Goal: Information Seeking & Learning: Learn about a topic

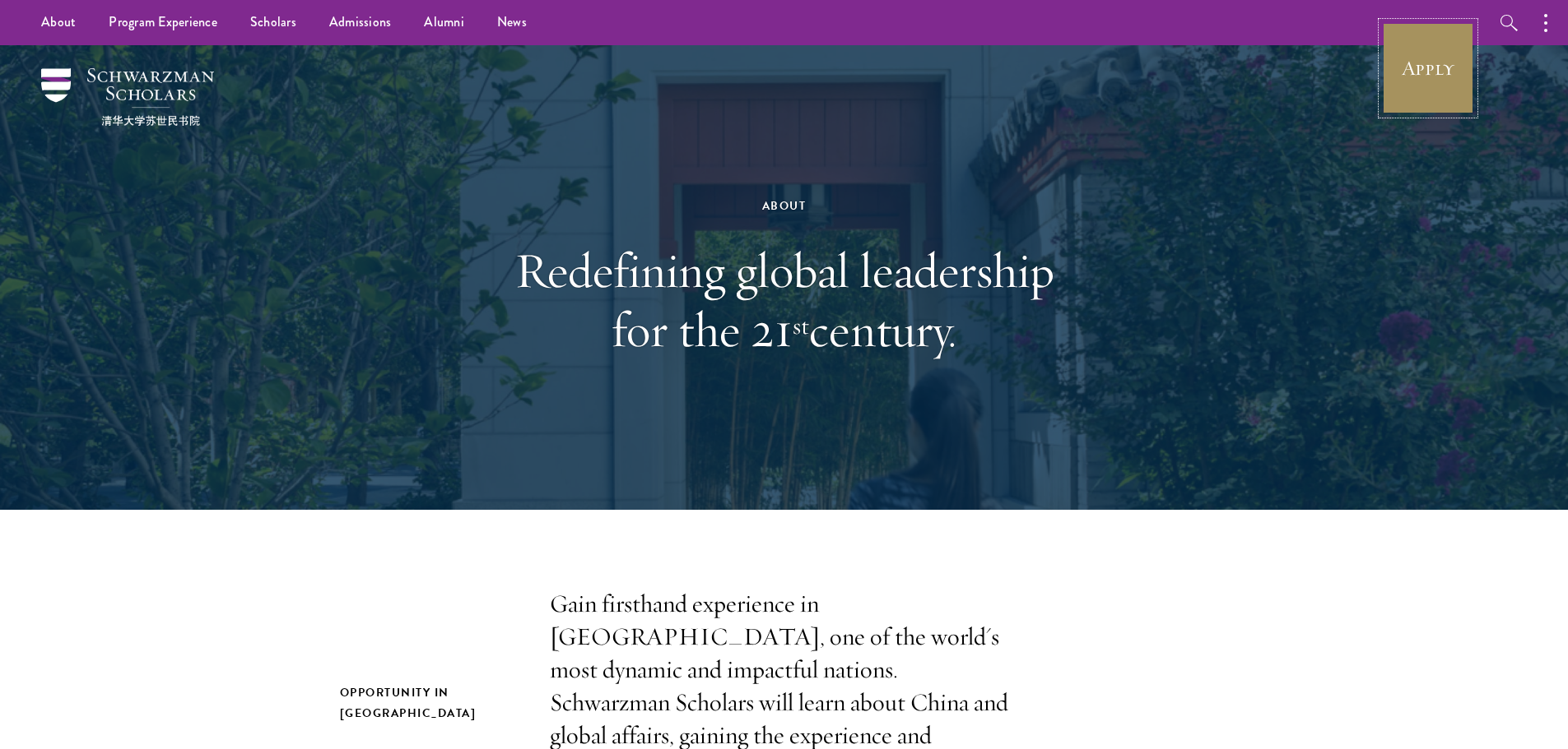
click at [1395, 48] on link "Apply" at bounding box center [1427, 67] width 92 height 92
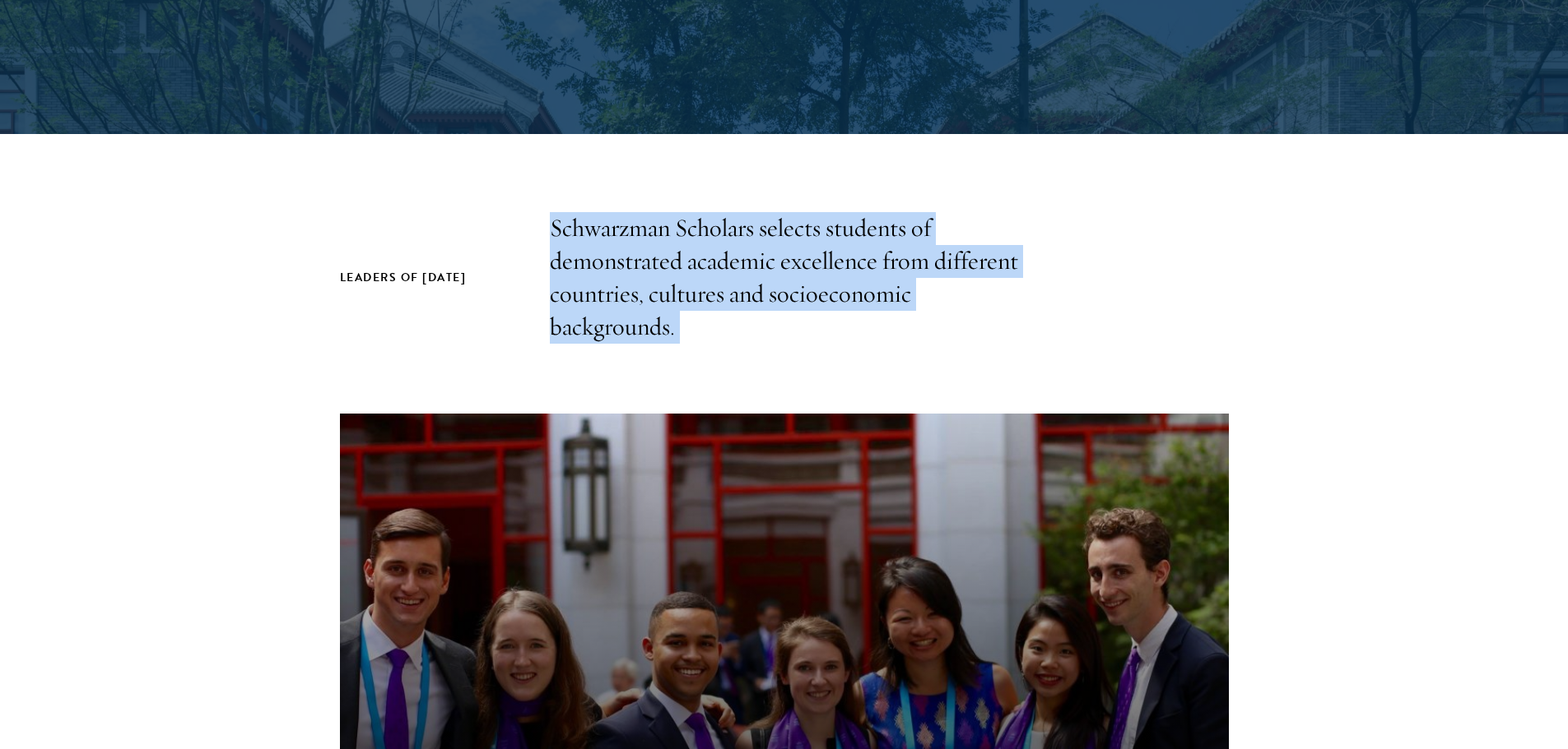
drag, startPoint x: 522, startPoint y: 161, endPoint x: 810, endPoint y: 362, distance: 351.2
click at [810, 363] on section "Leaders of [DATE] Schwarzman Scholars selects students of demonstrated academic…" at bounding box center [784, 614] width 1568 height 803
drag, startPoint x: 810, startPoint y: 363, endPoint x: 556, endPoint y: 218, distance: 292.5
click at [556, 218] on section "Leaders of [DATE] Schwarzman Scholars selects students of demonstrated academic…" at bounding box center [784, 614] width 1568 height 803
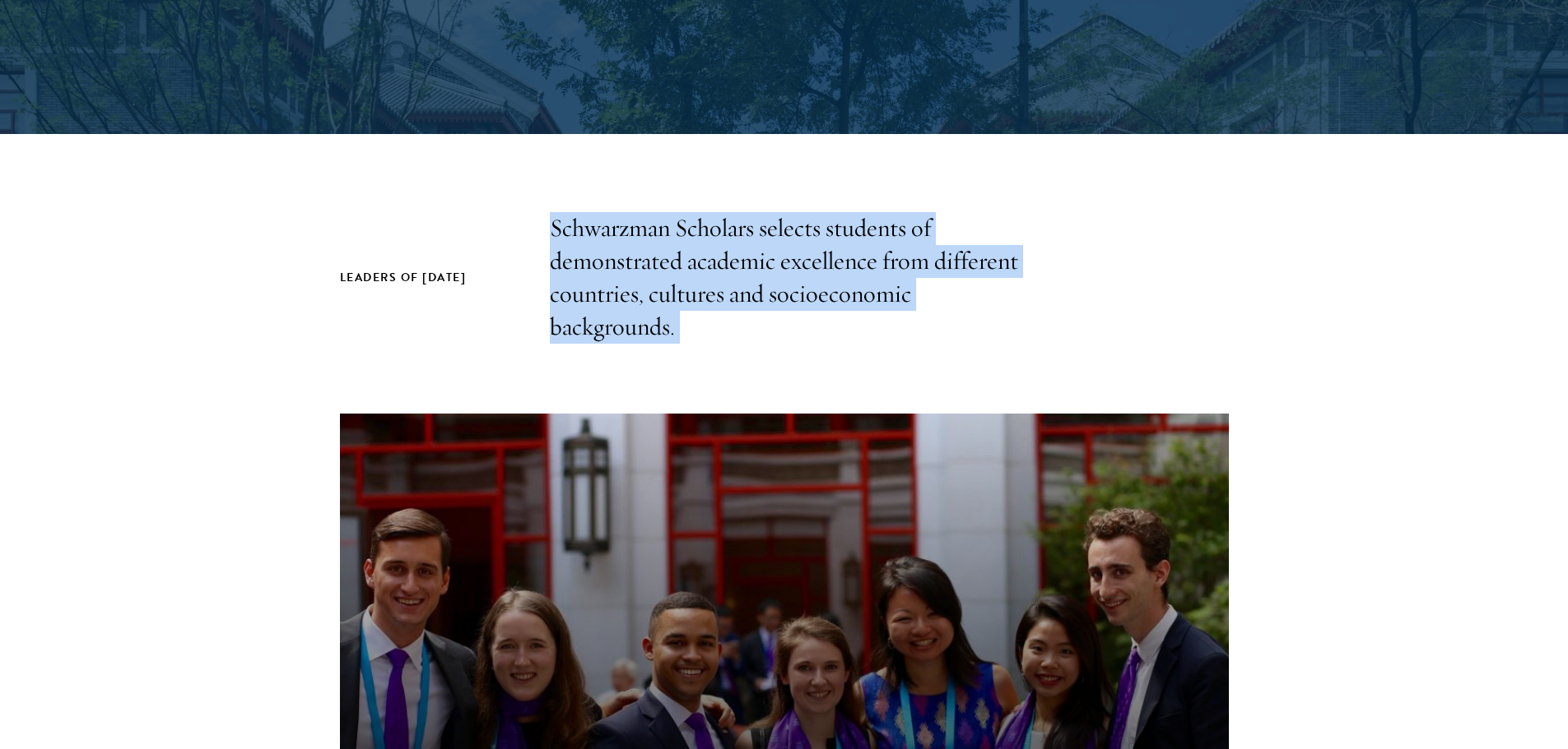
drag, startPoint x: 525, startPoint y: 212, endPoint x: 717, endPoint y: 344, distance: 233.0
click at [717, 344] on section "Leaders of [DATE] Schwarzman Scholars selects students of demonstrated academic…" at bounding box center [784, 614] width 1568 height 803
drag, startPoint x: 717, startPoint y: 344, endPoint x: 525, endPoint y: 200, distance: 240.0
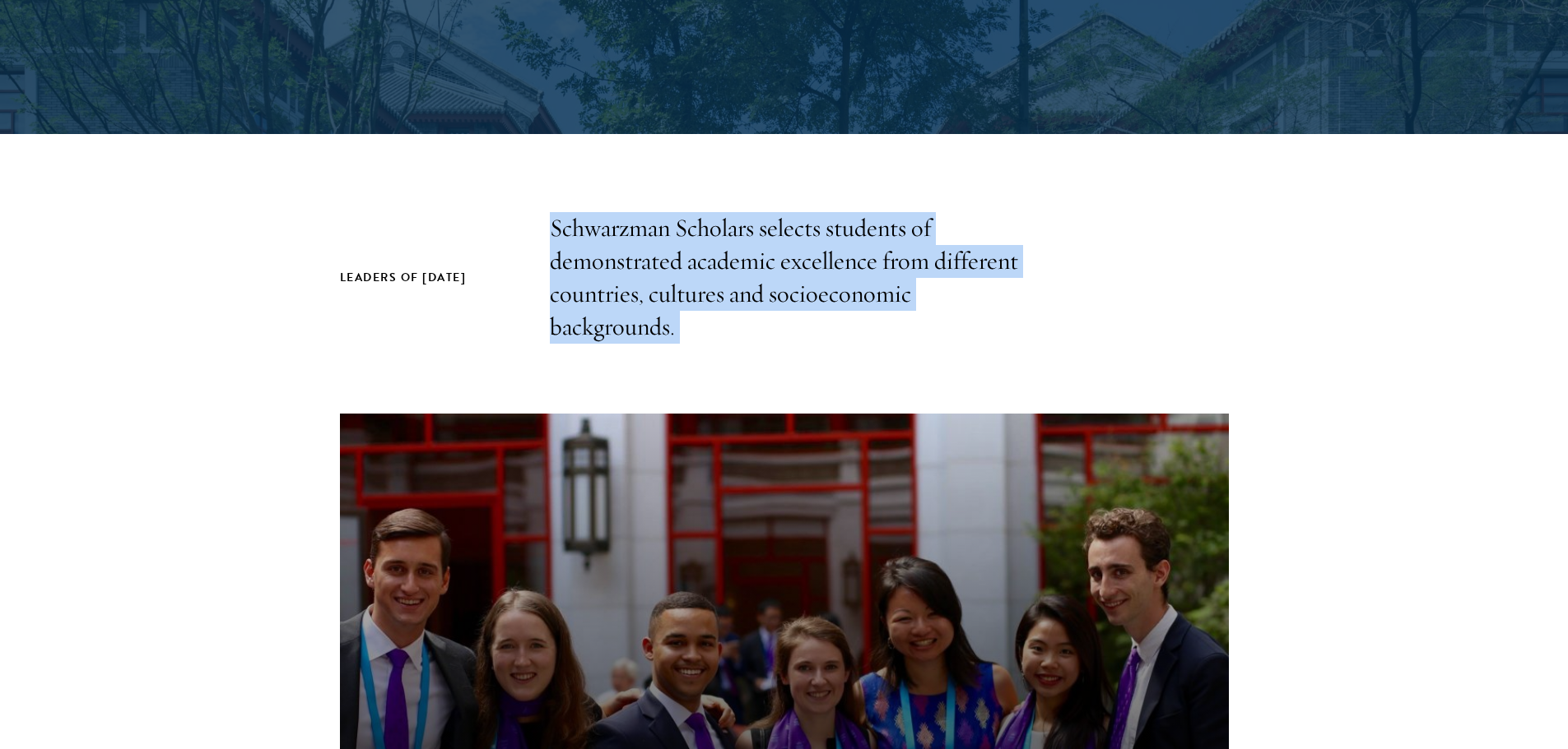
drag, startPoint x: 643, startPoint y: 310, endPoint x: 721, endPoint y: 370, distance: 98.4
click at [718, 368] on section "Leaders of [DATE] Schwarzman Scholars selects students of demonstrated academic…" at bounding box center [784, 614] width 1568 height 803
click at [721, 370] on section "Leaders of [DATE] Schwarzman Scholars selects students of demonstrated academic…" at bounding box center [784, 614] width 1568 height 803
drag, startPoint x: 721, startPoint y: 370, endPoint x: 546, endPoint y: 234, distance: 221.6
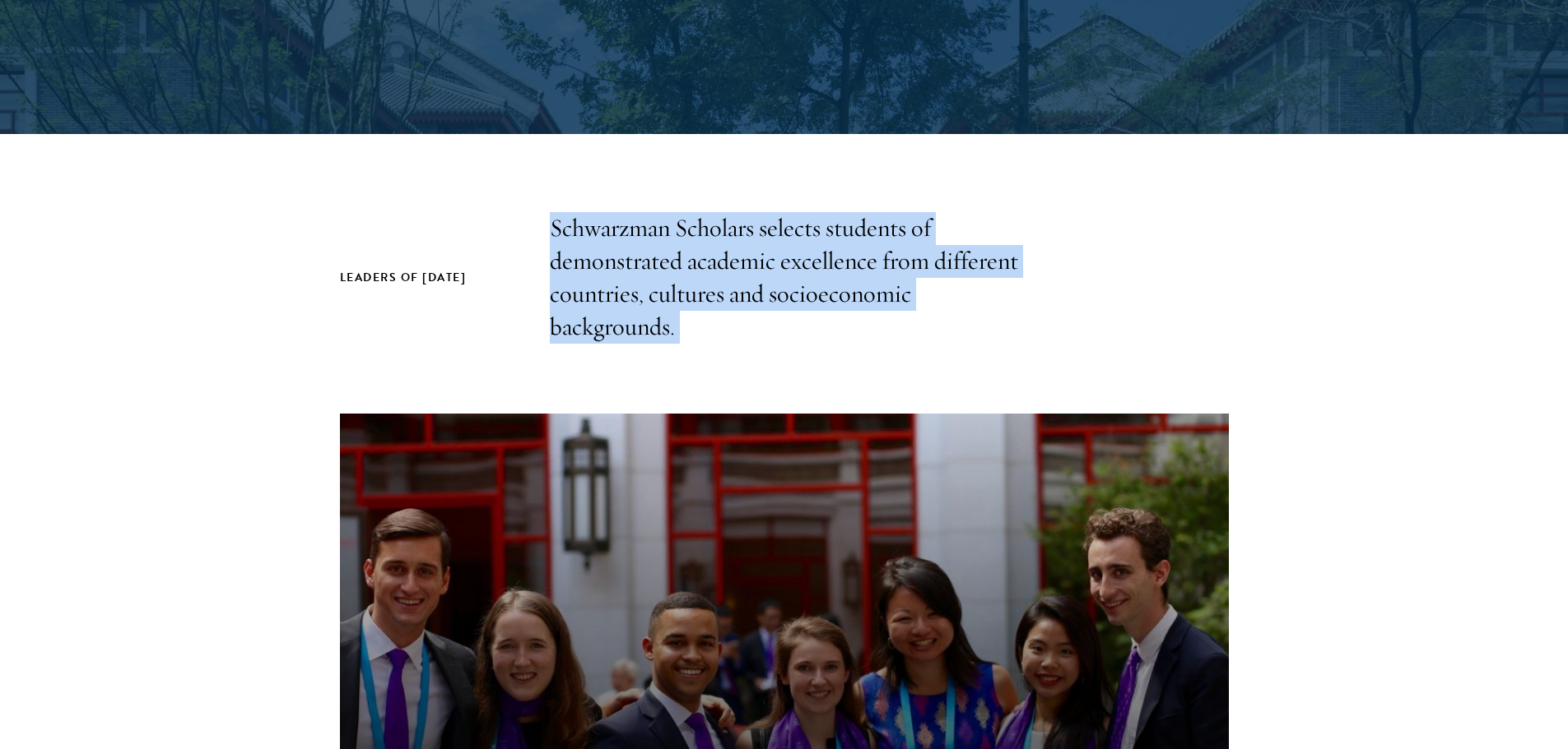
click at [546, 234] on section "Leaders of [DATE] Schwarzman Scholars selects students of demonstrated academic…" at bounding box center [784, 614] width 1568 height 803
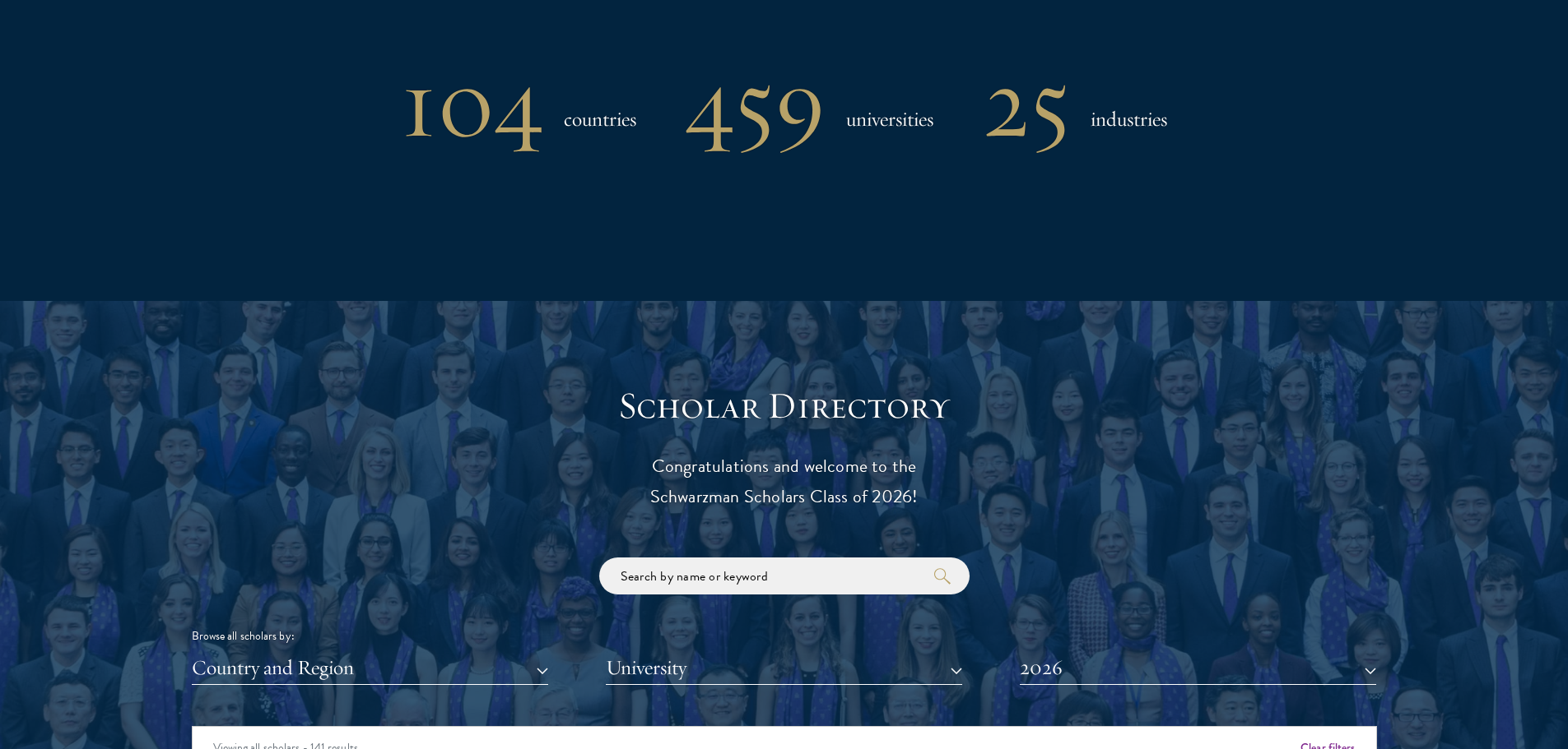
scroll to position [1463, 0]
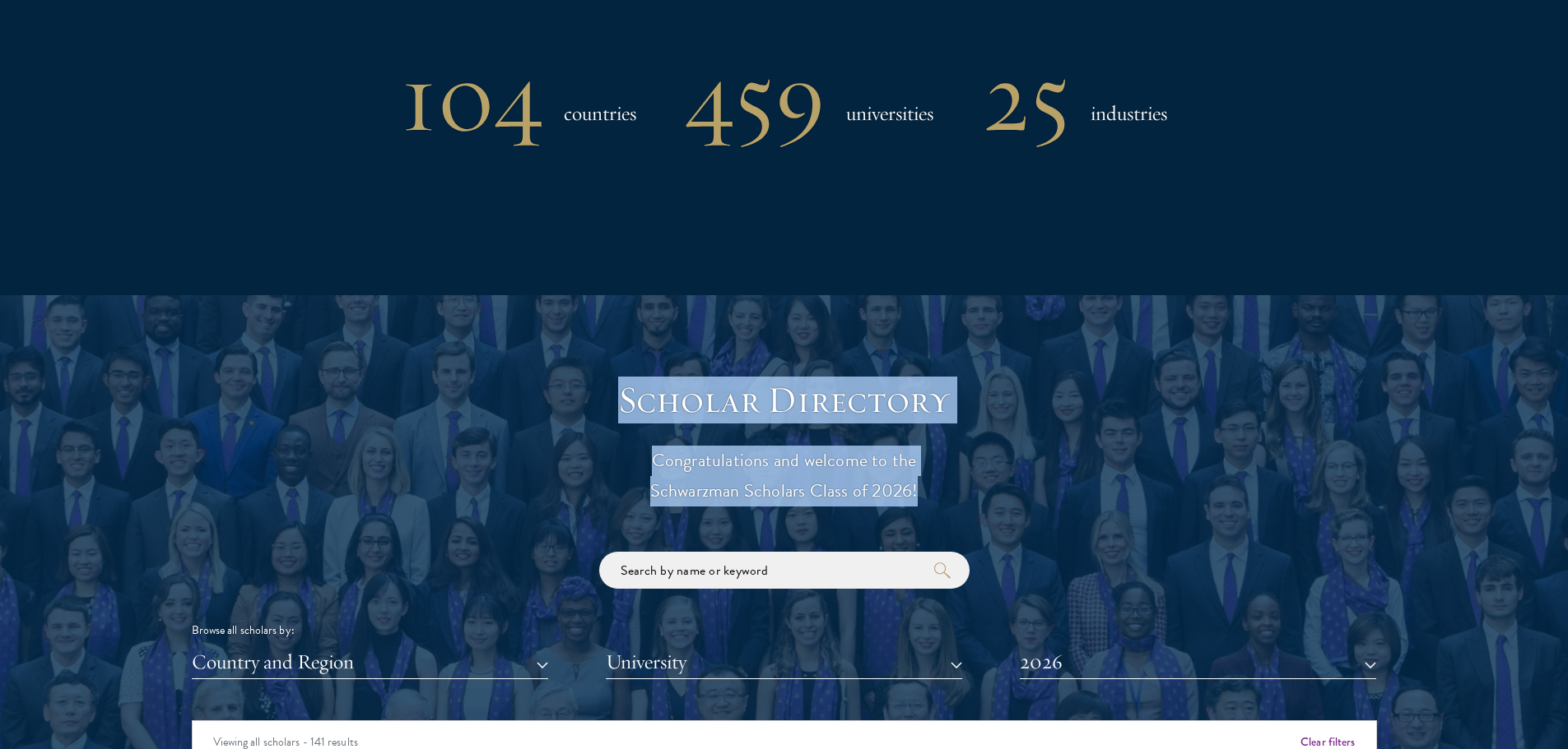
drag, startPoint x: 617, startPoint y: 419, endPoint x: 1131, endPoint y: 525, distance: 524.8
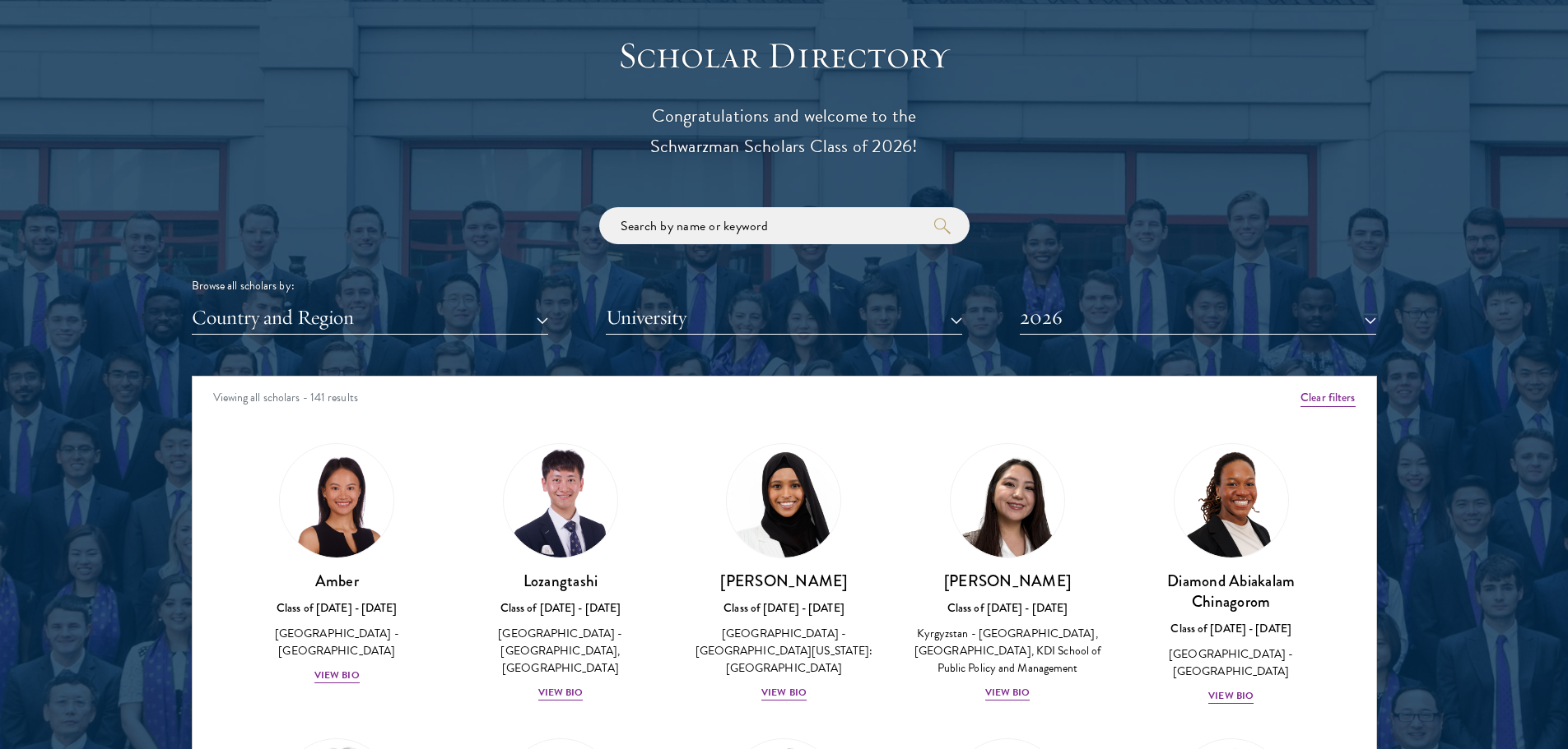
scroll to position [1808, 0]
drag, startPoint x: 610, startPoint y: 114, endPoint x: 977, endPoint y: 145, distance: 368.3
click at [977, 145] on p "Congratulations and welcome to the Schwarzman Scholars Class of 2026!" at bounding box center [784, 131] width 510 height 61
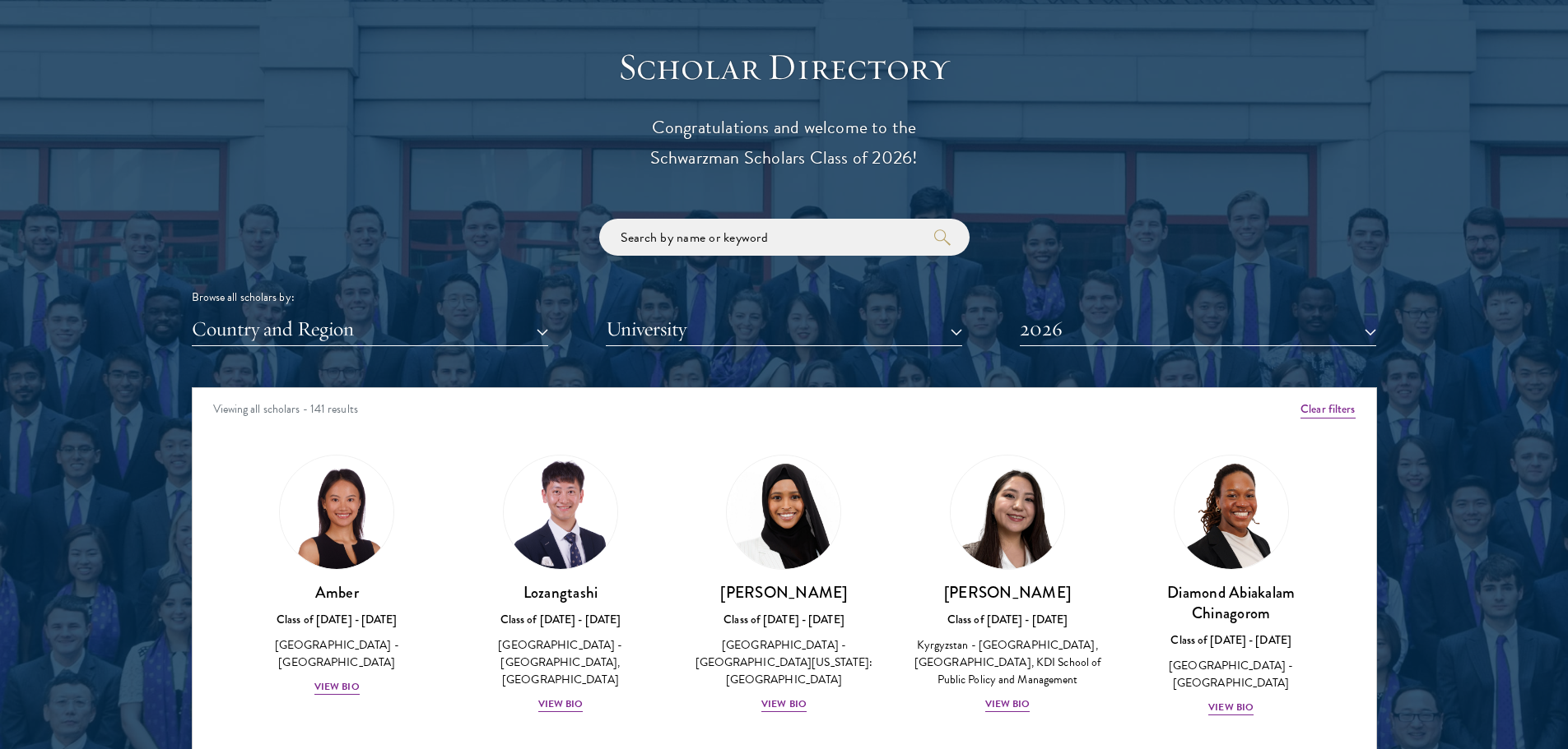
scroll to position [1798, 0]
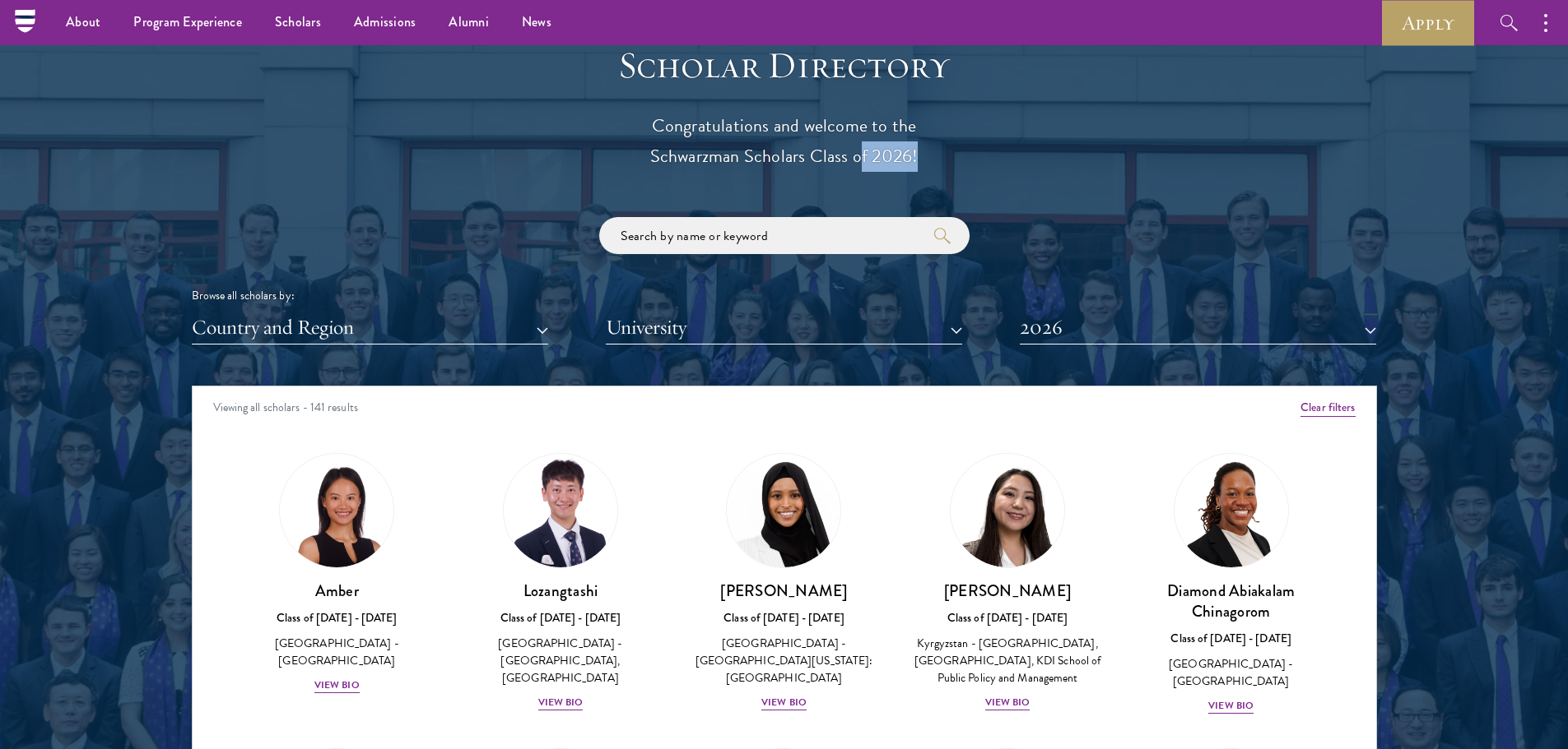
drag, startPoint x: 854, startPoint y: 156, endPoint x: 915, endPoint y: 161, distance: 61.2
click at [915, 161] on p "Congratulations and welcome to the Schwarzman Scholars Class of 2026!" at bounding box center [784, 141] width 510 height 61
drag, startPoint x: 915, startPoint y: 161, endPoint x: 878, endPoint y: 161, distance: 37.0
click at [878, 161] on p "Congratulations and welcome to the Schwarzman Scholars Class of 2026!" at bounding box center [784, 141] width 510 height 61
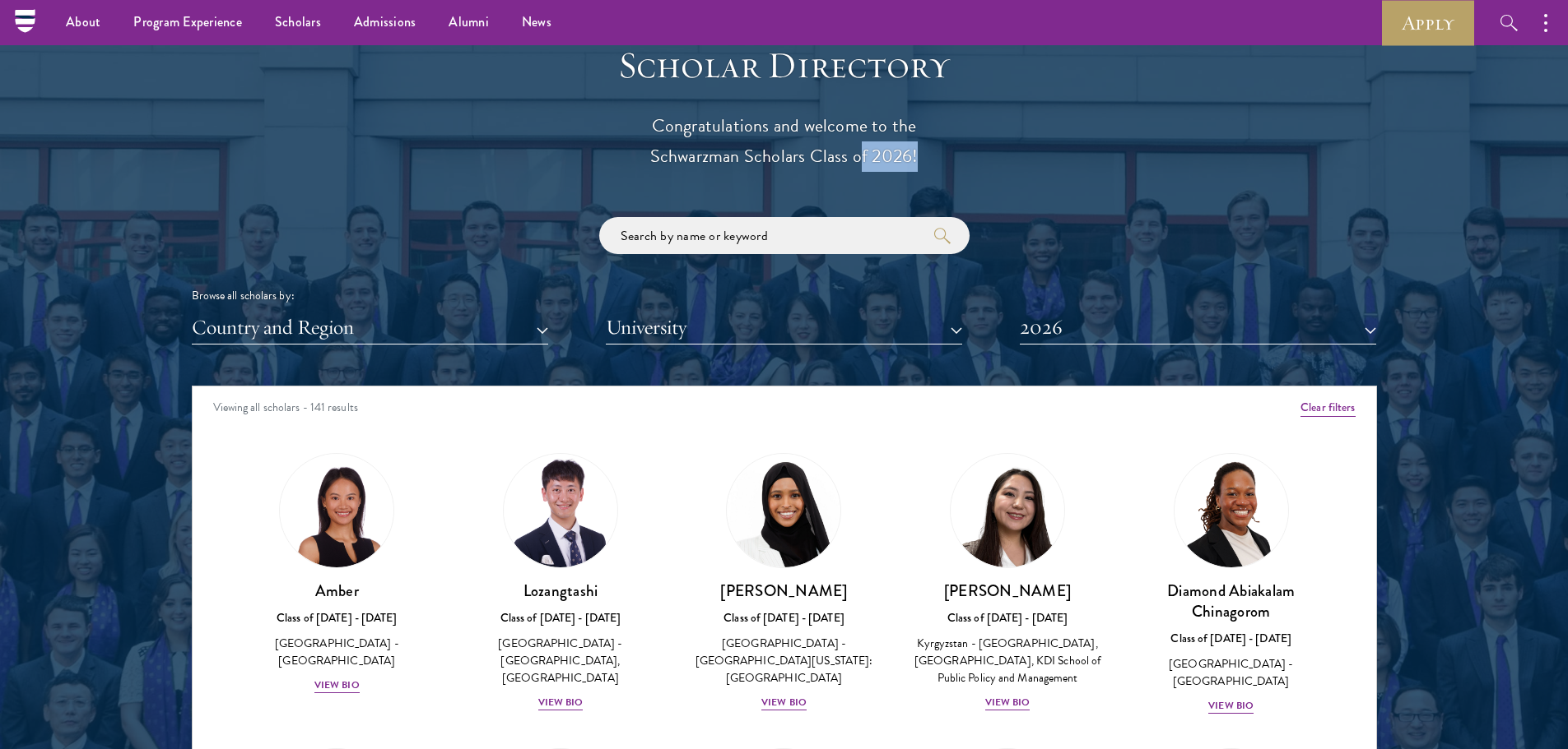
click at [878, 161] on p "Congratulations and welcome to the Schwarzman Scholars Class of 2026!" at bounding box center [784, 141] width 510 height 61
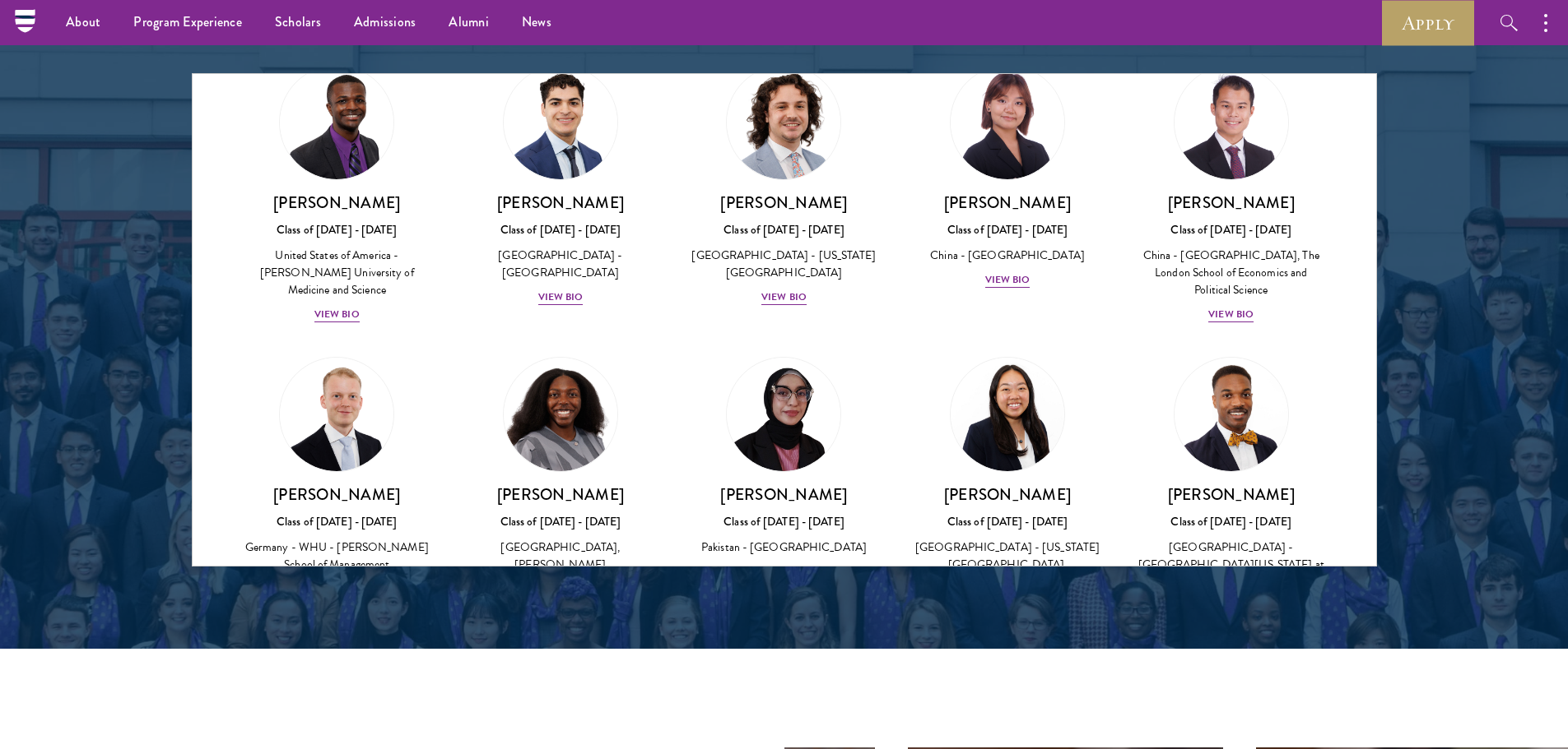
scroll to position [2771, 0]
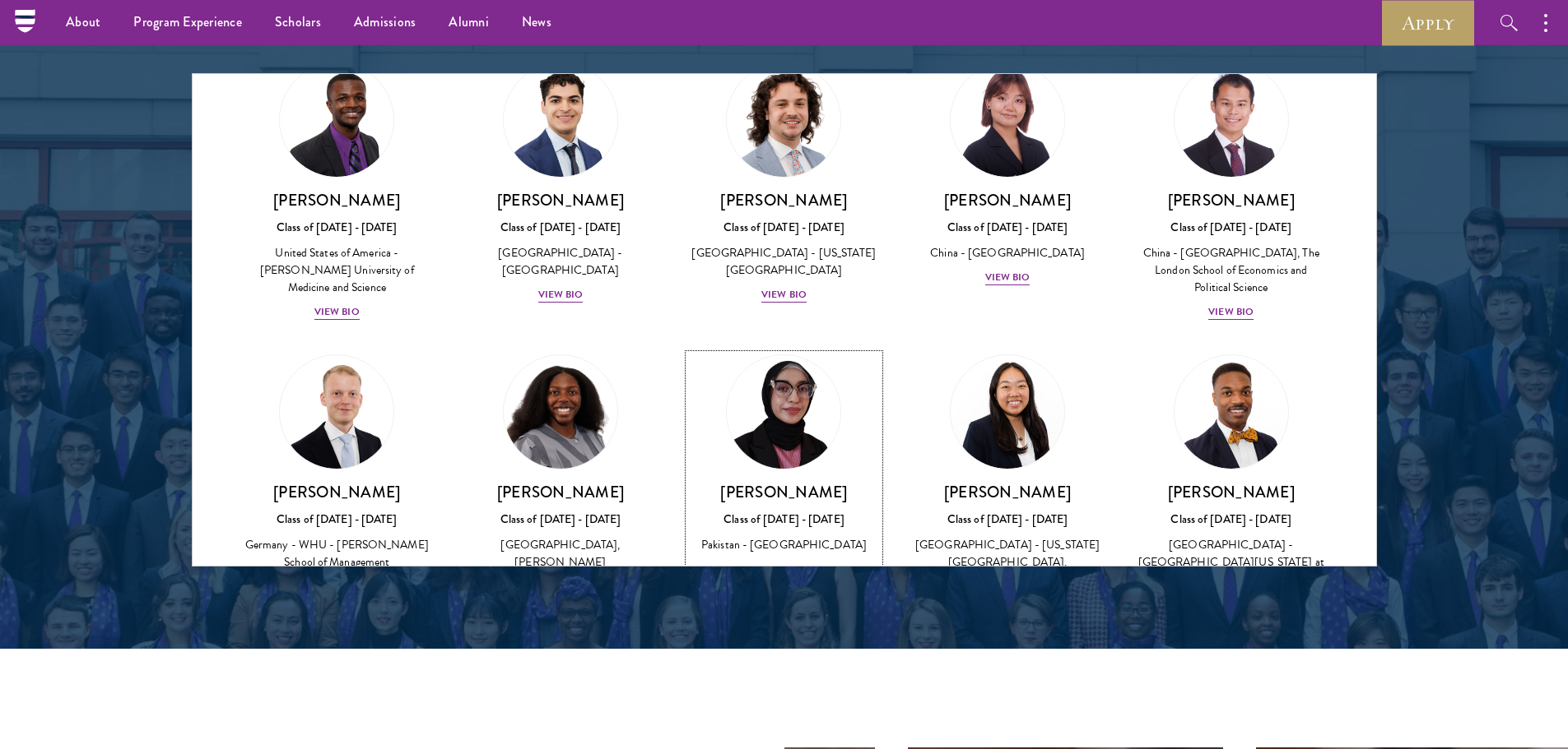
click at [801, 482] on div "Bree Javed Class of [DATE] - [DATE] [GEOGRAPHIC_DATA] - [GEOGRAPHIC_DATA] View …" at bounding box center [784, 531] width 191 height 97
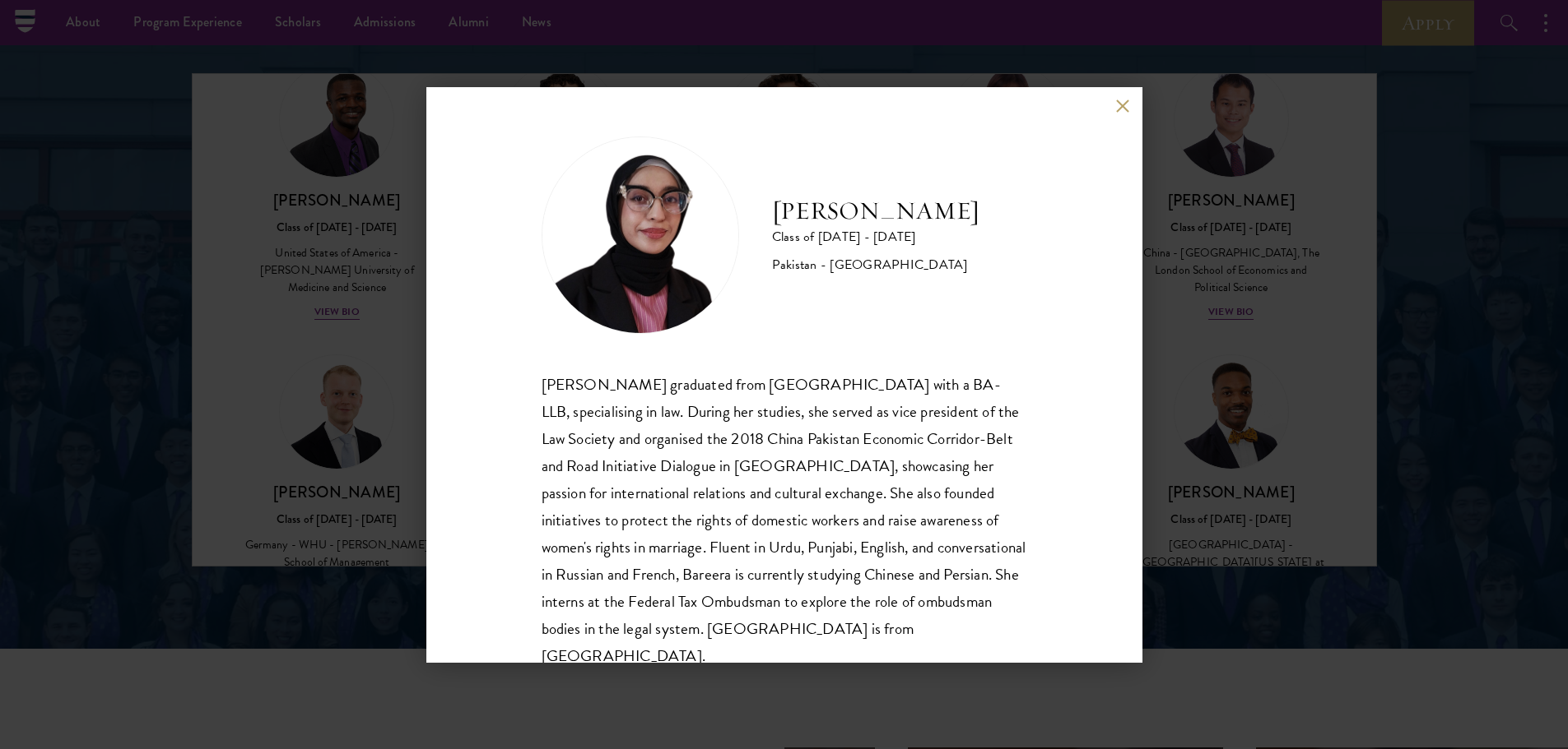
scroll to position [28, 0]
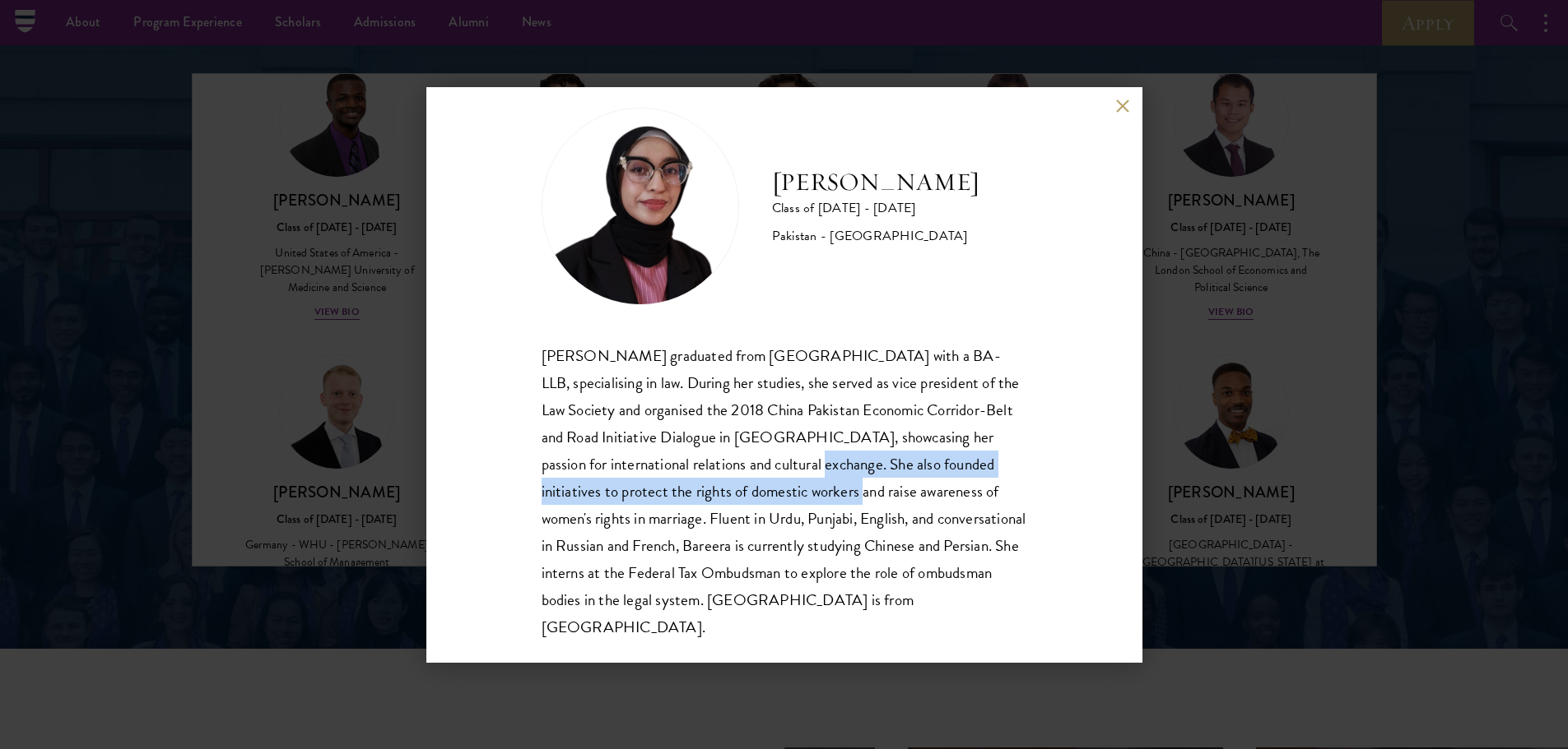
drag, startPoint x: 753, startPoint y: 462, endPoint x: 780, endPoint y: 496, distance: 43.4
click at [780, 496] on div "[PERSON_NAME] graduated from [GEOGRAPHIC_DATA] with a BA-LLB, specialising in l…" at bounding box center [784, 491] width 485 height 299
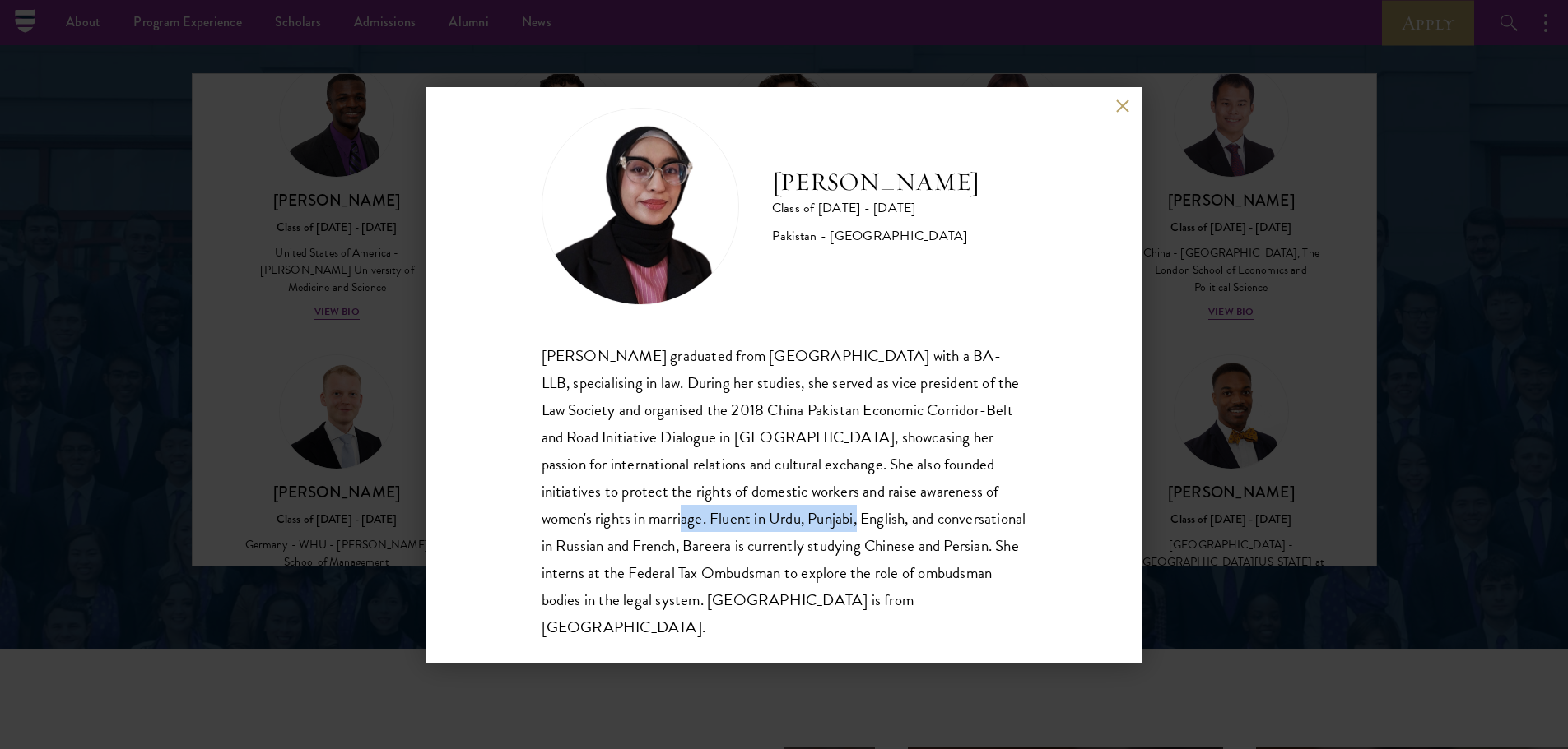
drag, startPoint x: 646, startPoint y: 515, endPoint x: 824, endPoint y: 532, distance: 178.8
click at [824, 532] on div "[PERSON_NAME] graduated from [GEOGRAPHIC_DATA] with a BA-LLB, specialising in l…" at bounding box center [784, 491] width 485 height 299
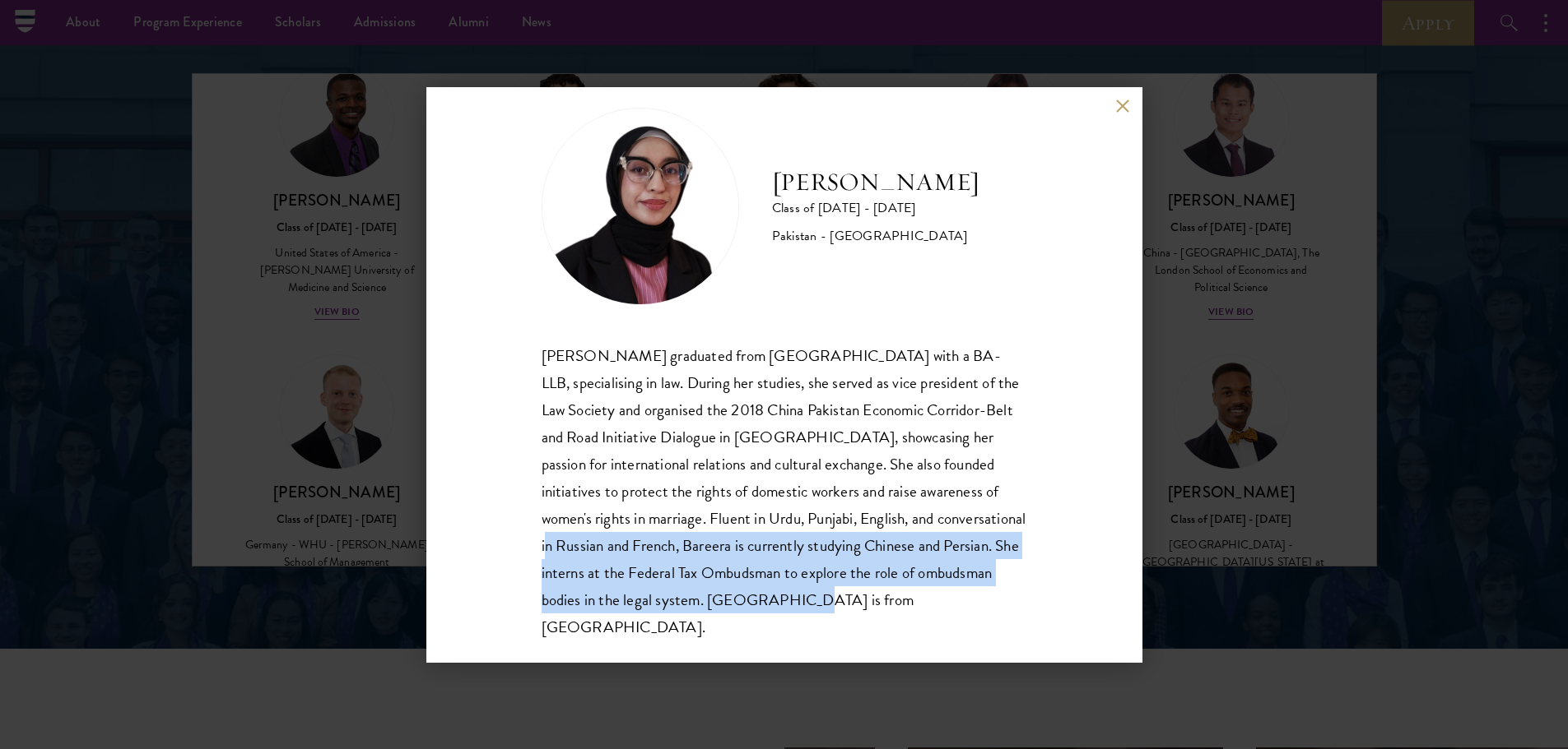
drag, startPoint x: 554, startPoint y: 542, endPoint x: 881, endPoint y: 641, distance: 341.7
click at [881, 641] on div "Bree Javed Class of [DATE] - [DATE] [GEOGRAPHIC_DATA] - [GEOGRAPHIC_DATA] [PERS…" at bounding box center [784, 375] width 716 height 576
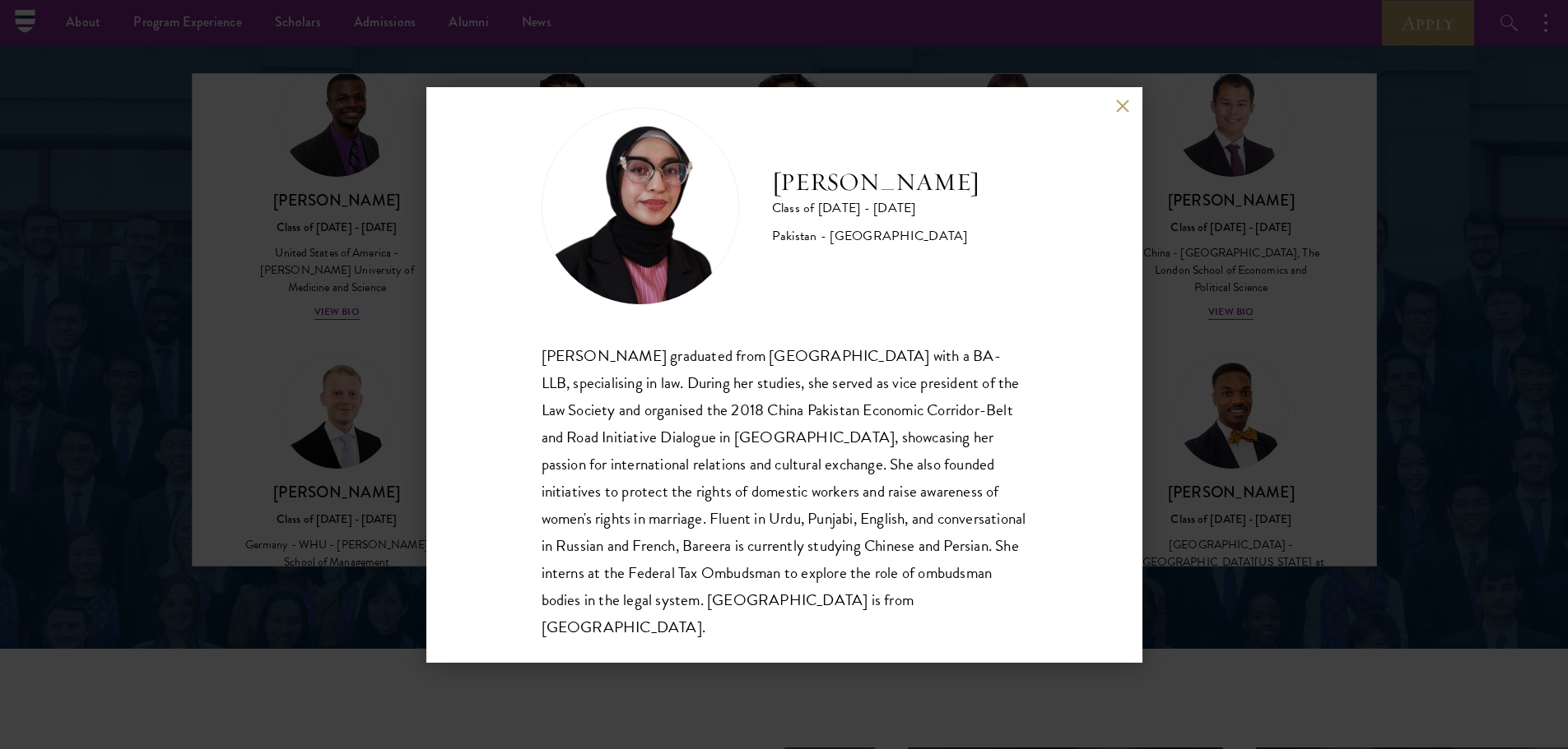
click at [169, 310] on div "Bree Javed Class of [DATE] - [DATE] [GEOGRAPHIC_DATA] - [GEOGRAPHIC_DATA] [PERS…" at bounding box center [784, 374] width 1568 height 749
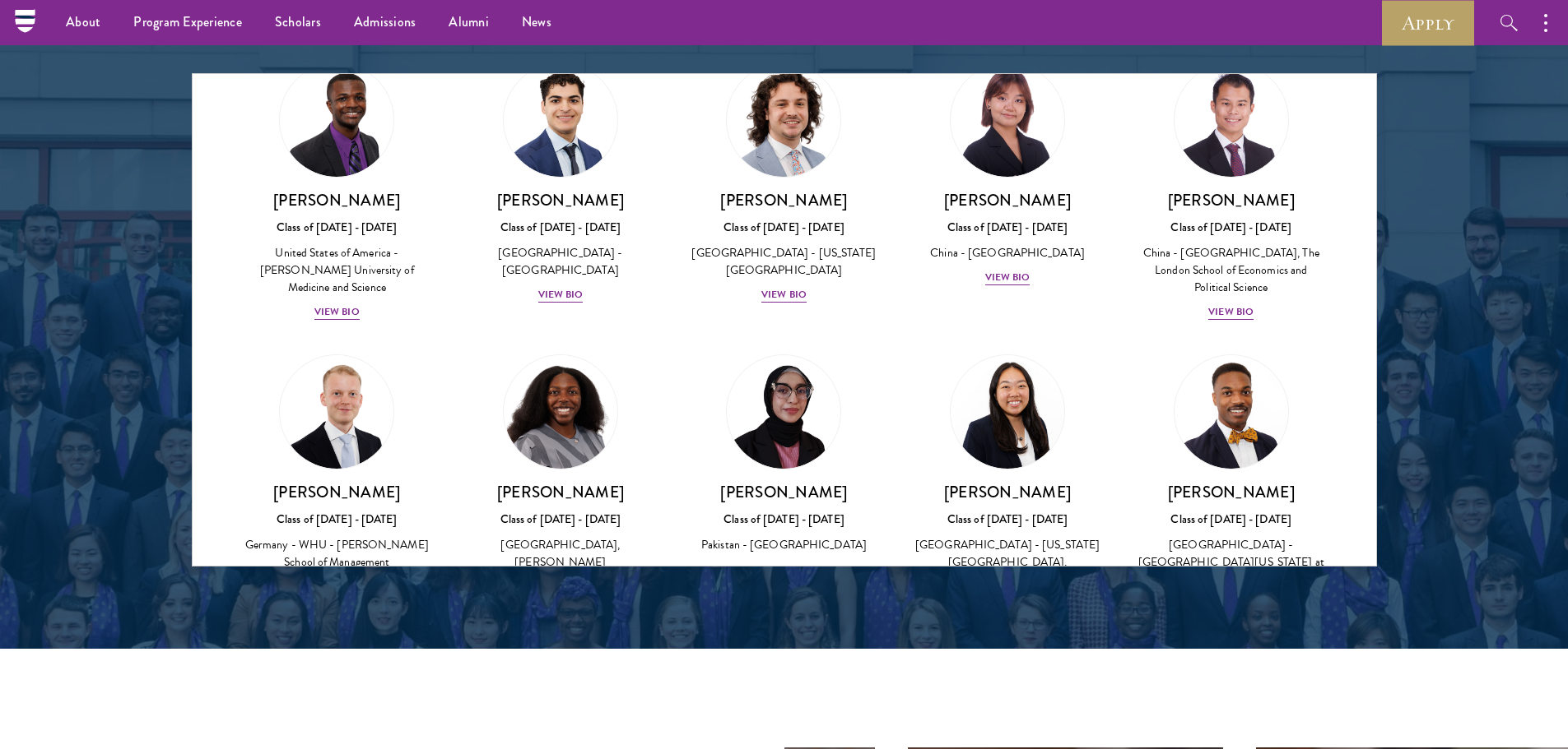
click at [187, 310] on div at bounding box center [784, 148] width 1568 height 1002
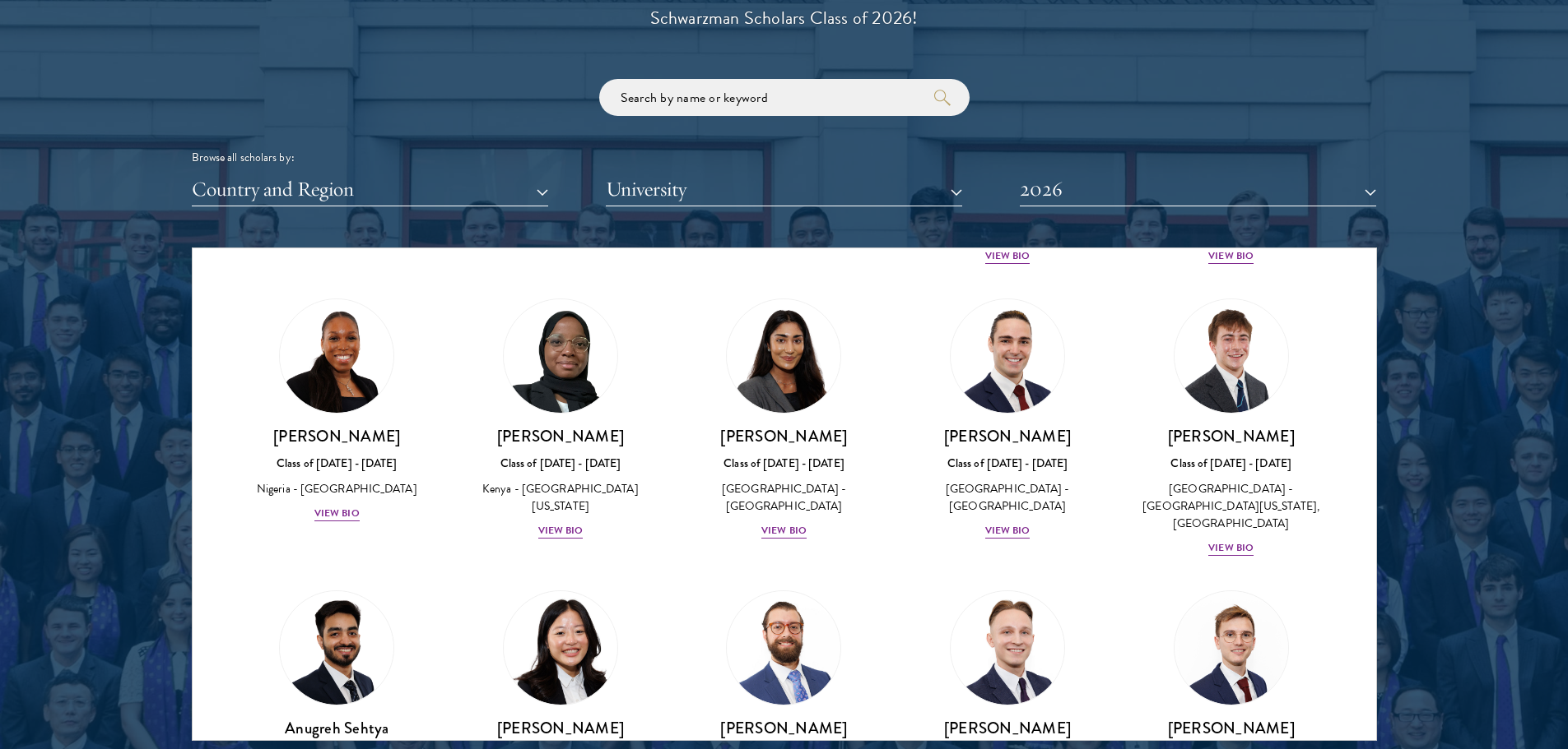
scroll to position [6233, 0]
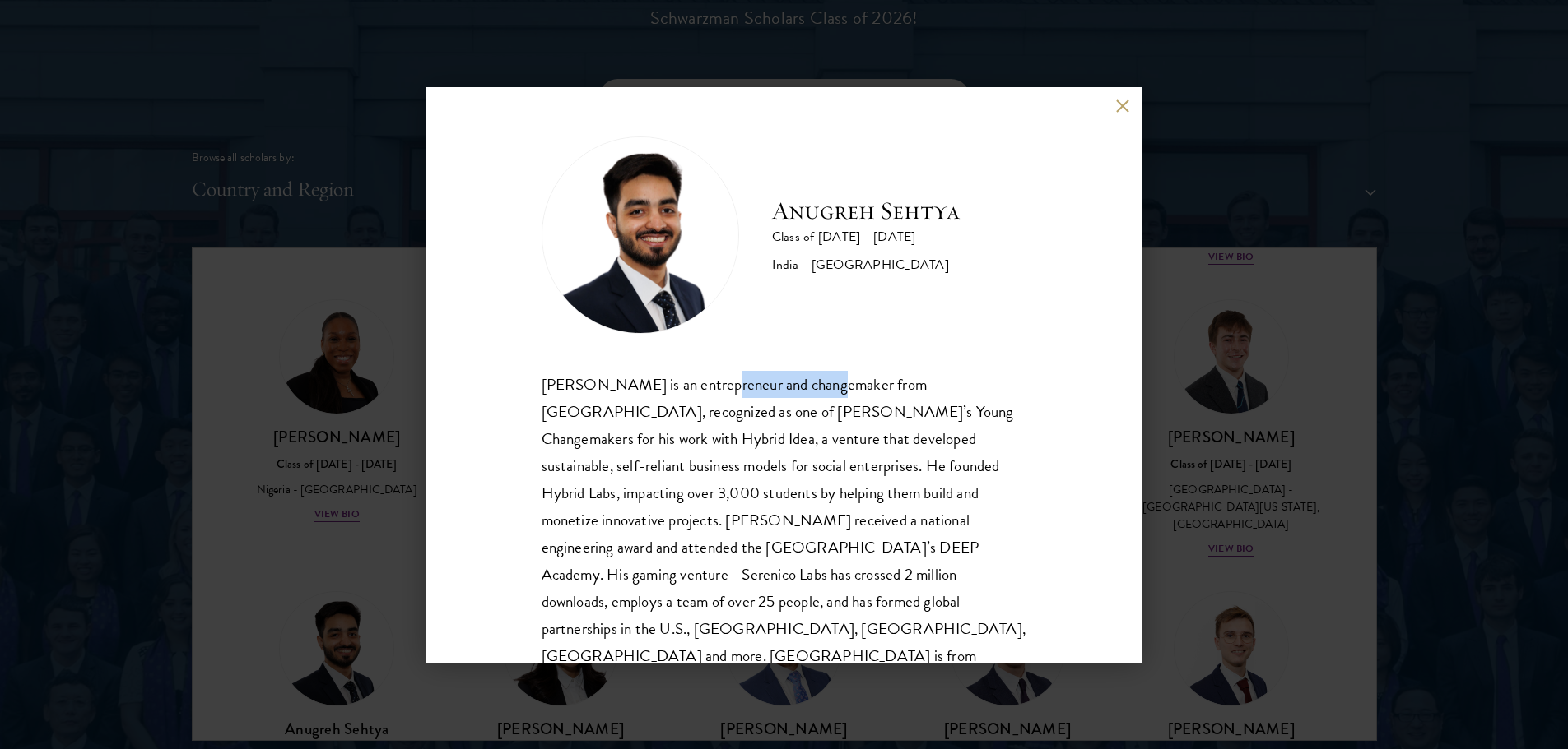
drag, startPoint x: 711, startPoint y: 379, endPoint x: 866, endPoint y: 396, distance: 155.9
click at [866, 396] on div "[PERSON_NAME] is an entrepreneur and changemaker from [GEOGRAPHIC_DATA], recogn…" at bounding box center [784, 534] width 485 height 327
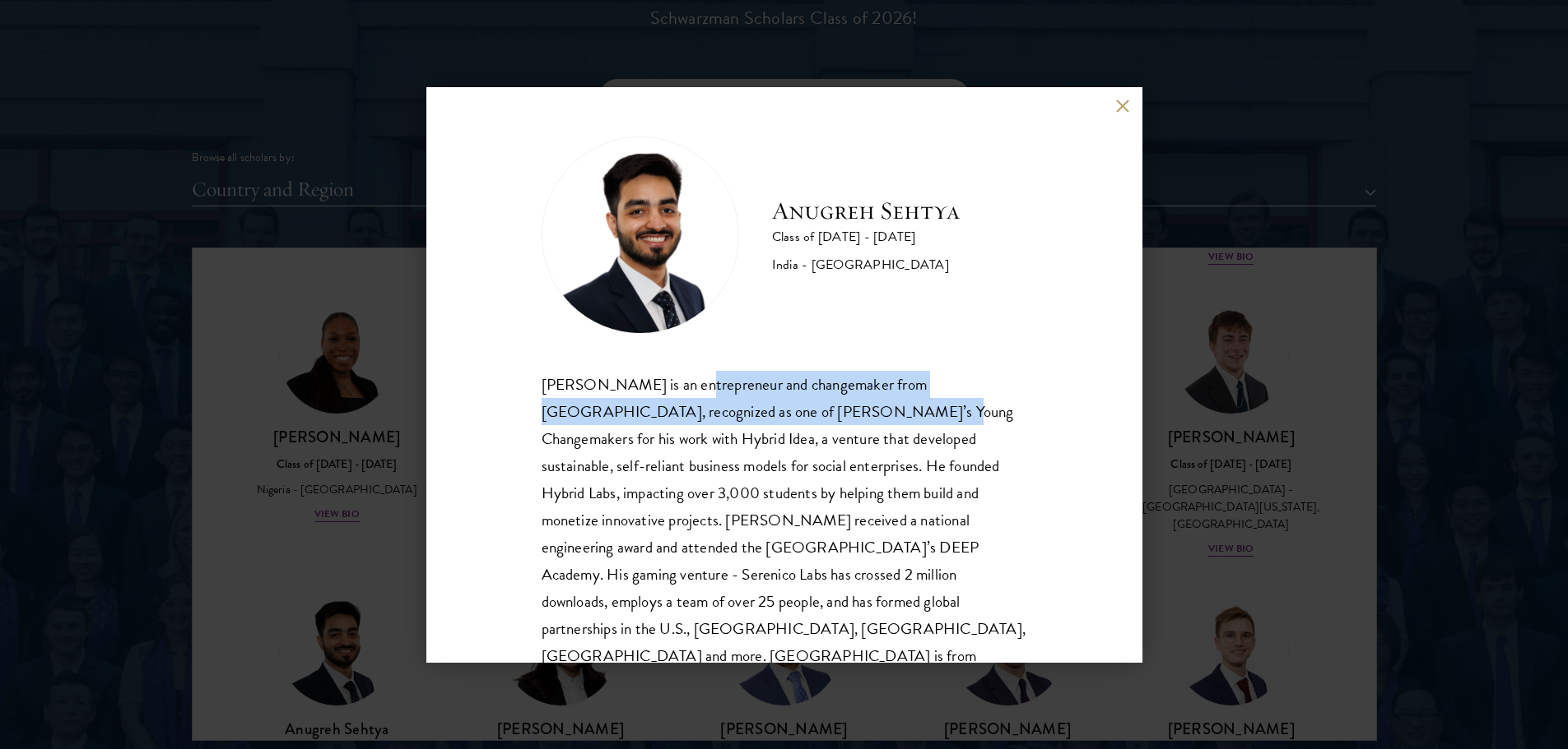
drag, startPoint x: 688, startPoint y: 392, endPoint x: 798, endPoint y: 419, distance: 113.3
click at [798, 419] on div "[PERSON_NAME] is an entrepreneur and changemaker from [GEOGRAPHIC_DATA], recogn…" at bounding box center [784, 534] width 485 height 327
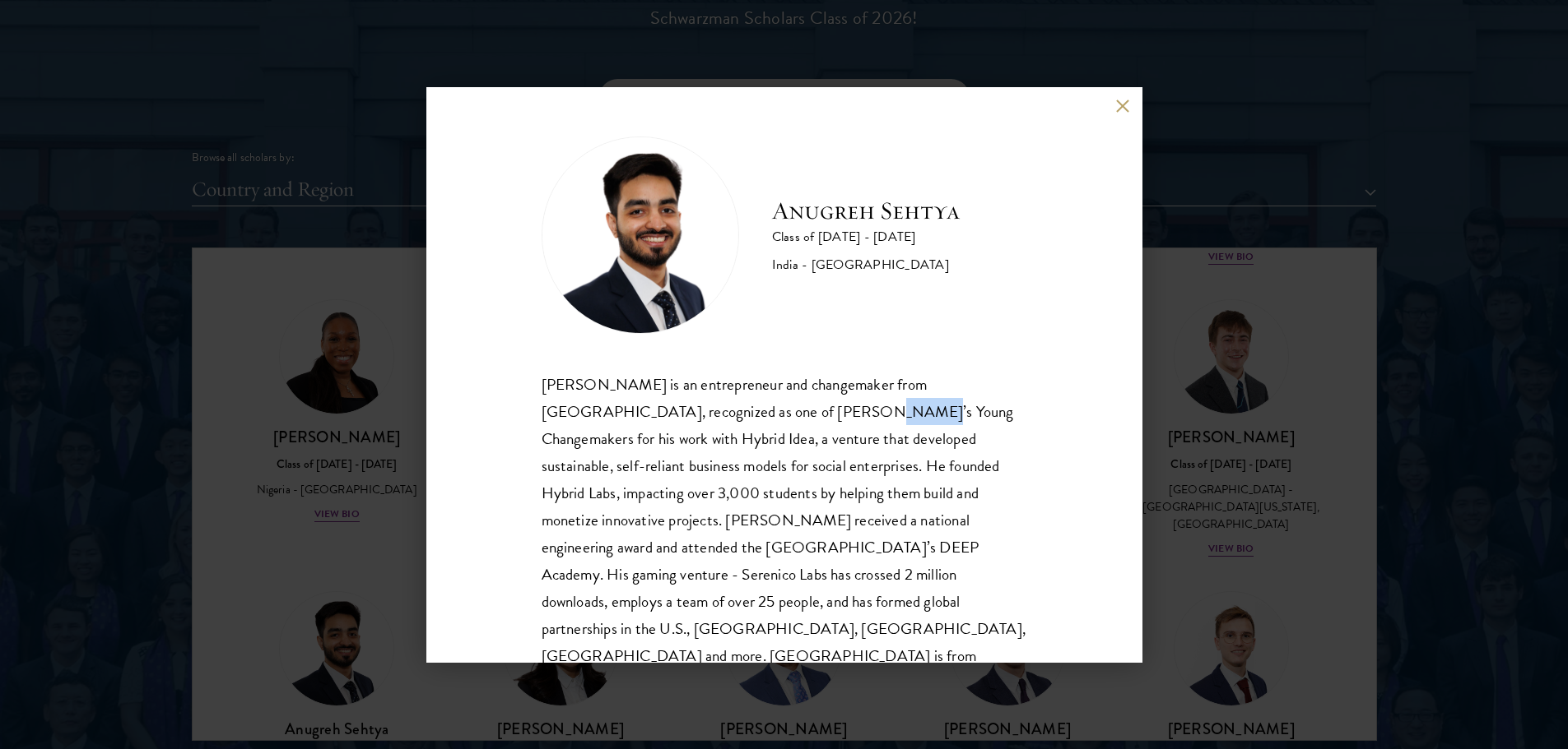
drag, startPoint x: 727, startPoint y: 411, endPoint x: 882, endPoint y: 410, distance: 155.0
click at [882, 410] on div "[PERSON_NAME] is an entrepreneur and changemaker from [GEOGRAPHIC_DATA], recogn…" at bounding box center [784, 534] width 485 height 327
drag, startPoint x: 668, startPoint y: 437, endPoint x: 779, endPoint y: 443, distance: 111.2
click at [779, 443] on div "[PERSON_NAME] is an entrepreneur and changemaker from [GEOGRAPHIC_DATA], recogn…" at bounding box center [784, 534] width 485 height 327
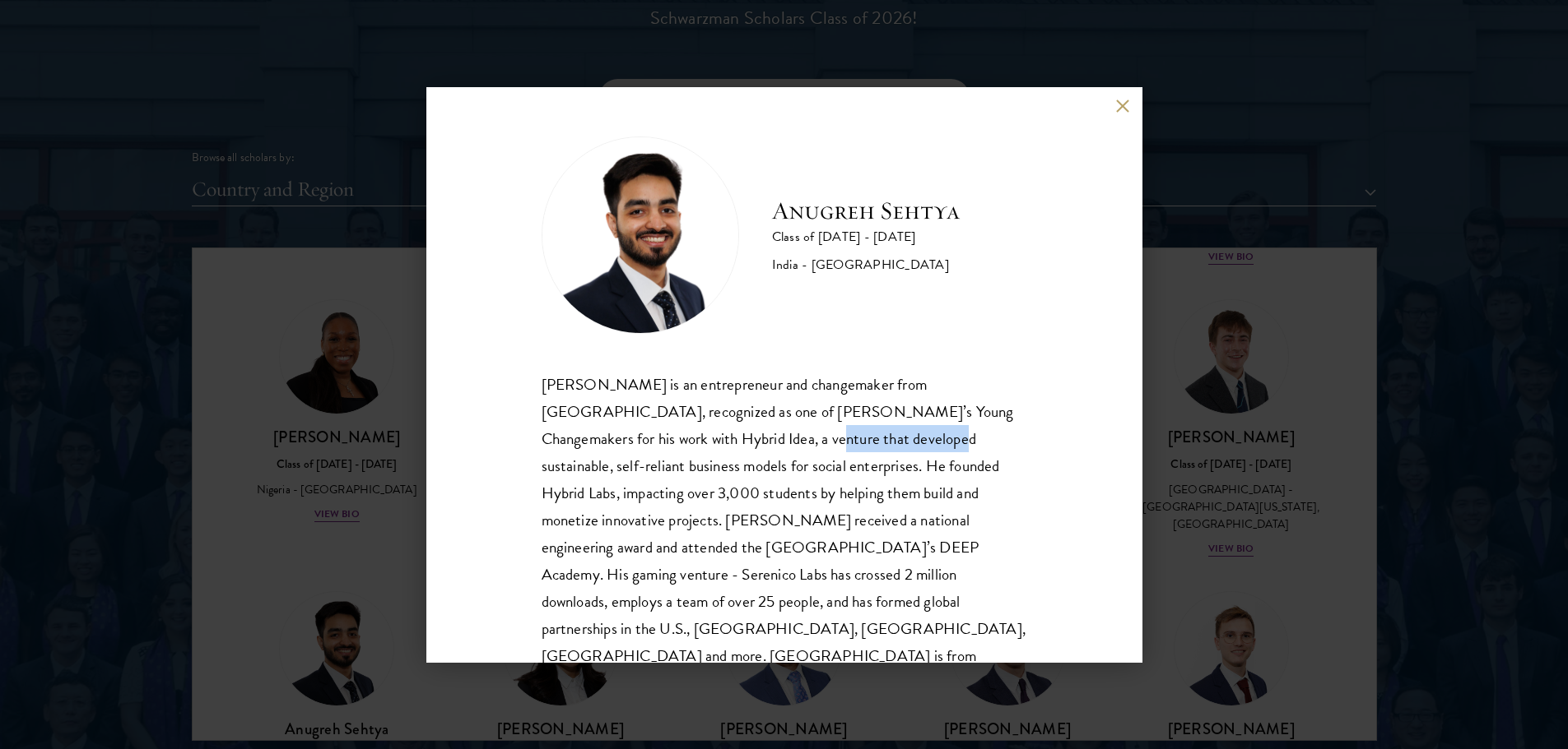
click at [779, 443] on div "[PERSON_NAME] is an entrepreneur and changemaker from [GEOGRAPHIC_DATA], recogn…" at bounding box center [784, 534] width 485 height 327
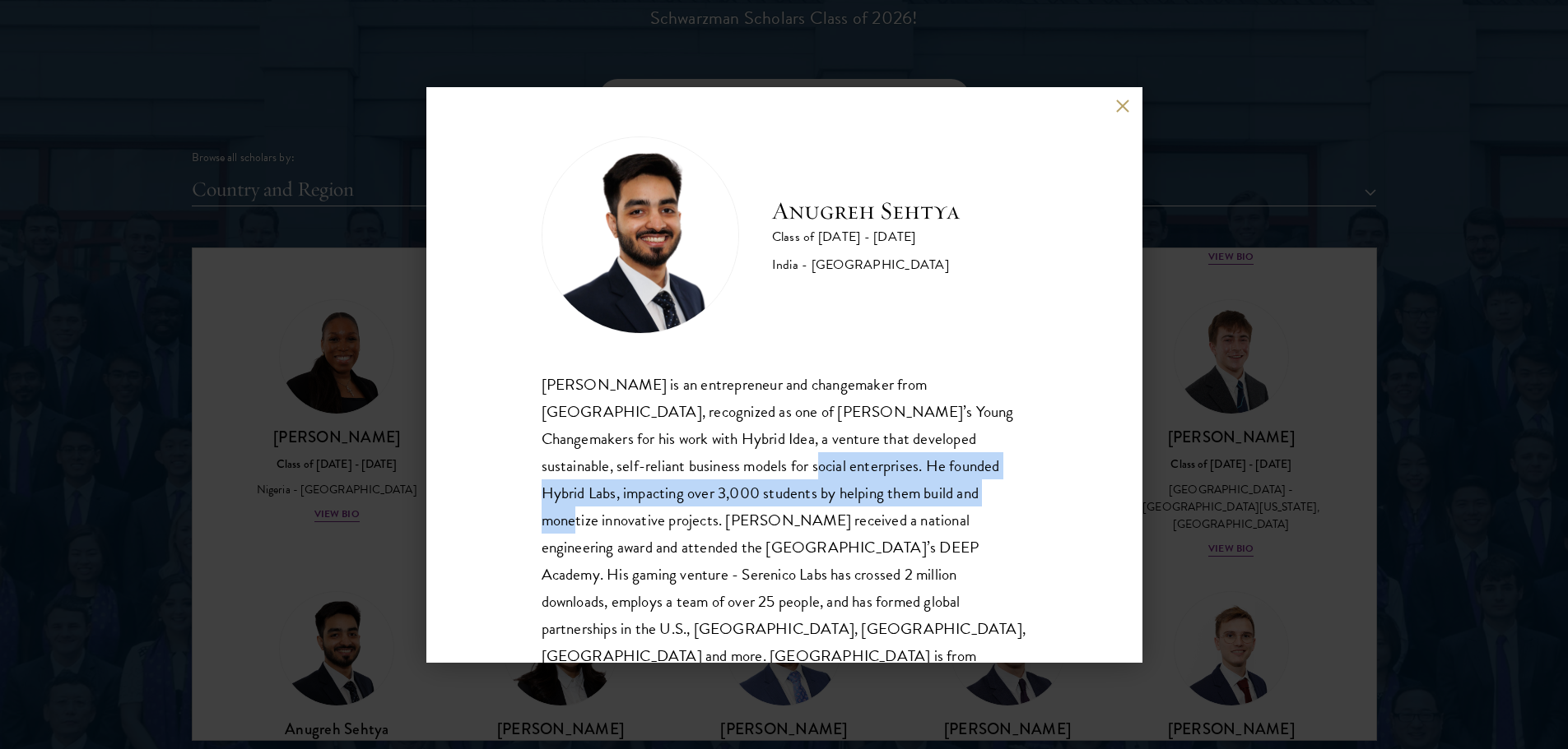
drag, startPoint x: 614, startPoint y: 465, endPoint x: 825, endPoint y: 483, distance: 211.8
click at [825, 483] on div "[PERSON_NAME] is an entrepreneur and changemaker from [GEOGRAPHIC_DATA], recogn…" at bounding box center [784, 534] width 485 height 327
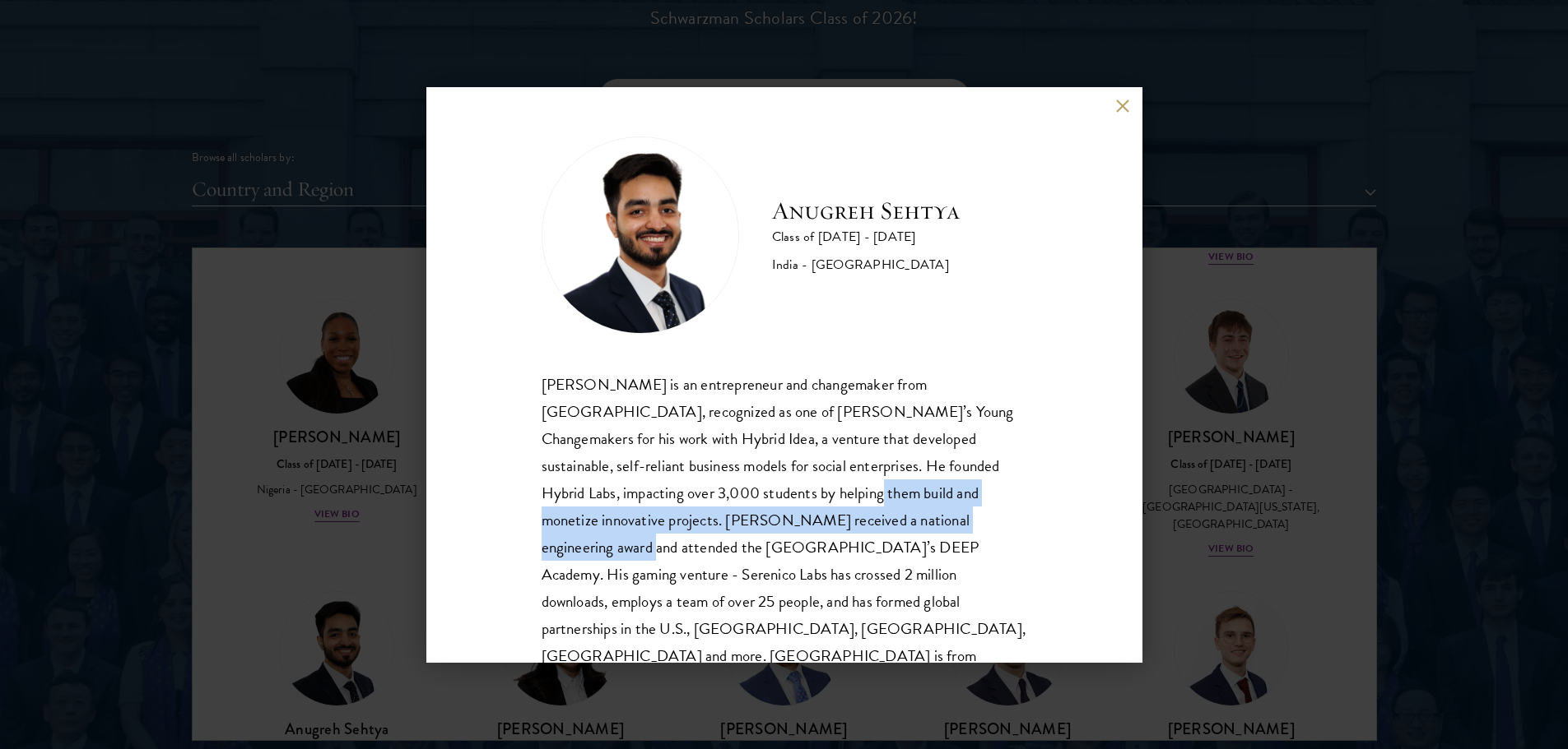
drag, startPoint x: 706, startPoint y: 496, endPoint x: 884, endPoint y: 519, distance: 179.5
click at [884, 519] on div "[PERSON_NAME] is an entrepreneur and changemaker from [GEOGRAPHIC_DATA], recogn…" at bounding box center [784, 534] width 485 height 327
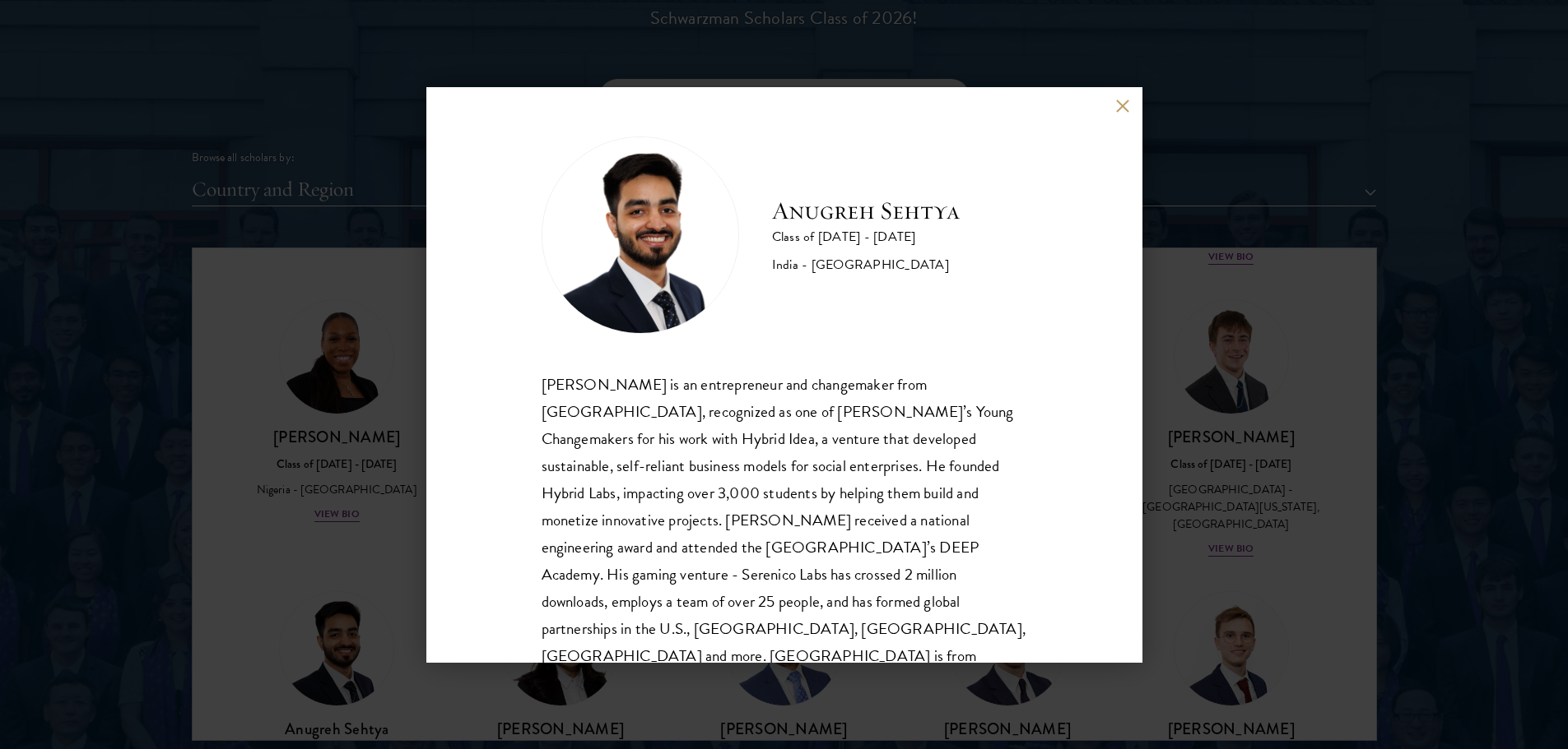
scroll to position [28, 0]
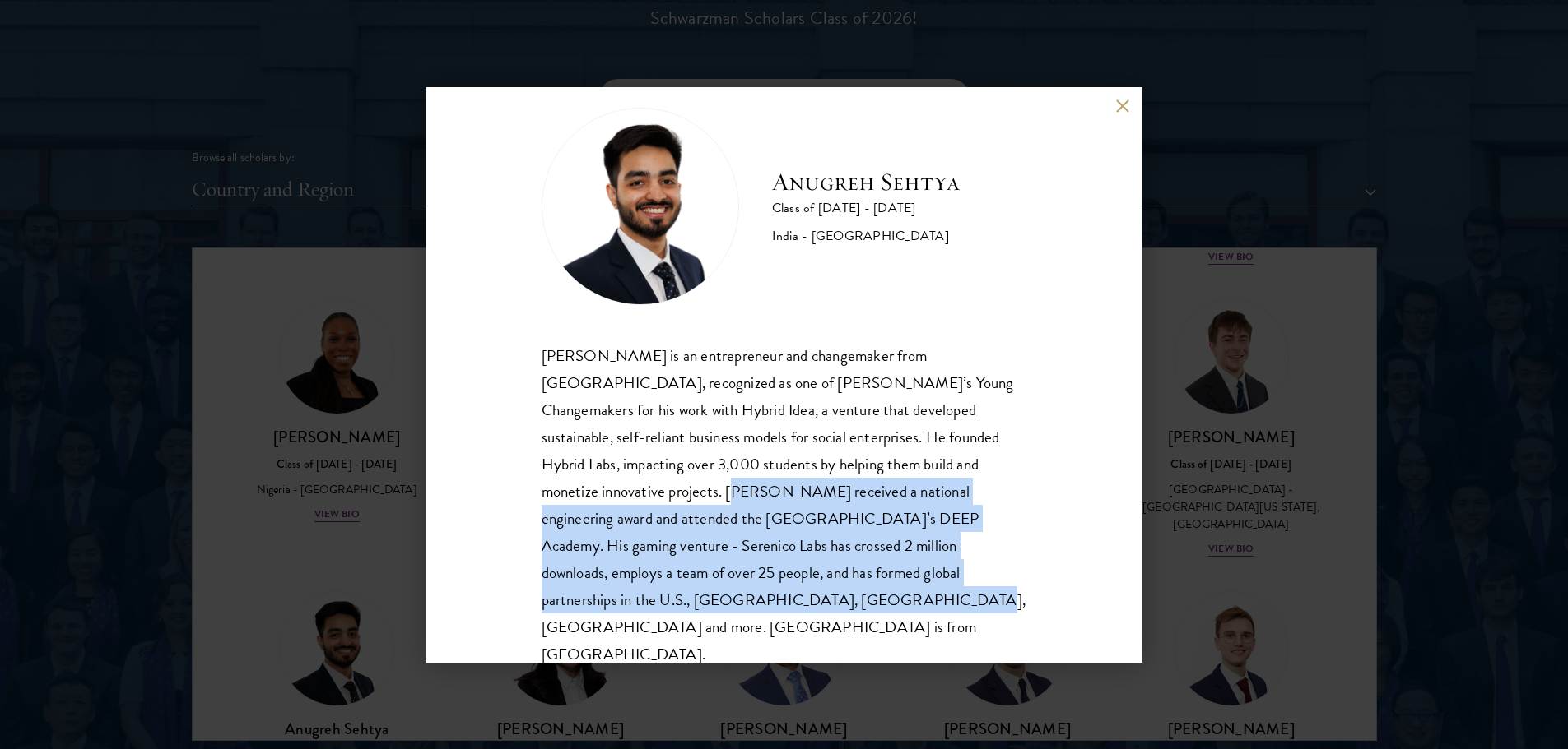
drag, startPoint x: 503, startPoint y: 479, endPoint x: 754, endPoint y: 626, distance: 290.9
click at [754, 626] on div "[PERSON_NAME] Class of [DATE] - [DATE] [GEOGRAPHIC_DATA] - [GEOGRAPHIC_DATA] [P…" at bounding box center [784, 375] width 716 height 576
click at [710, 576] on div "[PERSON_NAME] is an entrepreneur and changemaker from [GEOGRAPHIC_DATA], recogn…" at bounding box center [784, 505] width 485 height 327
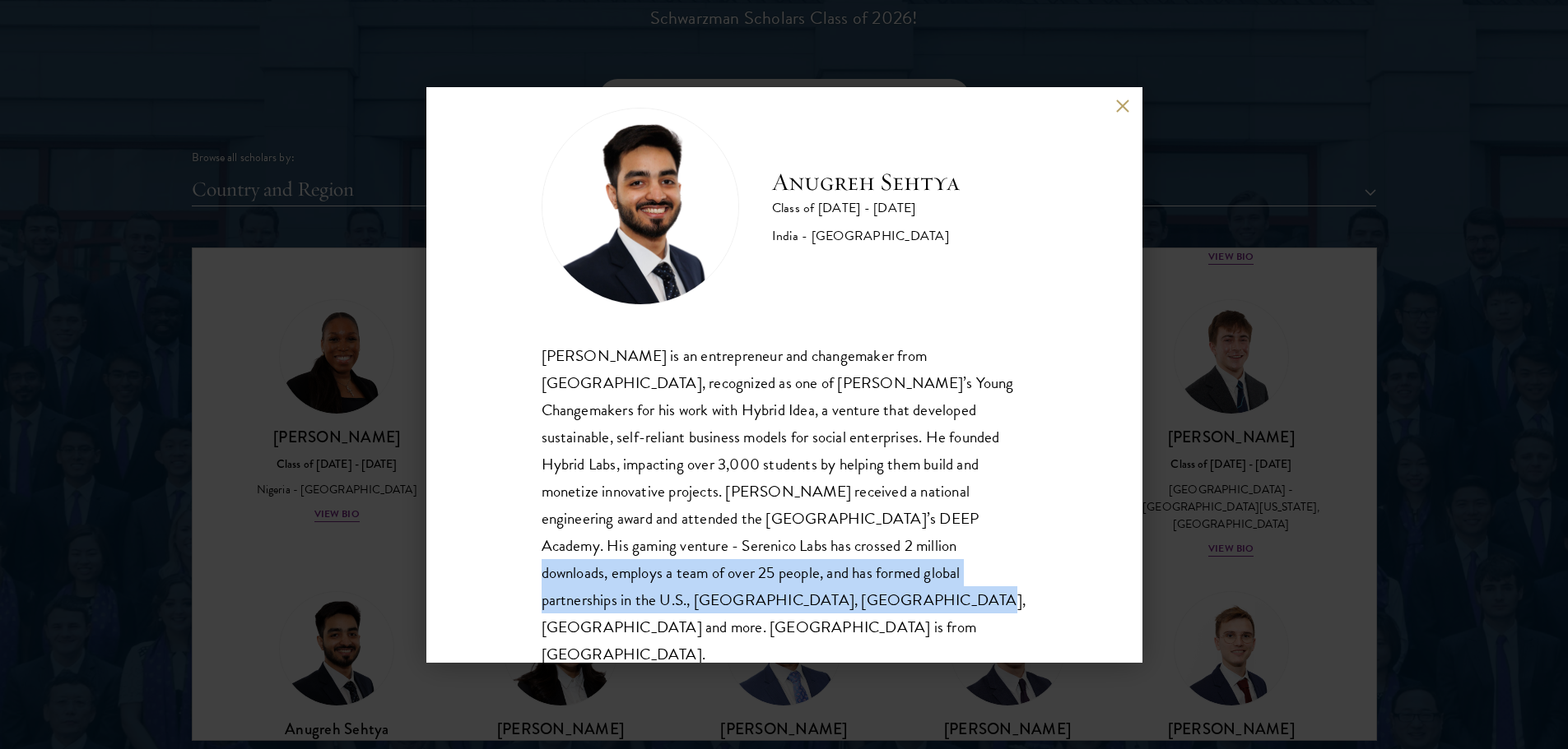
drag, startPoint x: 671, startPoint y: 542, endPoint x: 734, endPoint y: 593, distance: 81.1
click at [734, 593] on div "[PERSON_NAME] is an entrepreneur and changemaker from [GEOGRAPHIC_DATA], recogn…" at bounding box center [784, 505] width 485 height 327
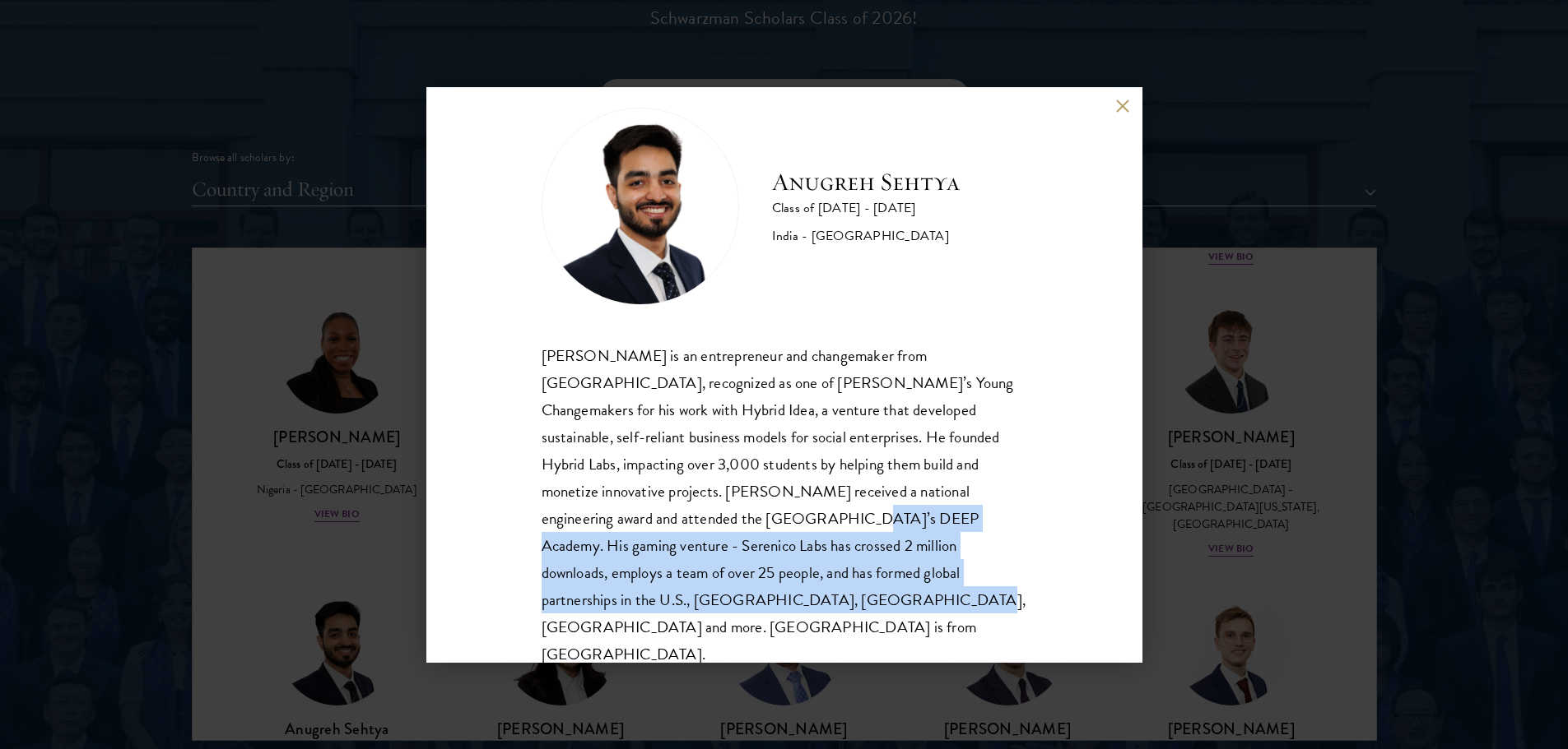
drag, startPoint x: 699, startPoint y: 606, endPoint x: 604, endPoint y: 519, distance: 128.8
click at [604, 519] on div "[PERSON_NAME] is an entrepreneur and changemaker from [GEOGRAPHIC_DATA], recogn…" at bounding box center [784, 505] width 485 height 327
drag, startPoint x: 609, startPoint y: 518, endPoint x: 644, endPoint y: 619, distance: 106.9
click at [644, 619] on div "[PERSON_NAME] Class of [DATE] - [DATE] [GEOGRAPHIC_DATA] - [GEOGRAPHIC_DATA] [P…" at bounding box center [784, 375] width 716 height 576
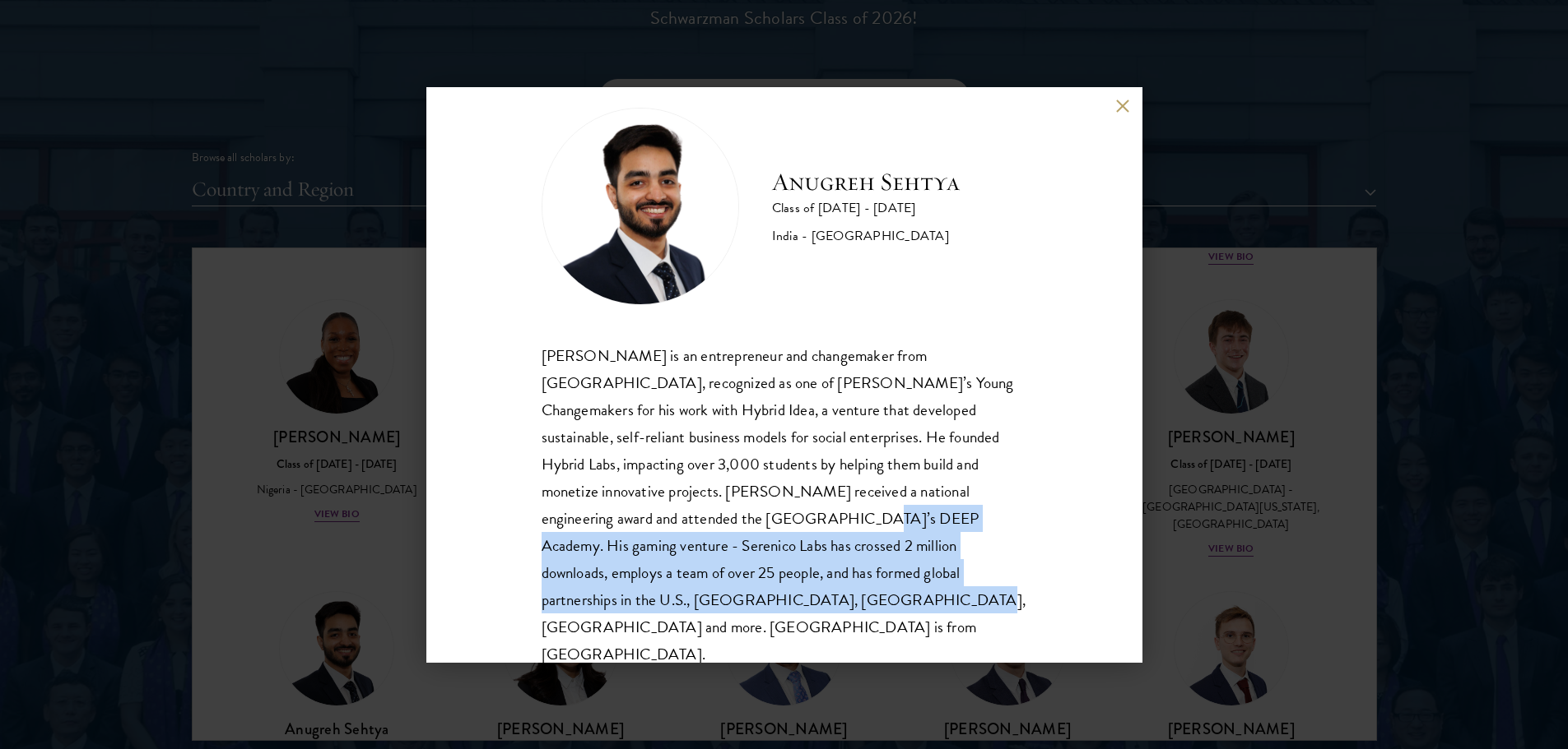
click at [644, 619] on div "[PERSON_NAME] Class of [DATE] - [DATE] [GEOGRAPHIC_DATA] - [GEOGRAPHIC_DATA] [P…" at bounding box center [784, 375] width 716 height 576
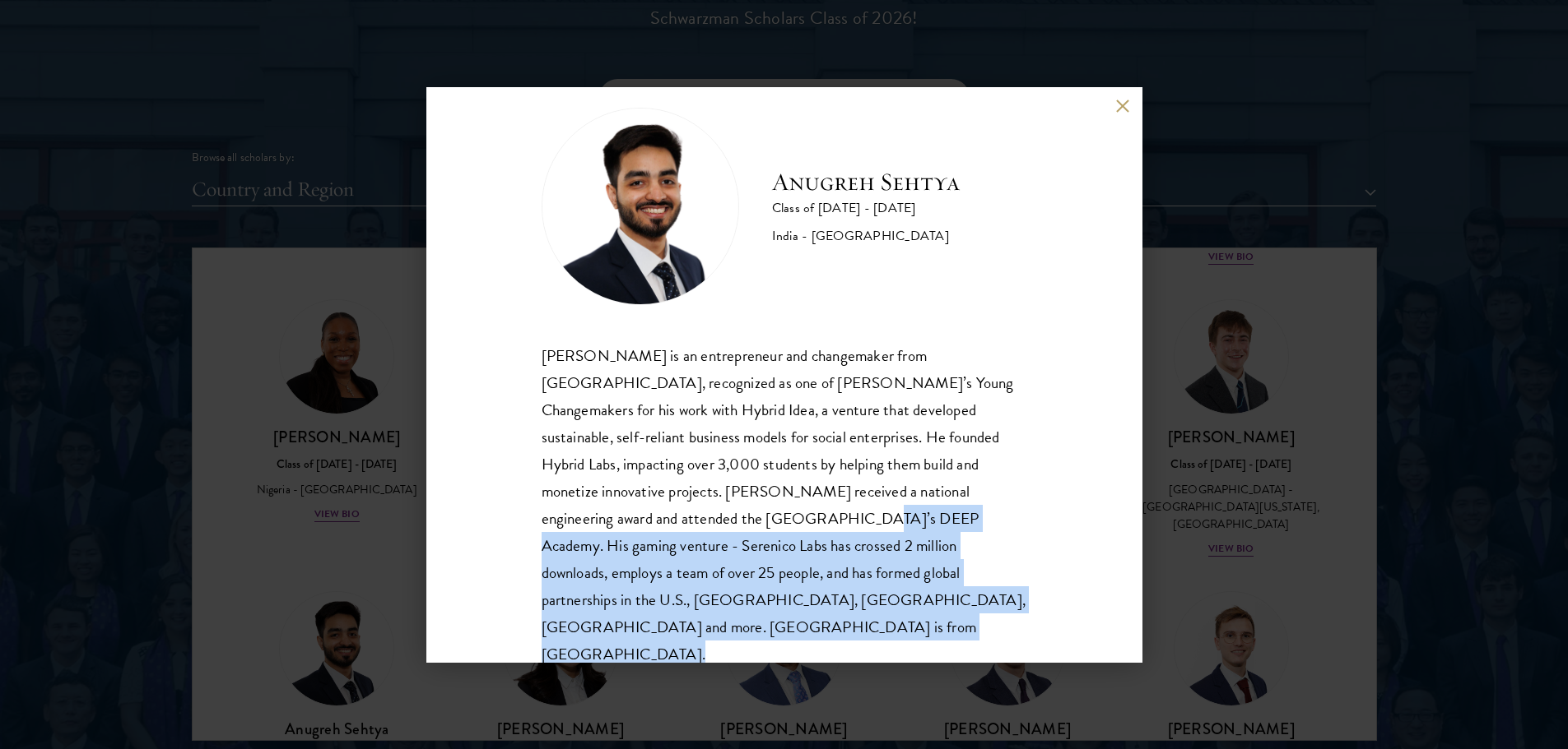
drag, startPoint x: 644, startPoint y: 619, endPoint x: 609, endPoint y: 512, distance: 112.6
click at [609, 512] on div "[PERSON_NAME] Class of [DATE] - [DATE] [GEOGRAPHIC_DATA] - [GEOGRAPHIC_DATA] [P…" at bounding box center [784, 375] width 716 height 576
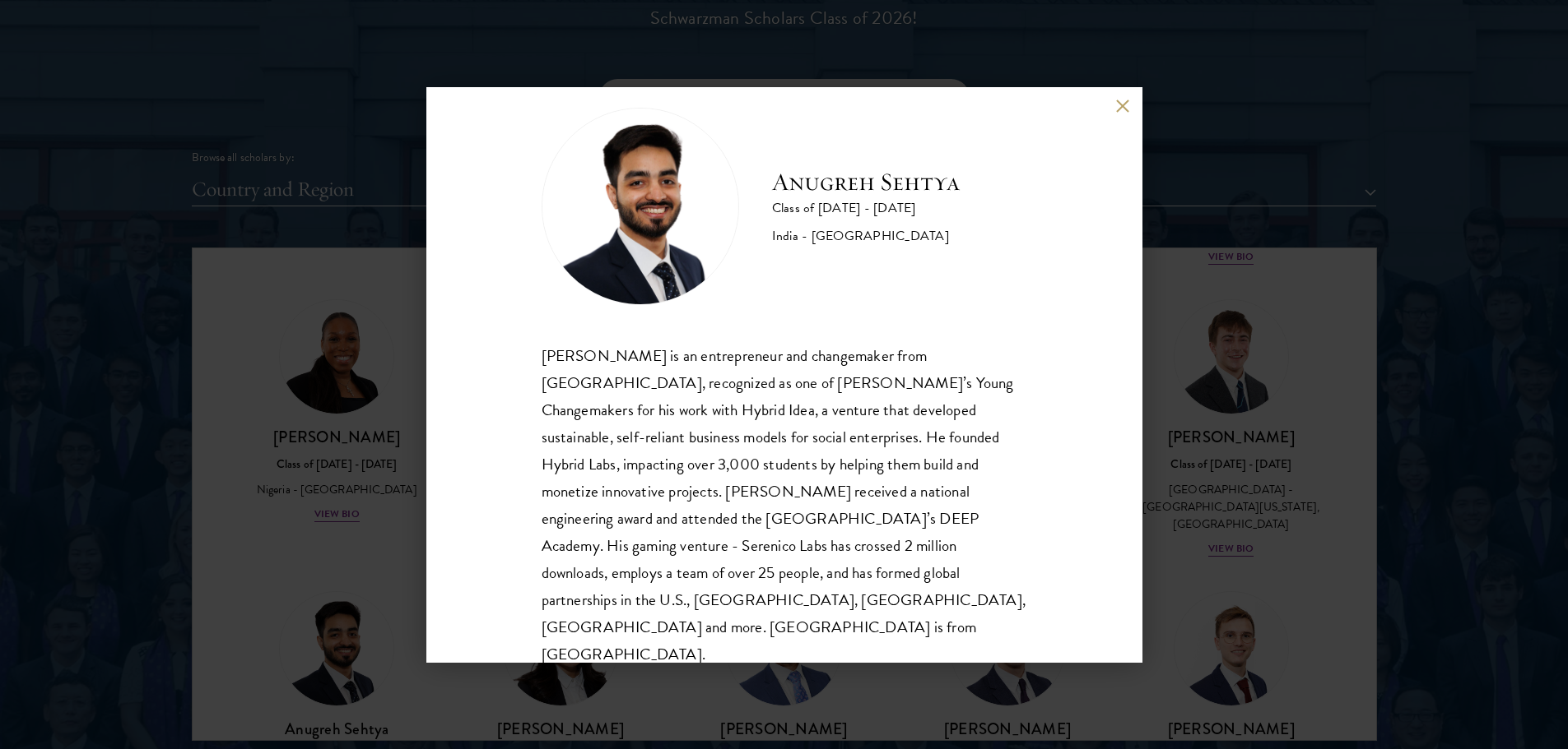
click at [102, 418] on div "[PERSON_NAME] Class of [DATE] - [DATE] [GEOGRAPHIC_DATA] - [GEOGRAPHIC_DATA] [P…" at bounding box center [784, 374] width 1568 height 749
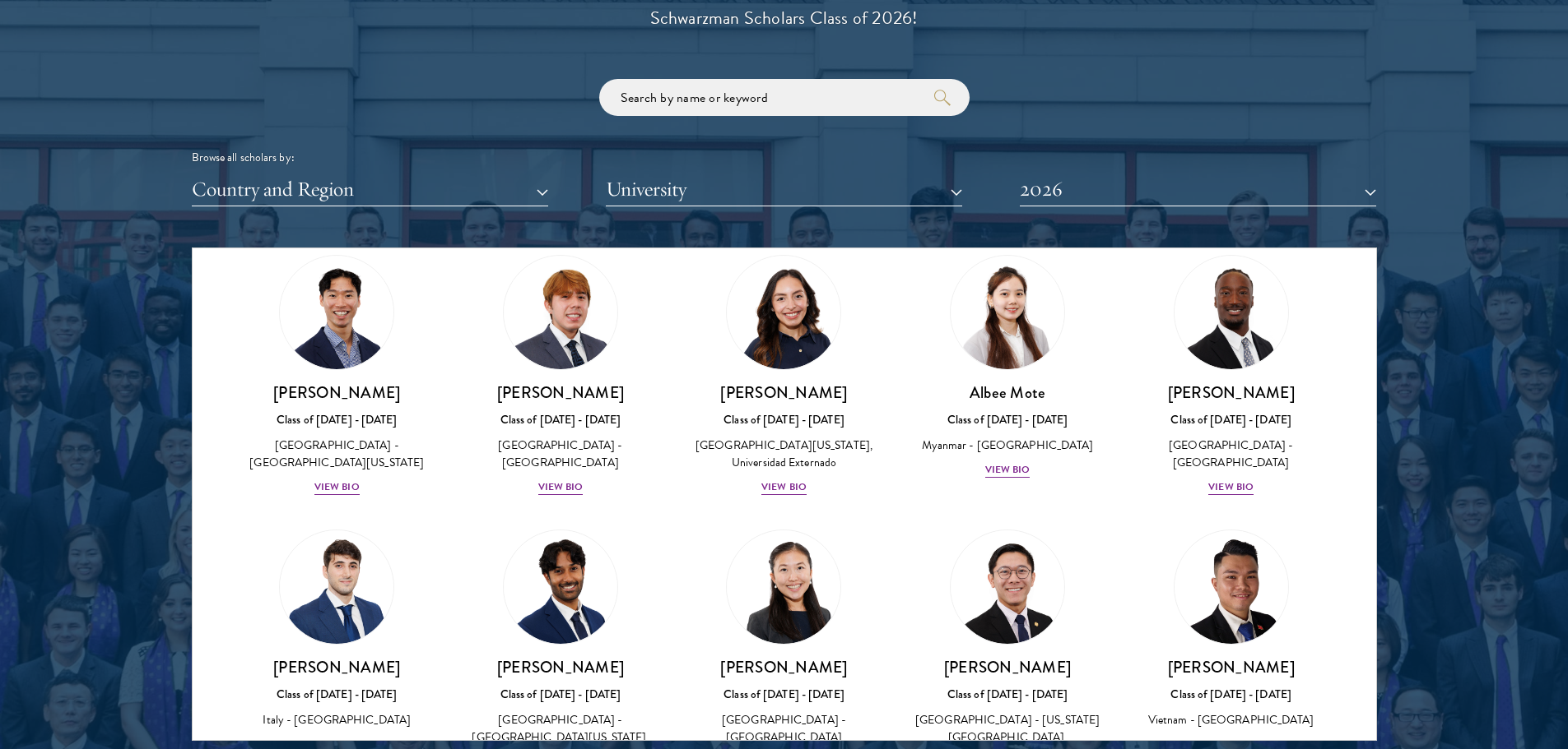
scroll to position [5399, 0]
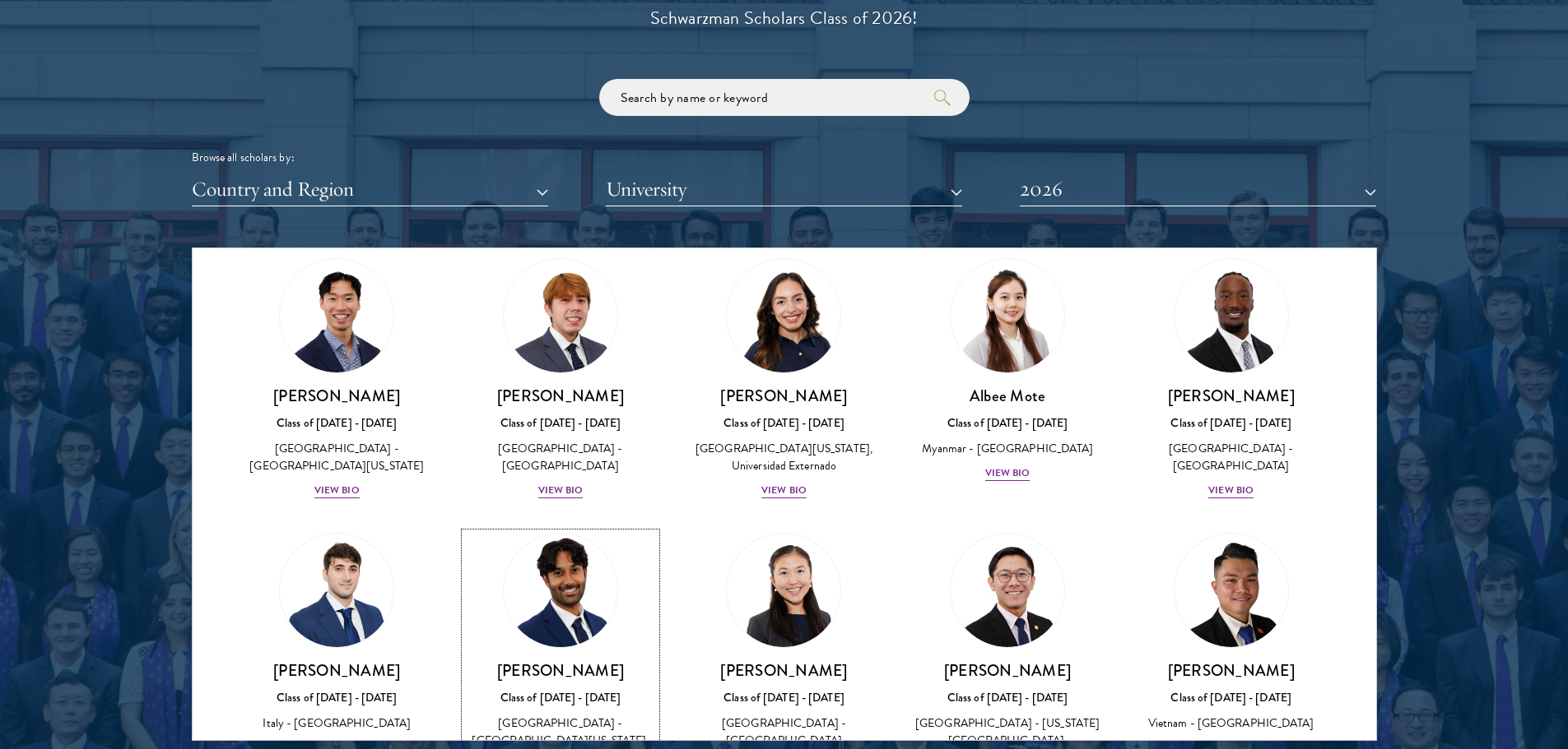
click at [564, 661] on div "[PERSON_NAME] Class of [DATE] - [DATE] [GEOGRAPHIC_DATA] - [GEOGRAPHIC_DATA][US…" at bounding box center [560, 726] width 191 height 132
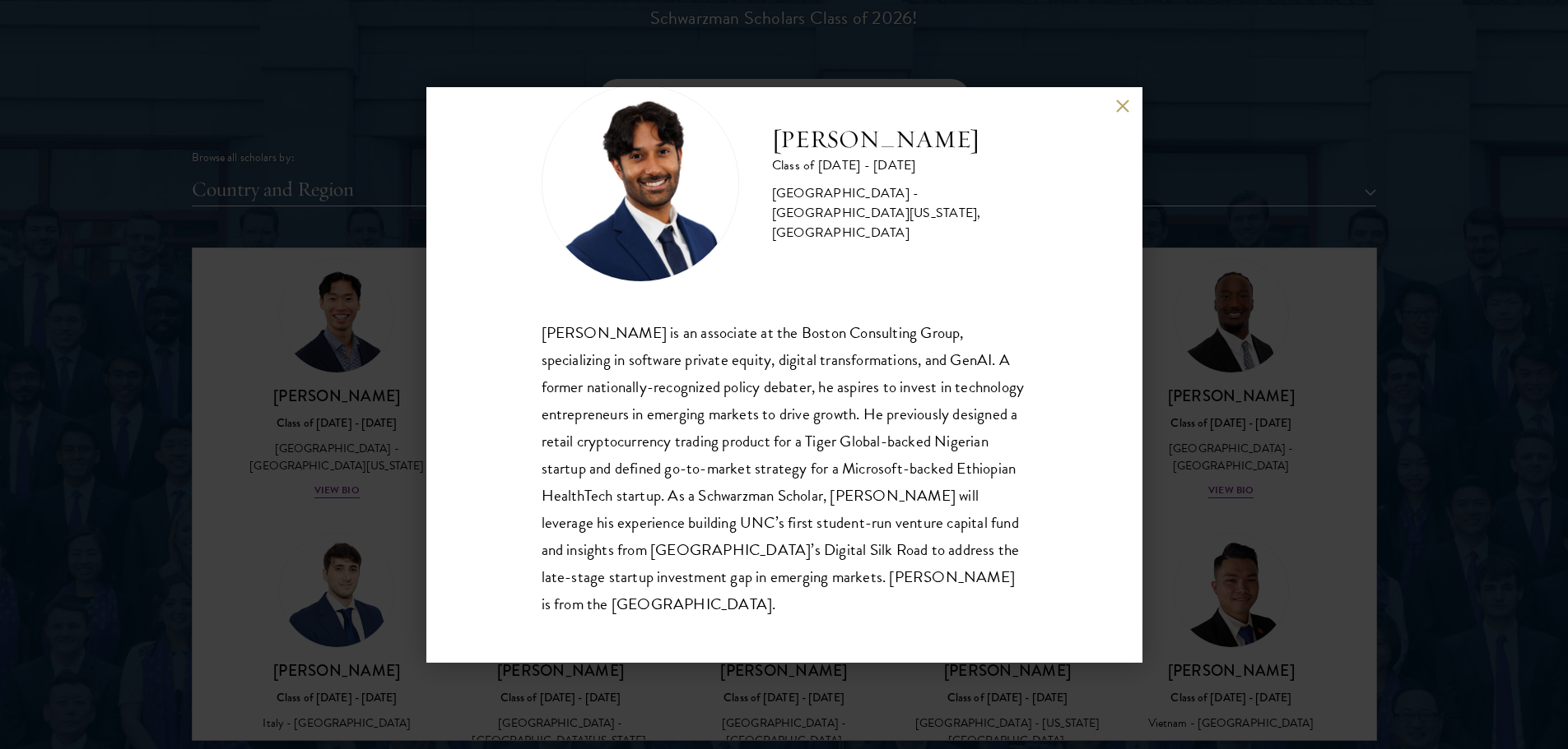
scroll to position [56, 0]
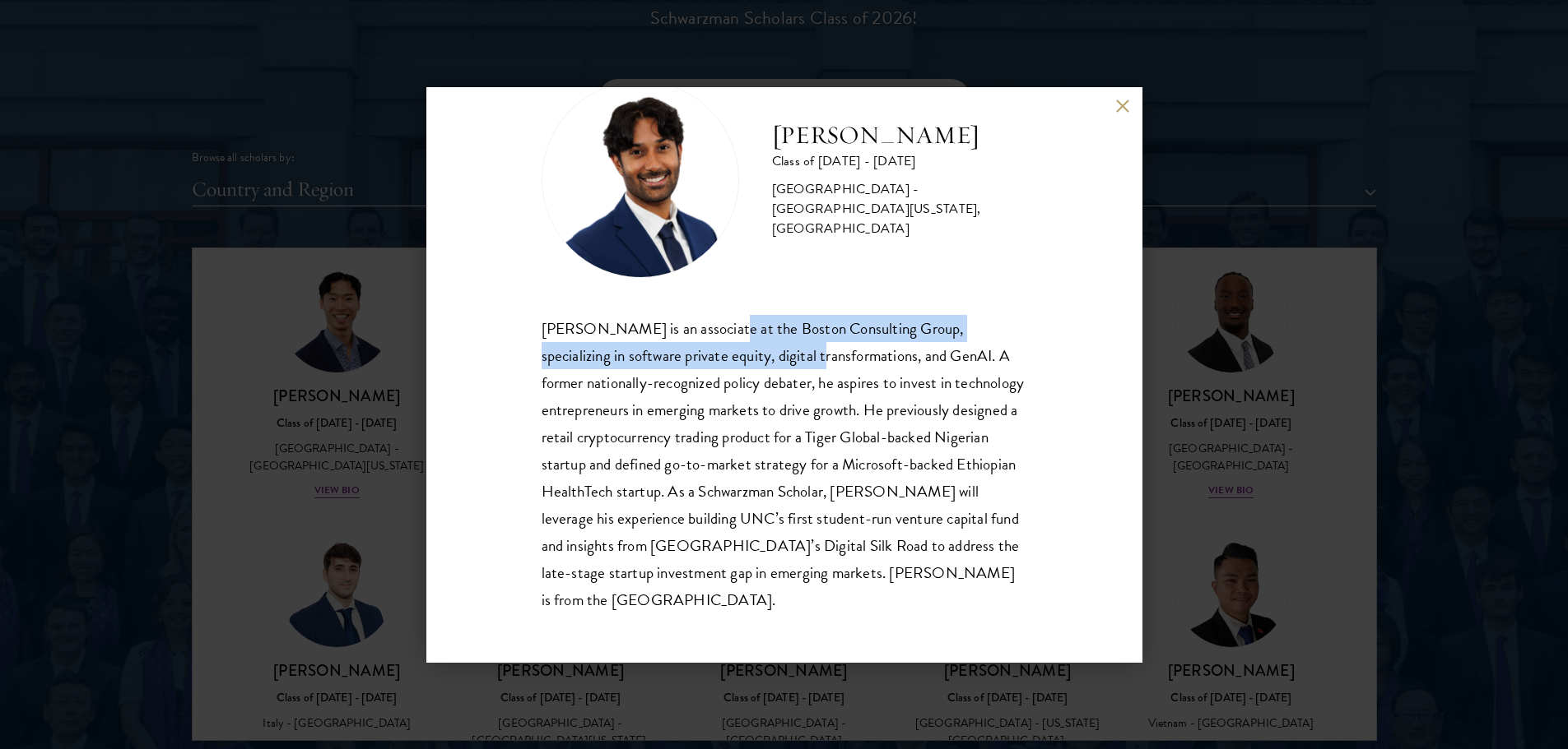
drag, startPoint x: 719, startPoint y: 322, endPoint x: 814, endPoint y: 349, distance: 98.8
click at [814, 349] on div "[PERSON_NAME] is an associate at the Boston Consulting Group, specializing in s…" at bounding box center [784, 464] width 485 height 299
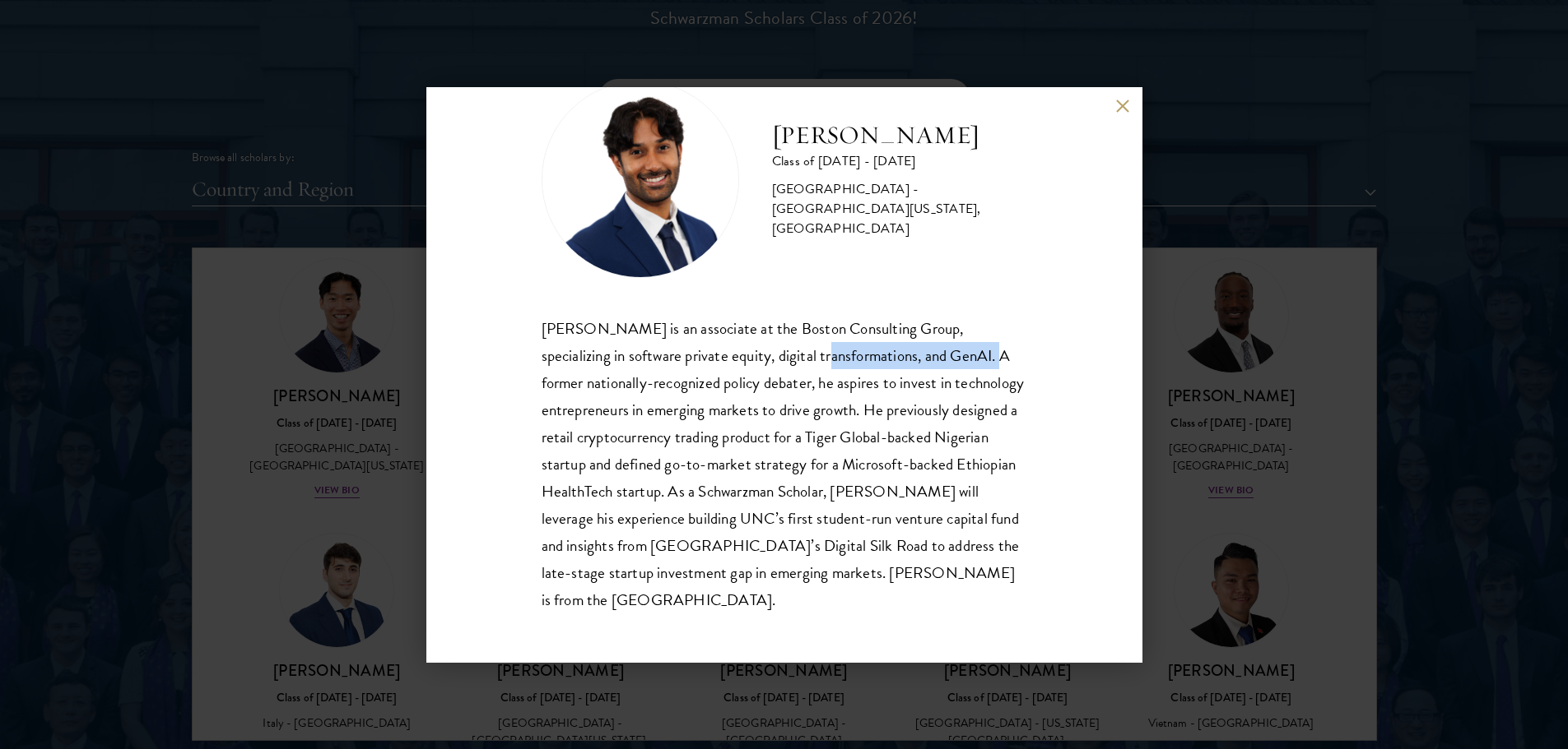
drag, startPoint x: 814, startPoint y: 349, endPoint x: 983, endPoint y: 367, distance: 170.0
click at [983, 367] on div "[PERSON_NAME] is an associate at the Boston Consulting Group, specializing in s…" at bounding box center [784, 464] width 485 height 299
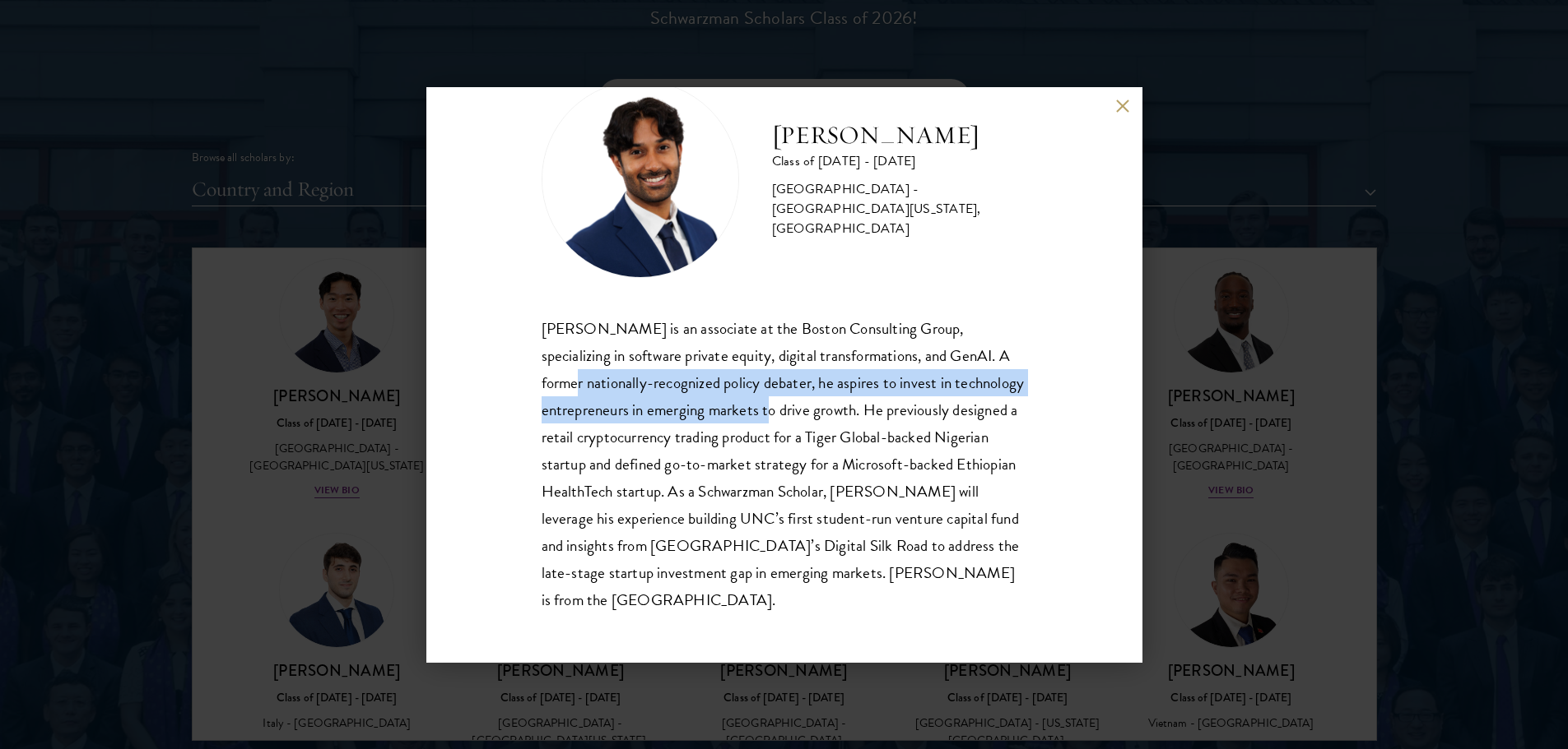
drag, startPoint x: 545, startPoint y: 378, endPoint x: 832, endPoint y: 402, distance: 288.0
click at [832, 402] on div "[PERSON_NAME] is an associate at the Boston Consulting Group, specializing in s…" at bounding box center [784, 464] width 485 height 299
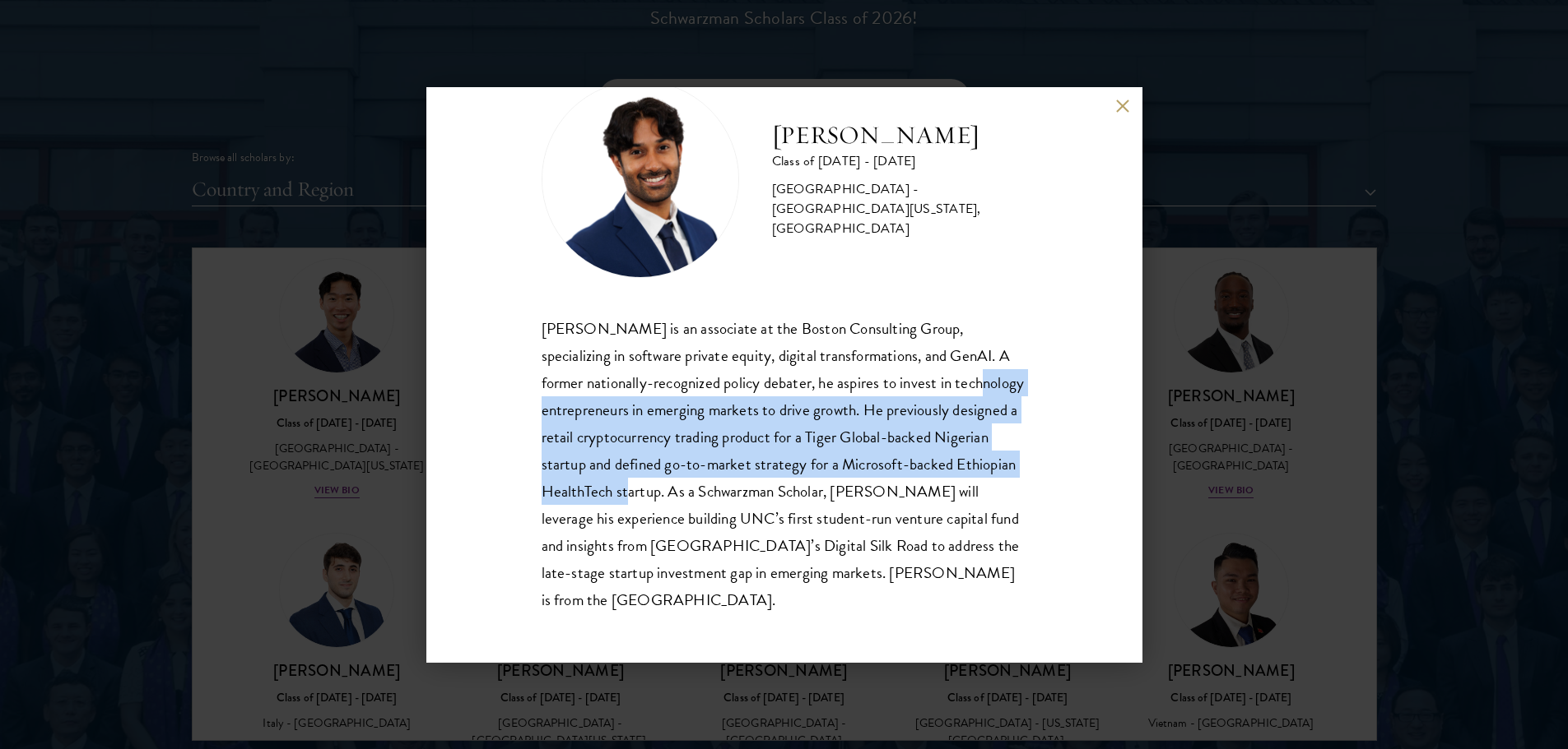
drag, startPoint x: 523, startPoint y: 412, endPoint x: 780, endPoint y: 478, distance: 265.3
click at [780, 478] on div "[PERSON_NAME] Class of [DATE] - [DATE] [GEOGRAPHIC_DATA] - [GEOGRAPHIC_DATA][US…" at bounding box center [784, 375] width 716 height 576
click at [780, 478] on div "[PERSON_NAME] is an associate at the Boston Consulting Group, specializing in s…" at bounding box center [784, 464] width 485 height 299
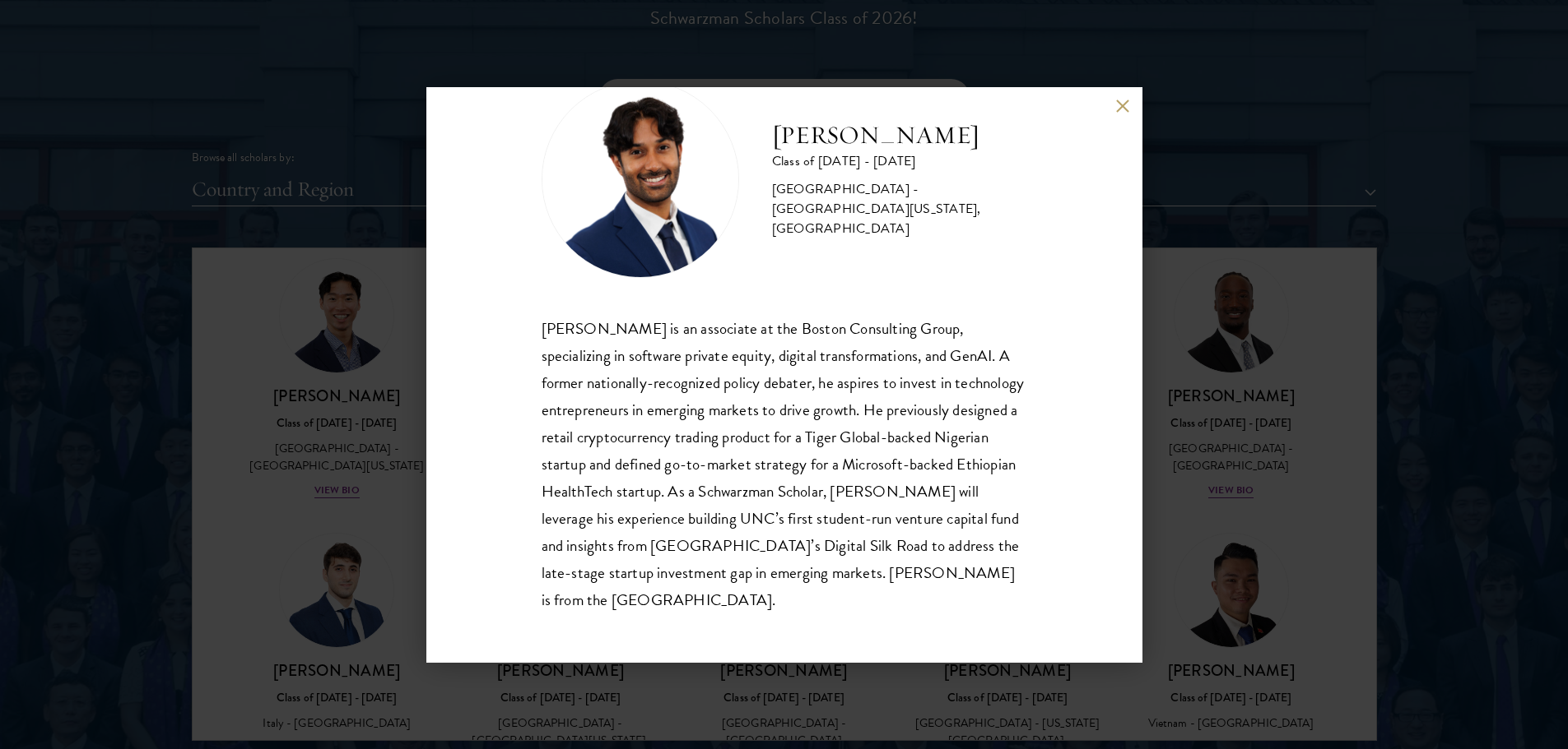
click at [701, 459] on div "[PERSON_NAME] is an associate at the Boston Consulting Group, specializing in s…" at bounding box center [784, 464] width 485 height 299
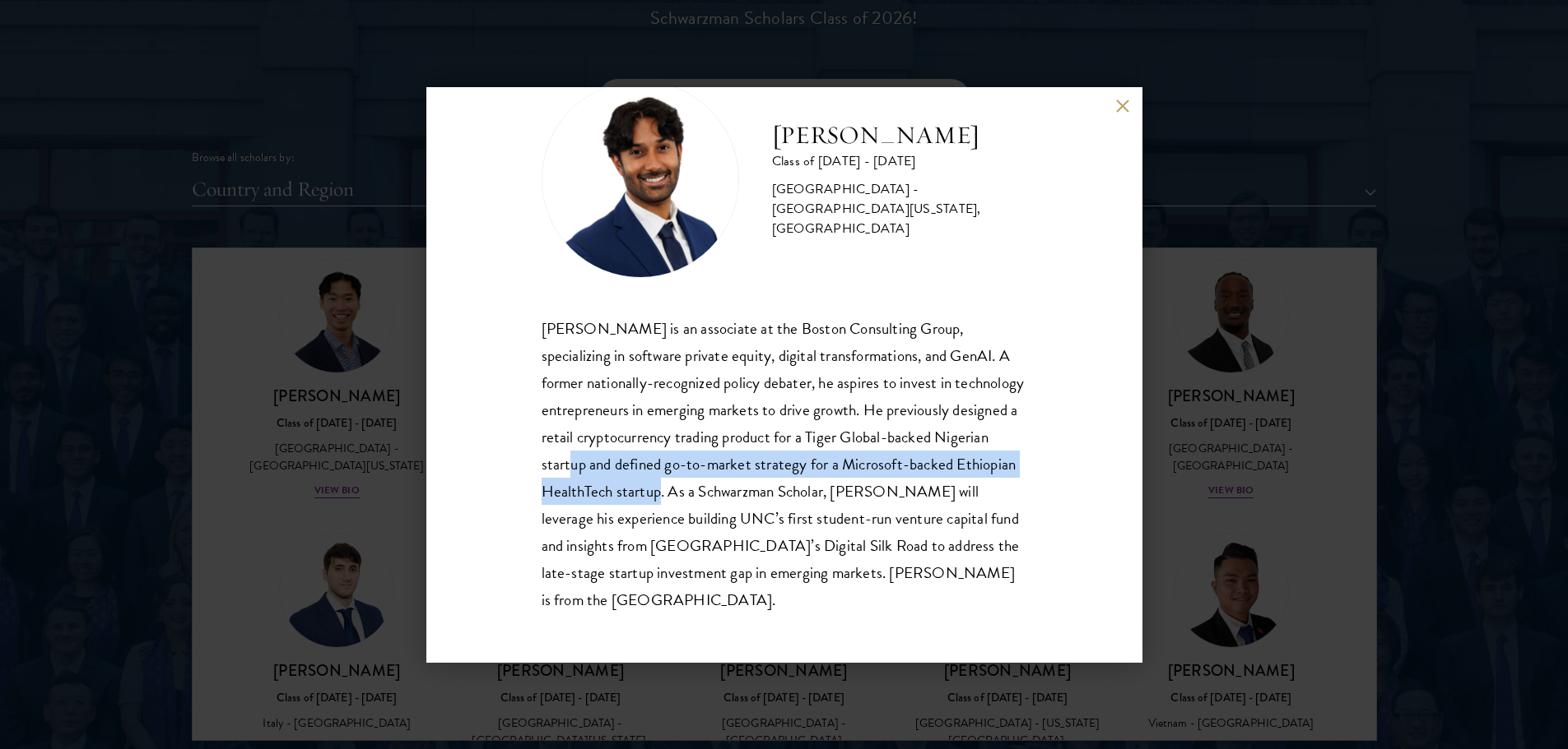
drag, startPoint x: 701, startPoint y: 459, endPoint x: 800, endPoint y: 490, distance: 103.7
click at [800, 490] on div "[PERSON_NAME] is an associate at the Boston Consulting Group, specializing in s…" at bounding box center [784, 464] width 485 height 299
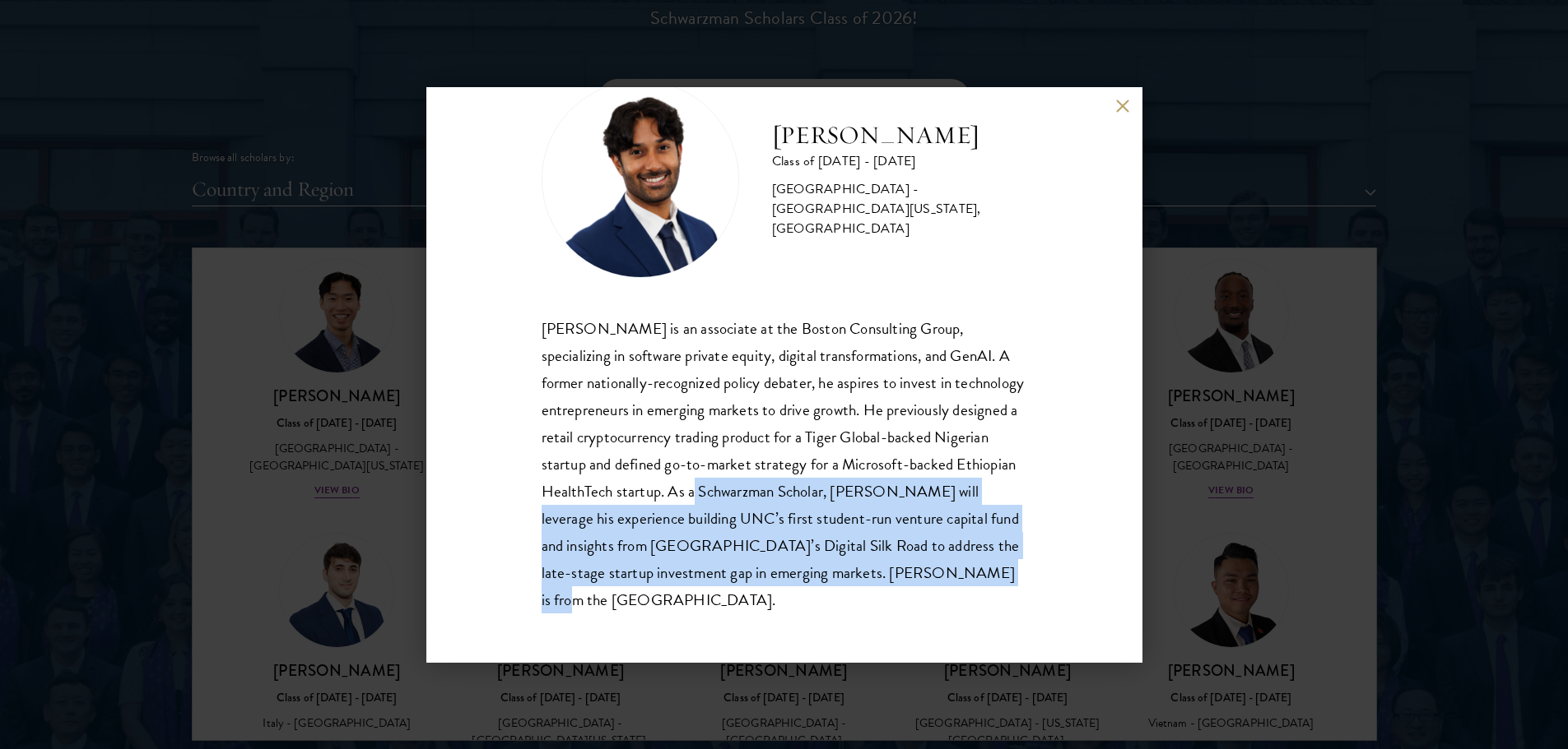
drag, startPoint x: 847, startPoint y: 496, endPoint x: 848, endPoint y: 592, distance: 96.0
click at [848, 592] on div "[PERSON_NAME] is an associate at the Boston Consulting Group, specializing in s…" at bounding box center [784, 464] width 485 height 299
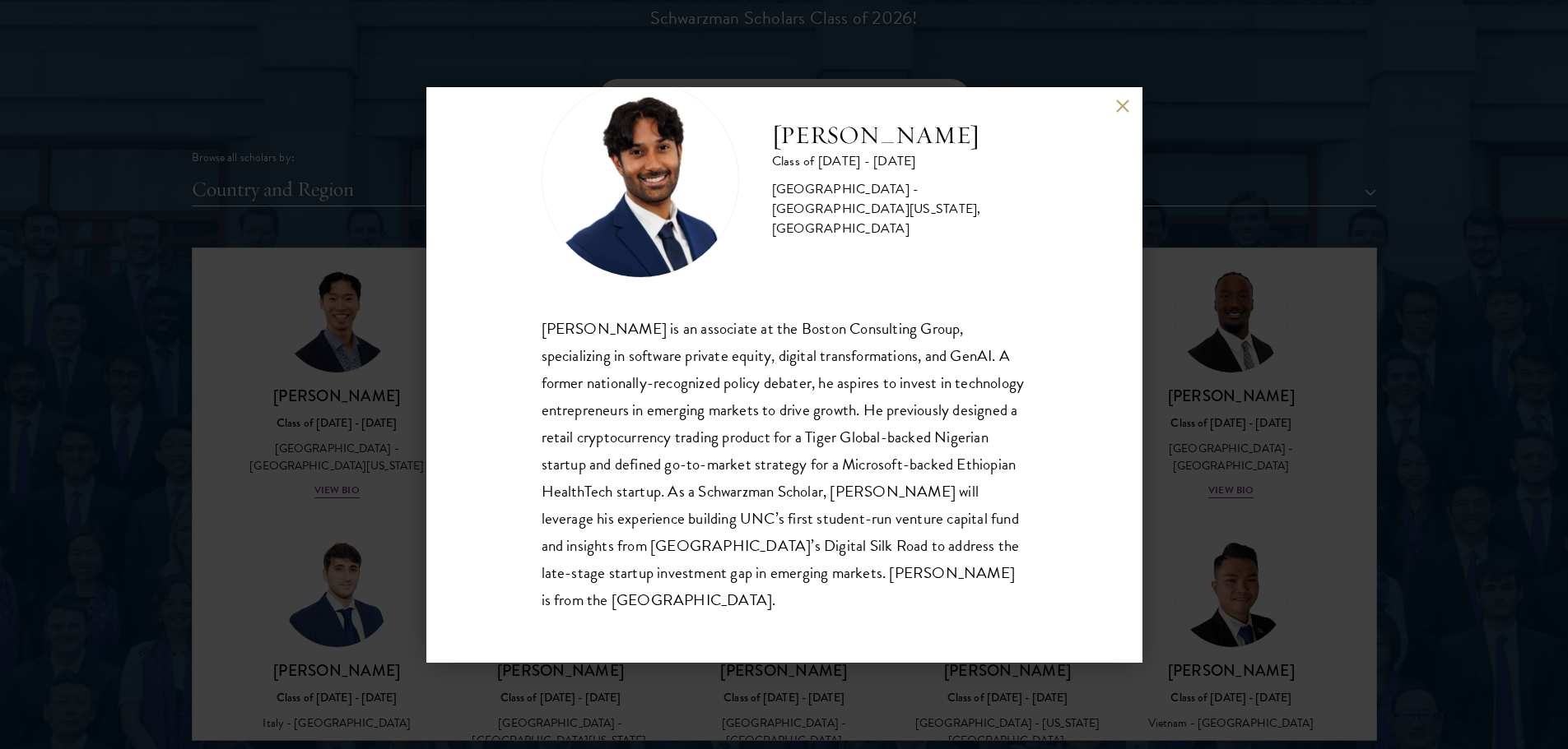
click at [40, 382] on div "[PERSON_NAME] Class of [DATE] - [DATE] [GEOGRAPHIC_DATA] - [GEOGRAPHIC_DATA][US…" at bounding box center [784, 374] width 1568 height 749
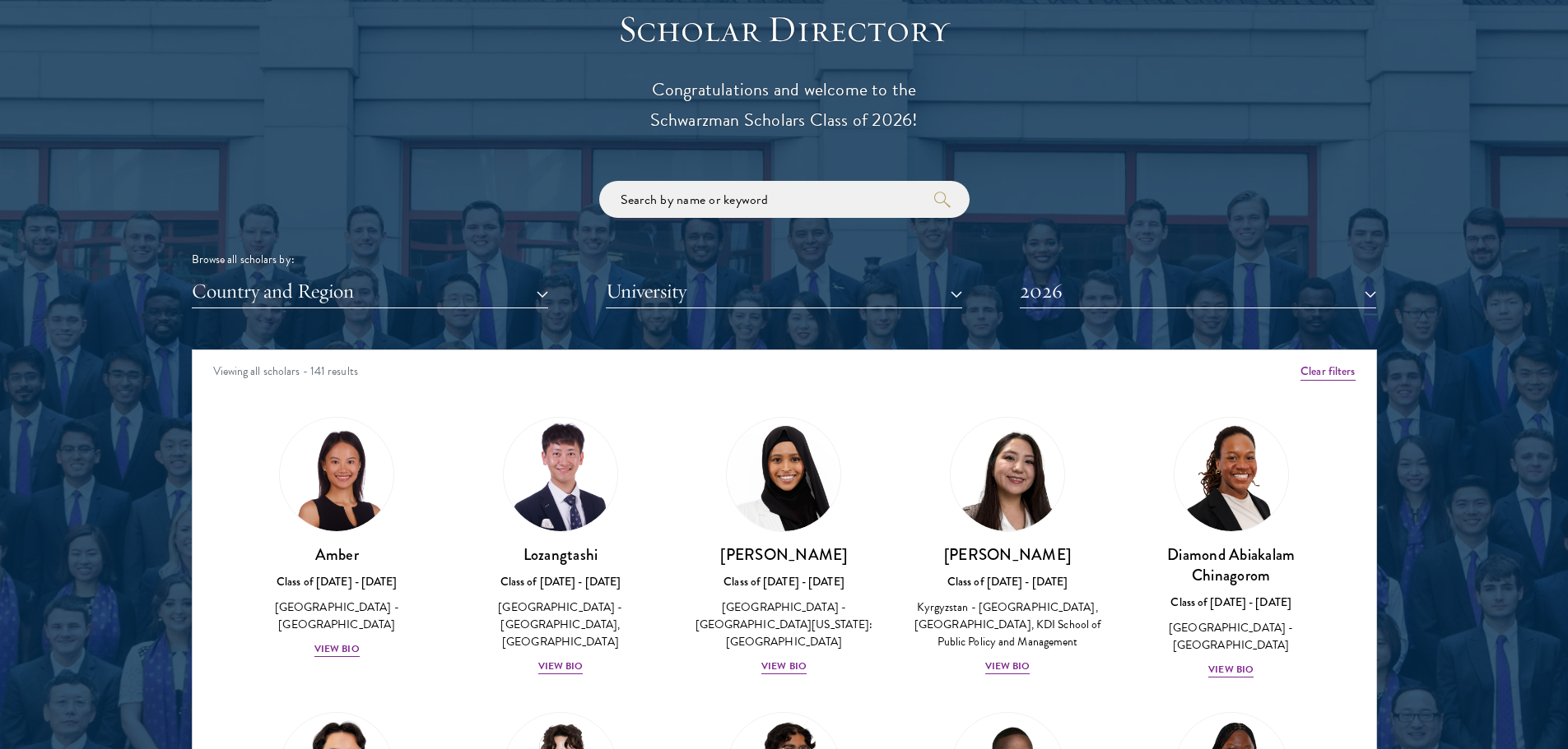
scroll to position [1837, 0]
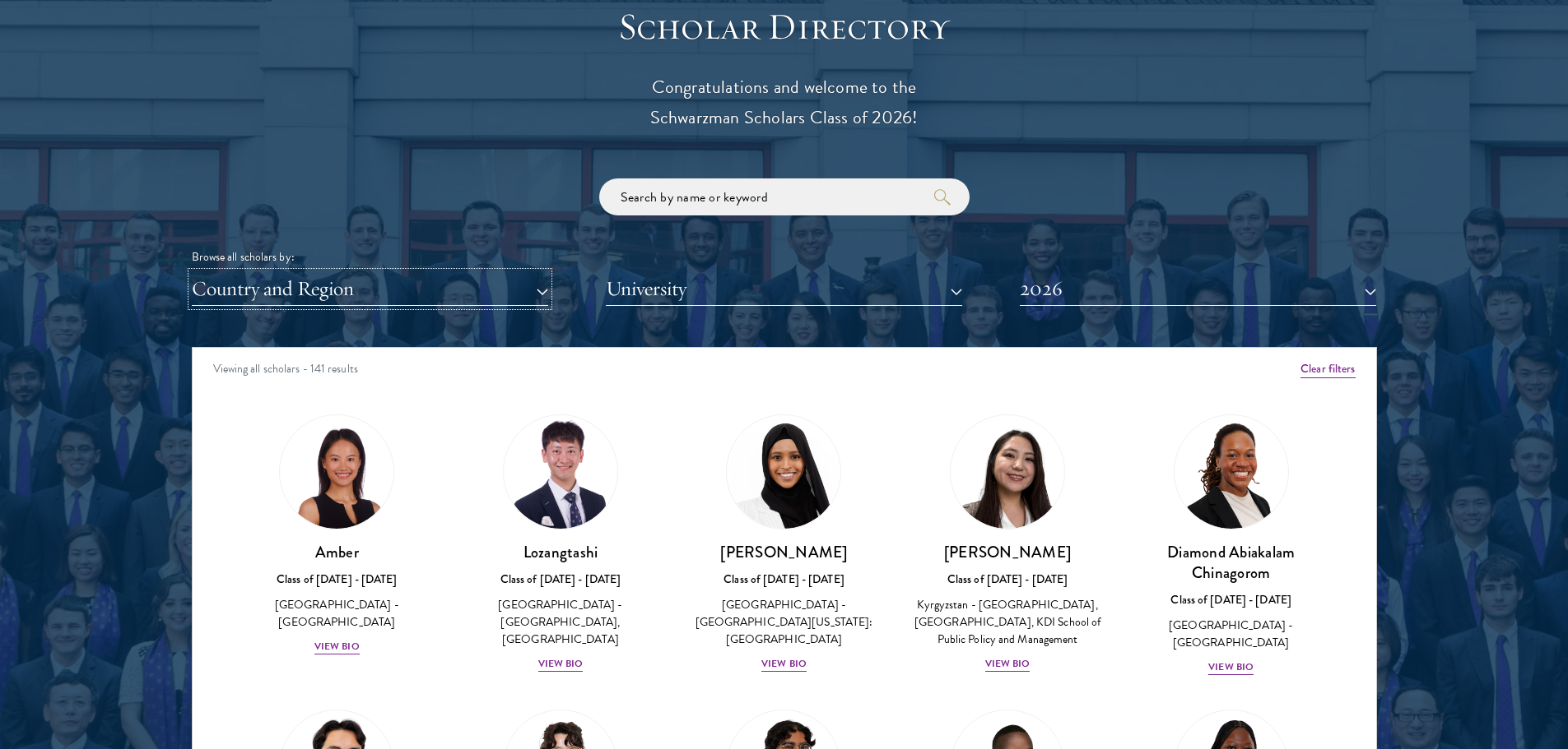
click at [490, 299] on button "Country and Region" at bounding box center [369, 290] width 356 height 34
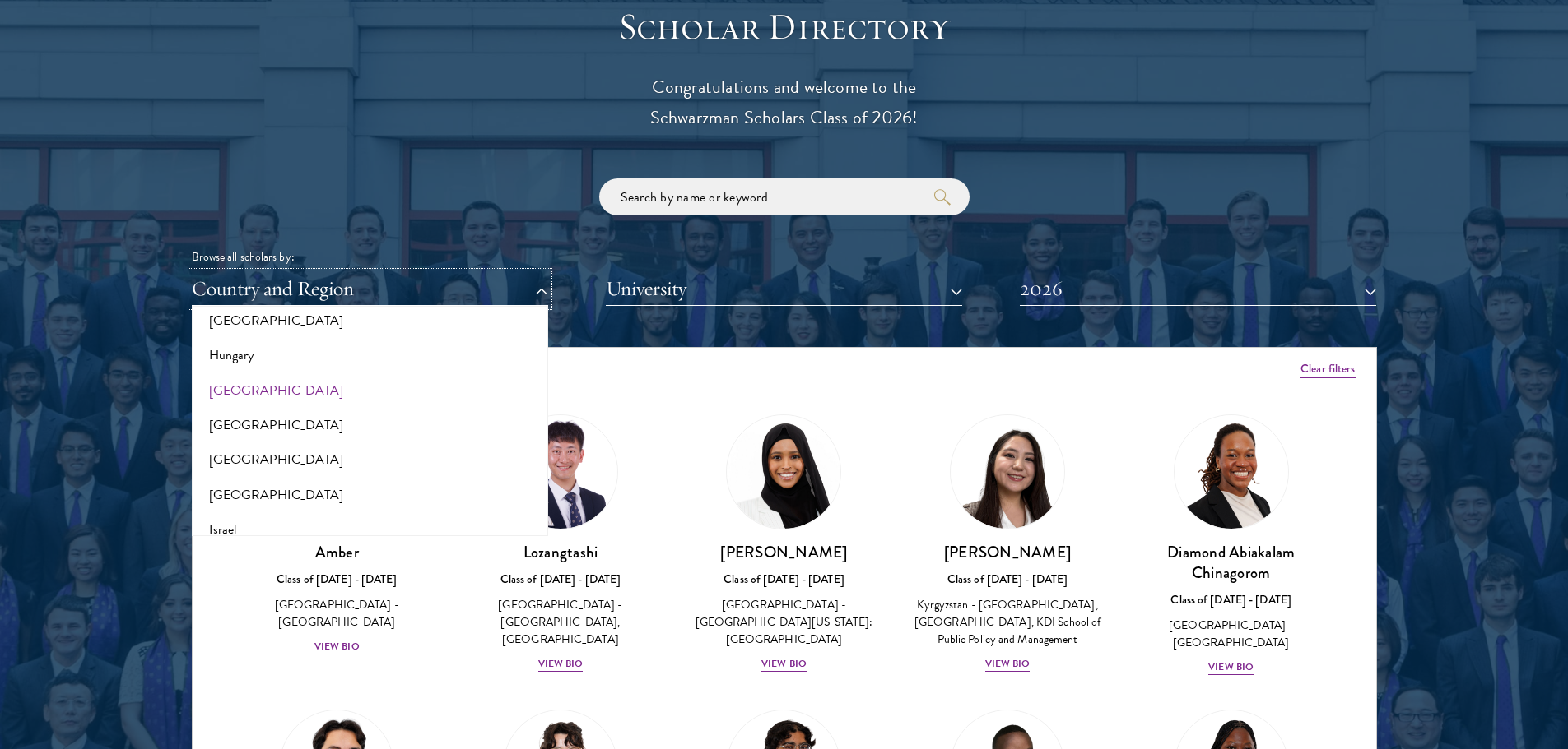
scroll to position [1237, 0]
click at [247, 391] on button "[GEOGRAPHIC_DATA]" at bounding box center [369, 390] width 347 height 34
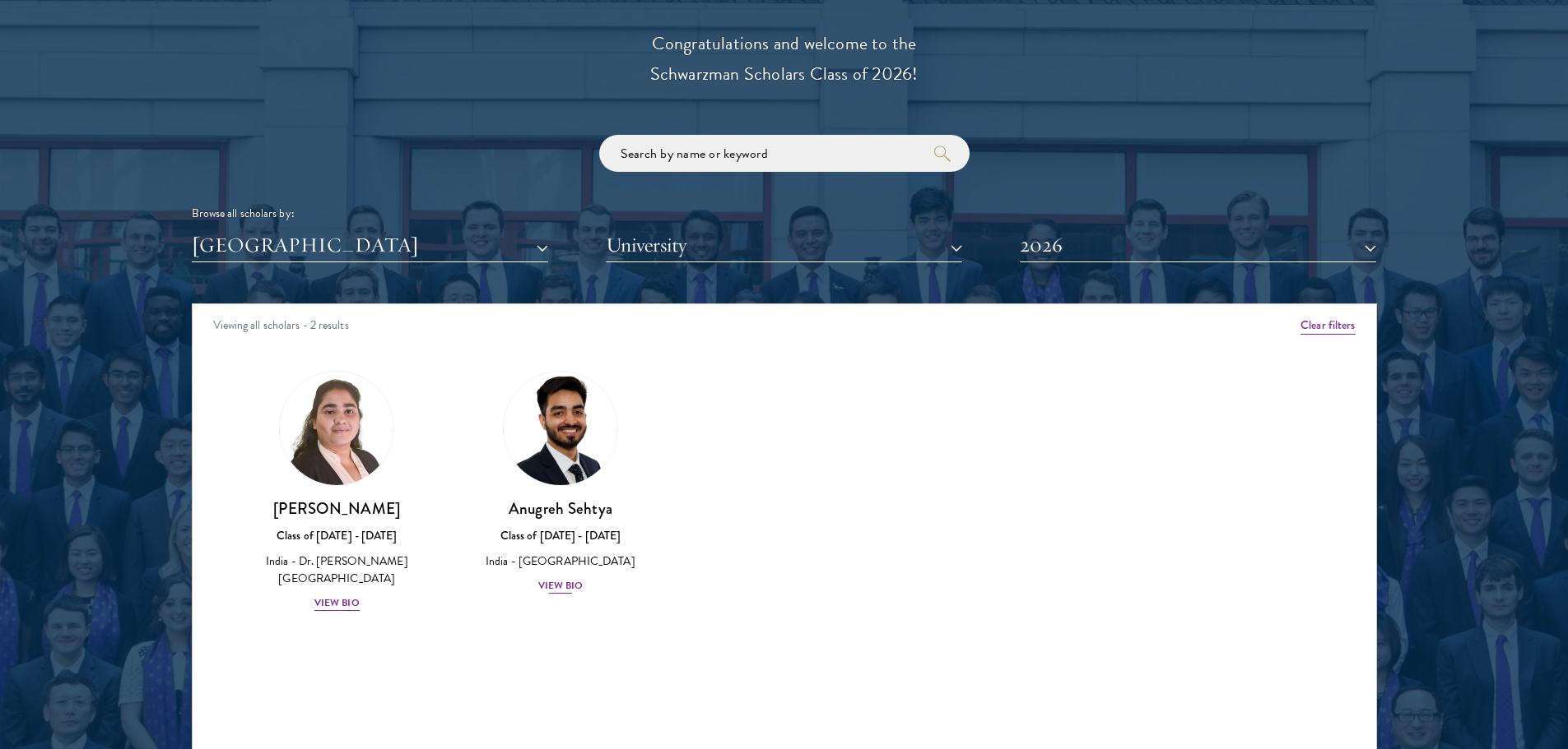
scroll to position [1882, 0]
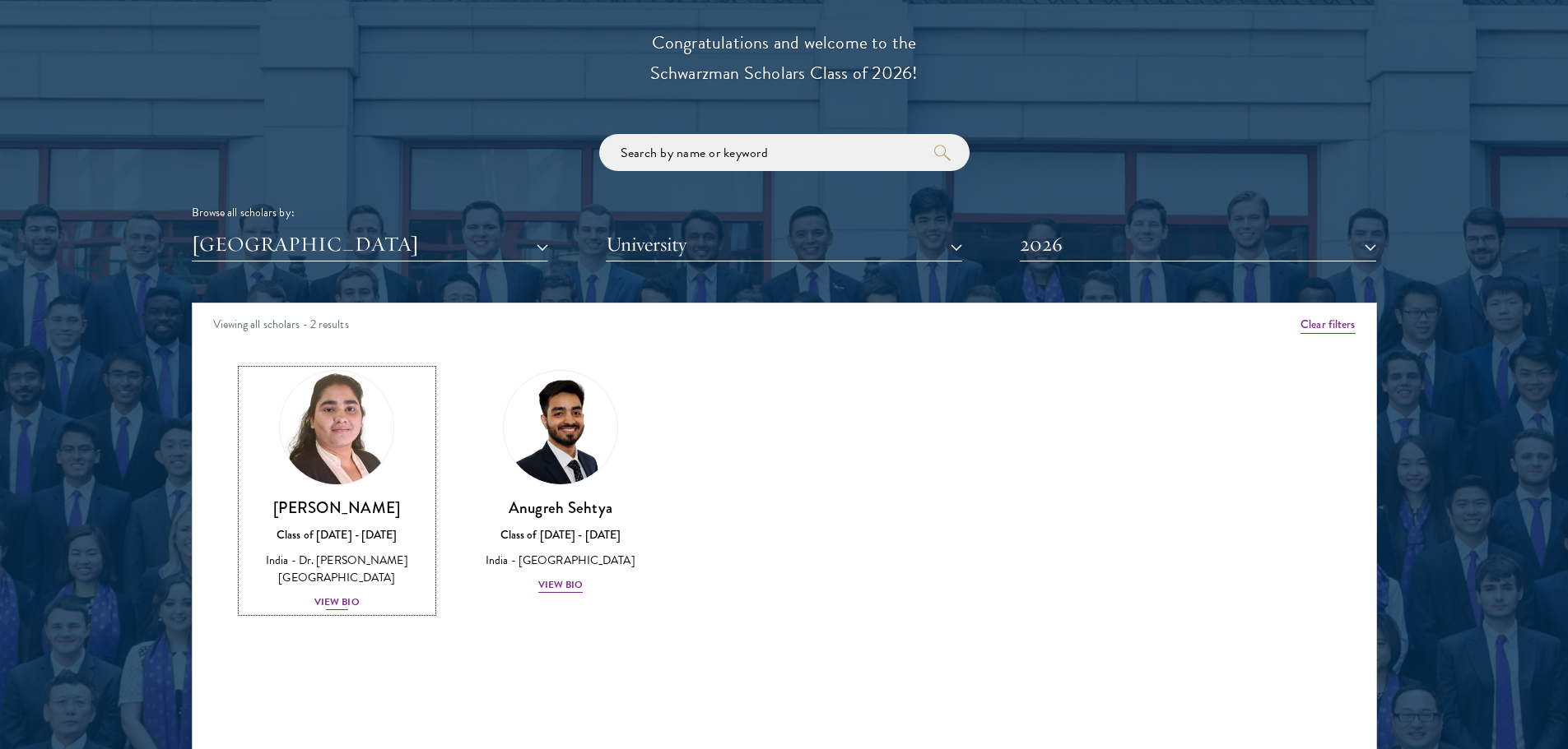
click at [344, 600] on div "View Bio" at bounding box center [337, 602] width 46 height 15
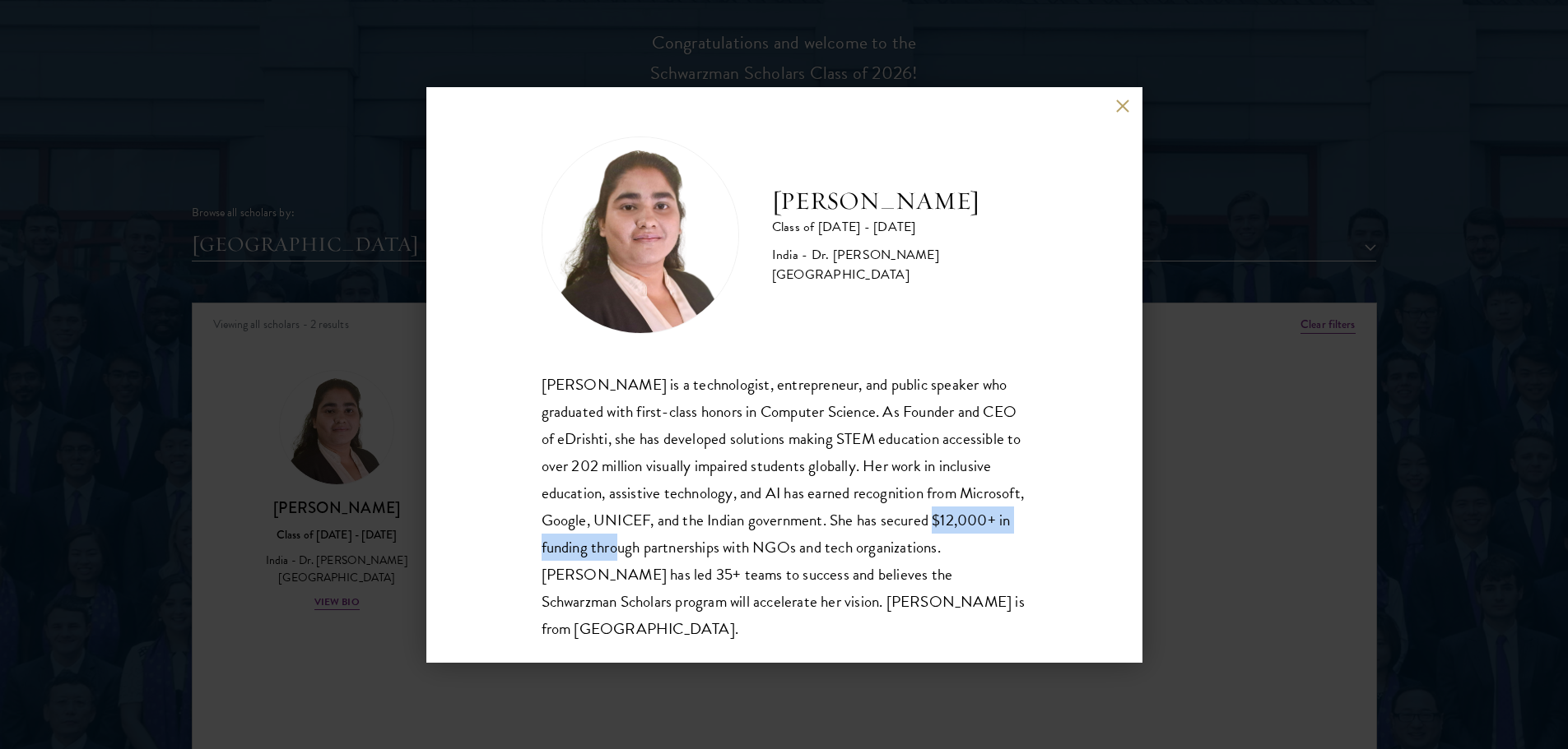
drag, startPoint x: 595, startPoint y: 554, endPoint x: 764, endPoint y: 549, distance: 169.1
click at [764, 549] on div "[PERSON_NAME] is a technologist, entrepreneur, and public speaker who graduated…" at bounding box center [784, 507] width 485 height 272
click at [348, 679] on div "[PERSON_NAME] Class of [DATE] - [DATE] [GEOGRAPHIC_DATA] - Dr. [PERSON_NAME][GE…" at bounding box center [784, 374] width 1568 height 749
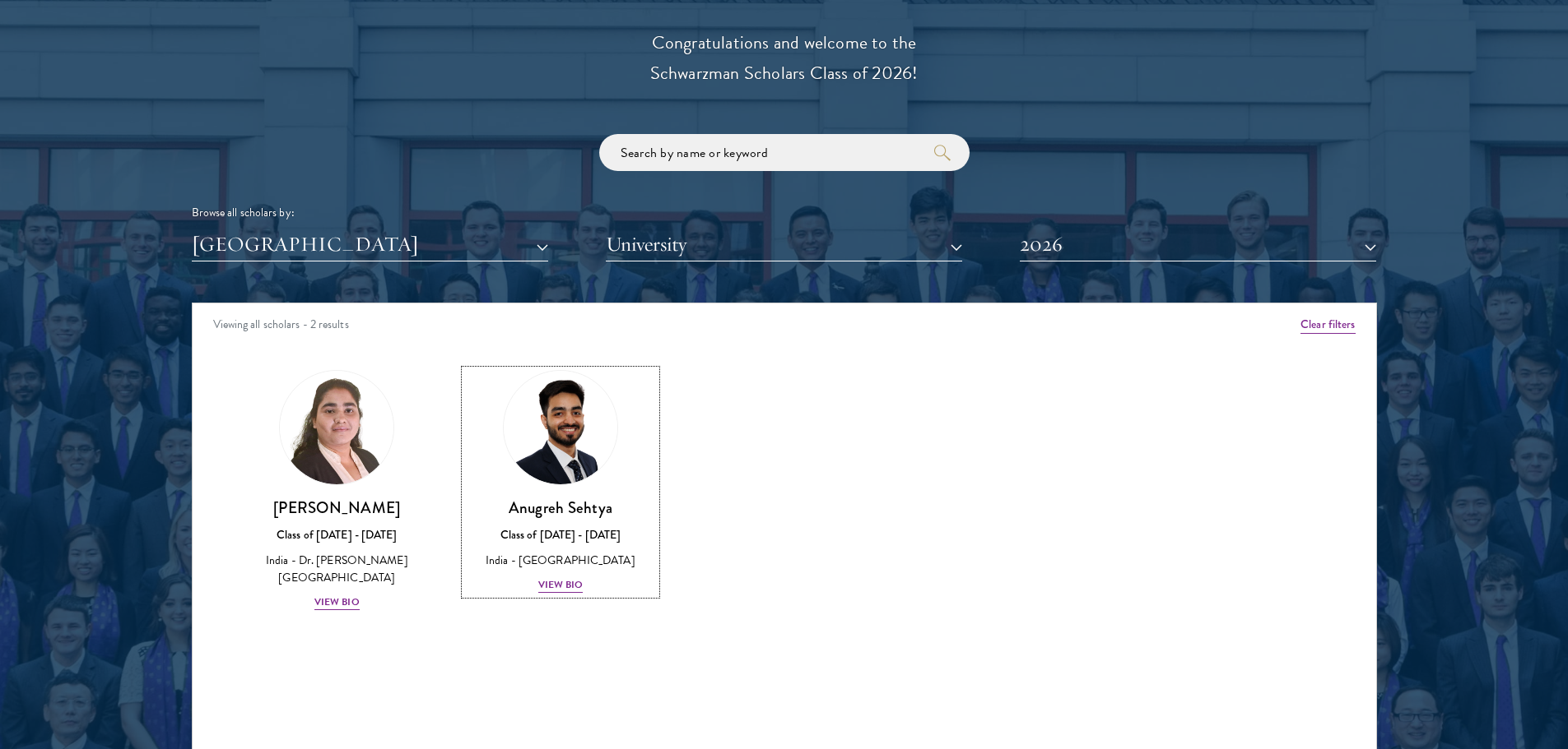
click at [381, 650] on div "Amber Class of [DATE] - [DATE] [GEOGRAPHIC_DATA] - [GEOGRAPHIC_DATA] View Bio C…" at bounding box center [784, 505] width 1183 height 311
click at [545, 589] on div "View Bio" at bounding box center [561, 585] width 46 height 15
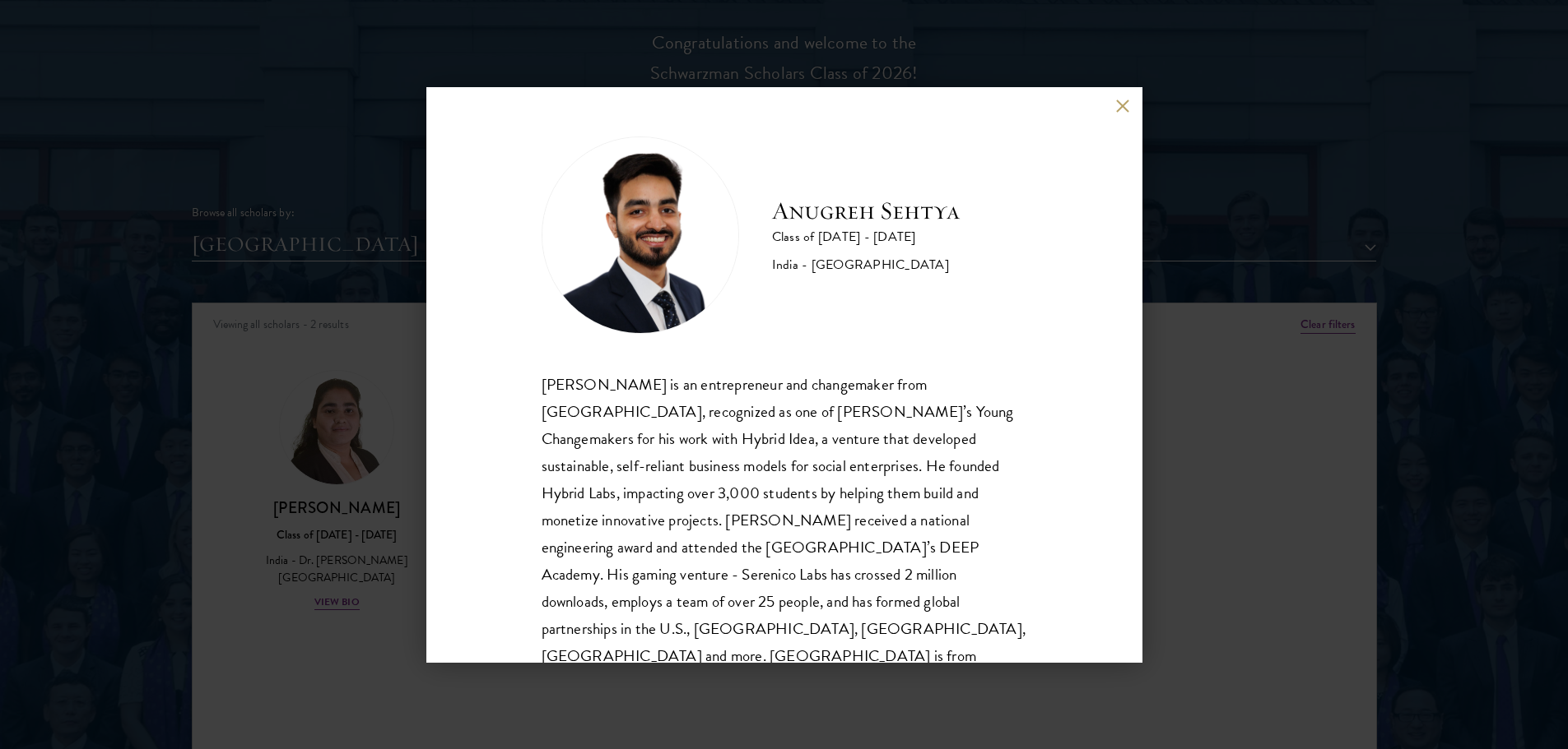
scroll to position [28, 0]
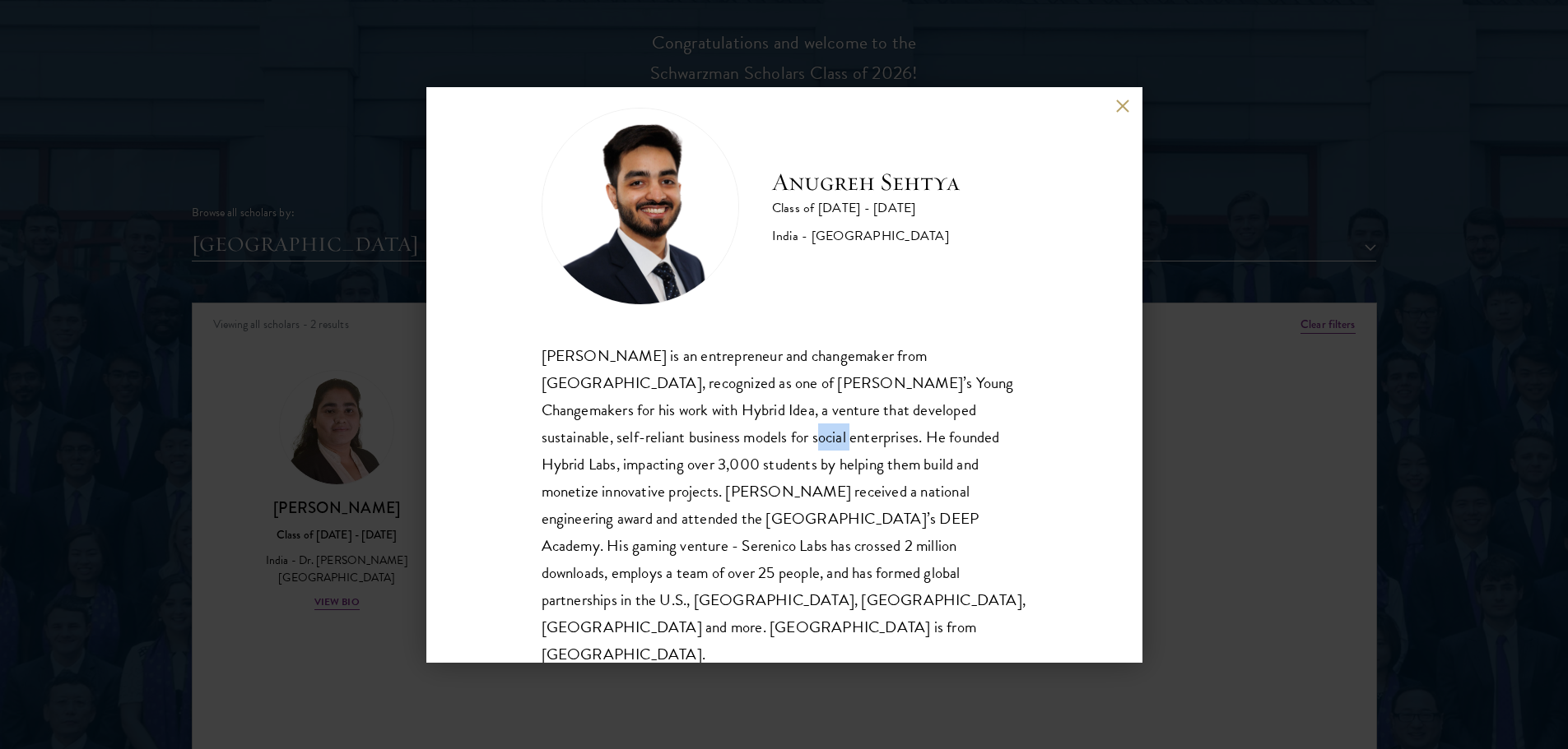
drag, startPoint x: 614, startPoint y: 441, endPoint x: 650, endPoint y: 439, distance: 36.1
click at [650, 439] on div "[PERSON_NAME] is an entrepreneur and changemaker from [GEOGRAPHIC_DATA], recogn…" at bounding box center [784, 505] width 485 height 327
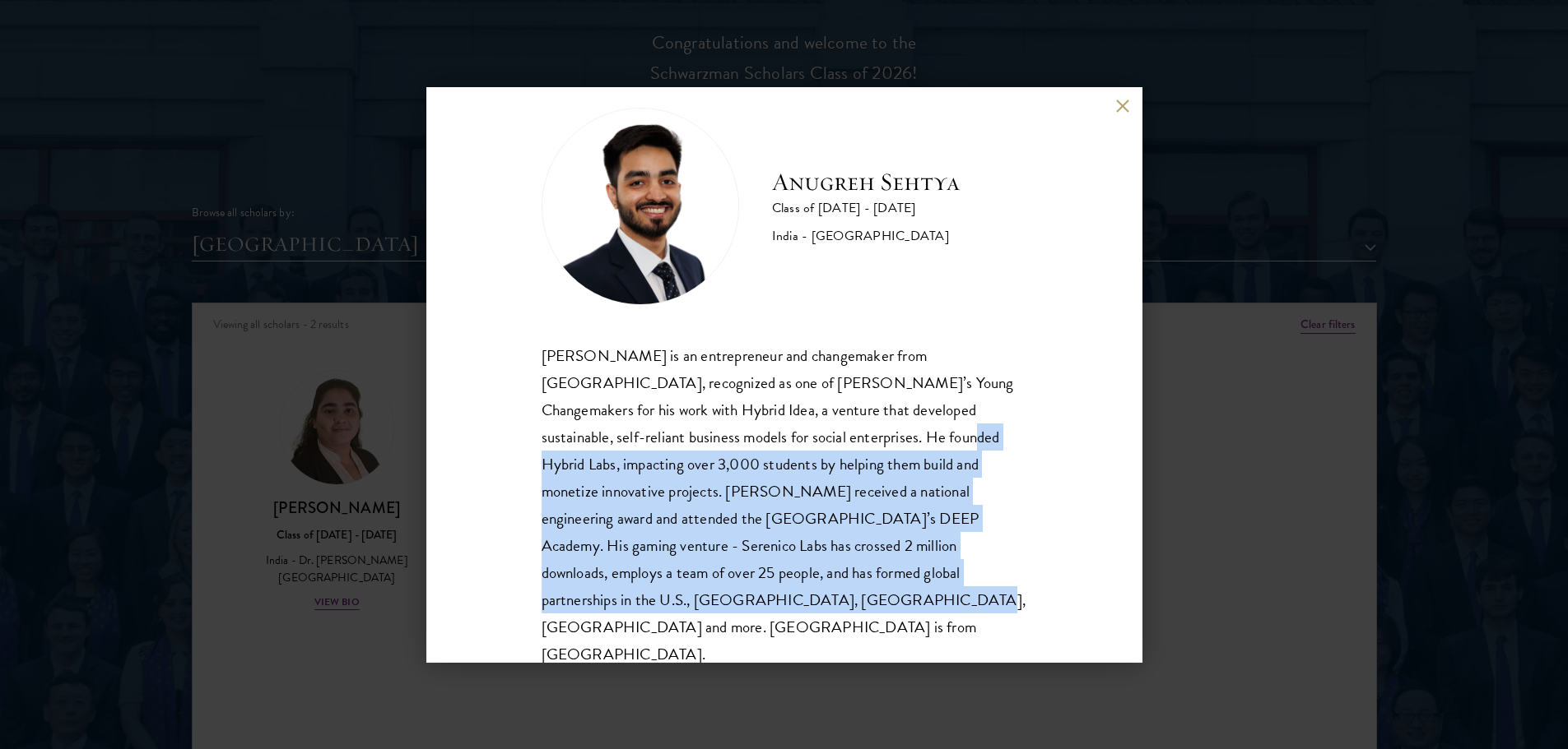
drag, startPoint x: 780, startPoint y: 434, endPoint x: 872, endPoint y: 608, distance: 196.8
click at [872, 608] on div "[PERSON_NAME] is an entrepreneur and changemaker from [GEOGRAPHIC_DATA], recogn…" at bounding box center [784, 505] width 485 height 327
drag, startPoint x: 872, startPoint y: 608, endPoint x: 578, endPoint y: 446, distance: 335.7
click at [578, 446] on div "[PERSON_NAME] is an entrepreneur and changemaker from [GEOGRAPHIC_DATA], recogn…" at bounding box center [784, 505] width 485 height 327
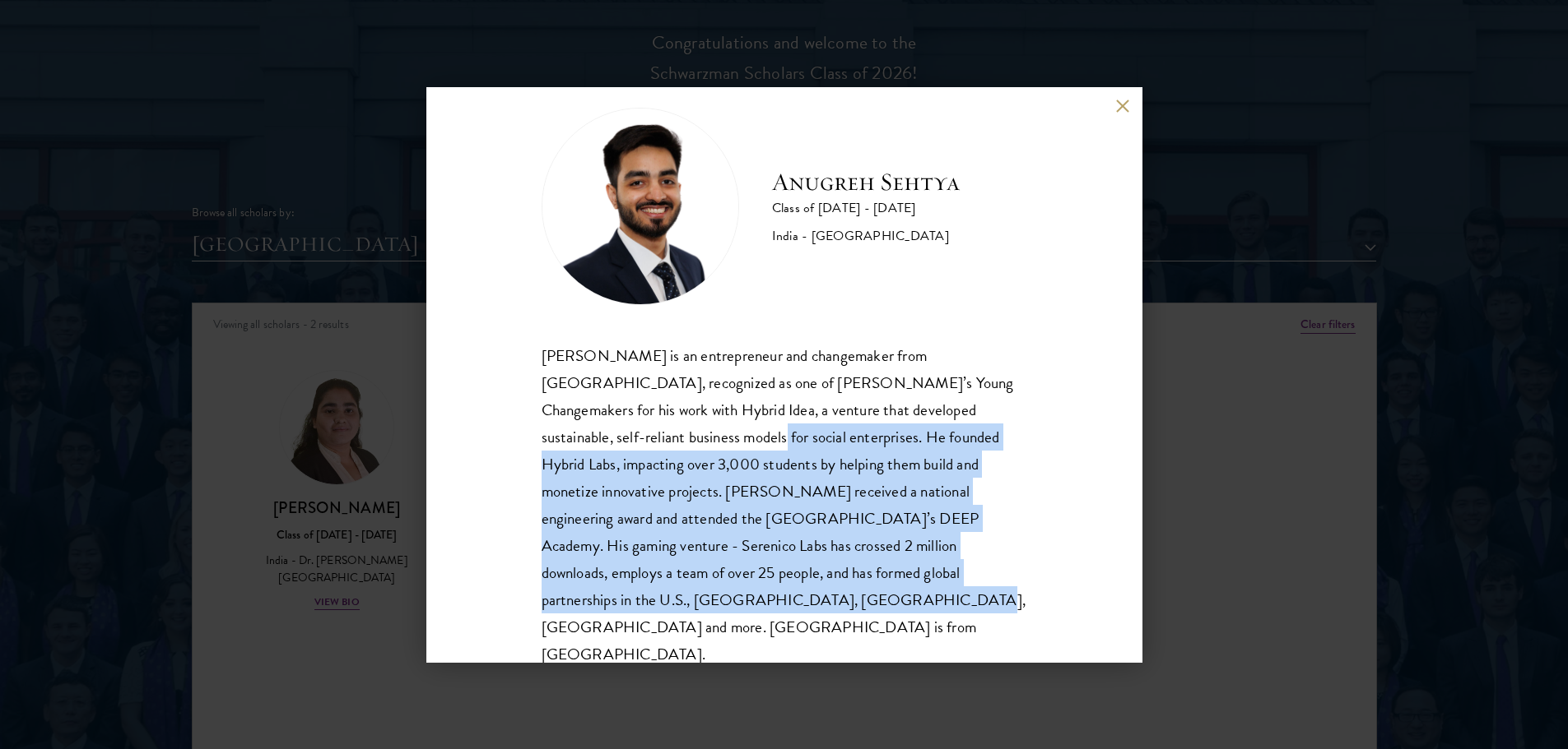
click at [578, 446] on div "[PERSON_NAME] is an entrepreneur and changemaker from [GEOGRAPHIC_DATA], recogn…" at bounding box center [784, 505] width 485 height 327
drag, startPoint x: 578, startPoint y: 446, endPoint x: 673, endPoint y: 591, distance: 173.3
click at [673, 591] on div "[PERSON_NAME] is an entrepreneur and changemaker from [GEOGRAPHIC_DATA], recogn…" at bounding box center [784, 505] width 485 height 327
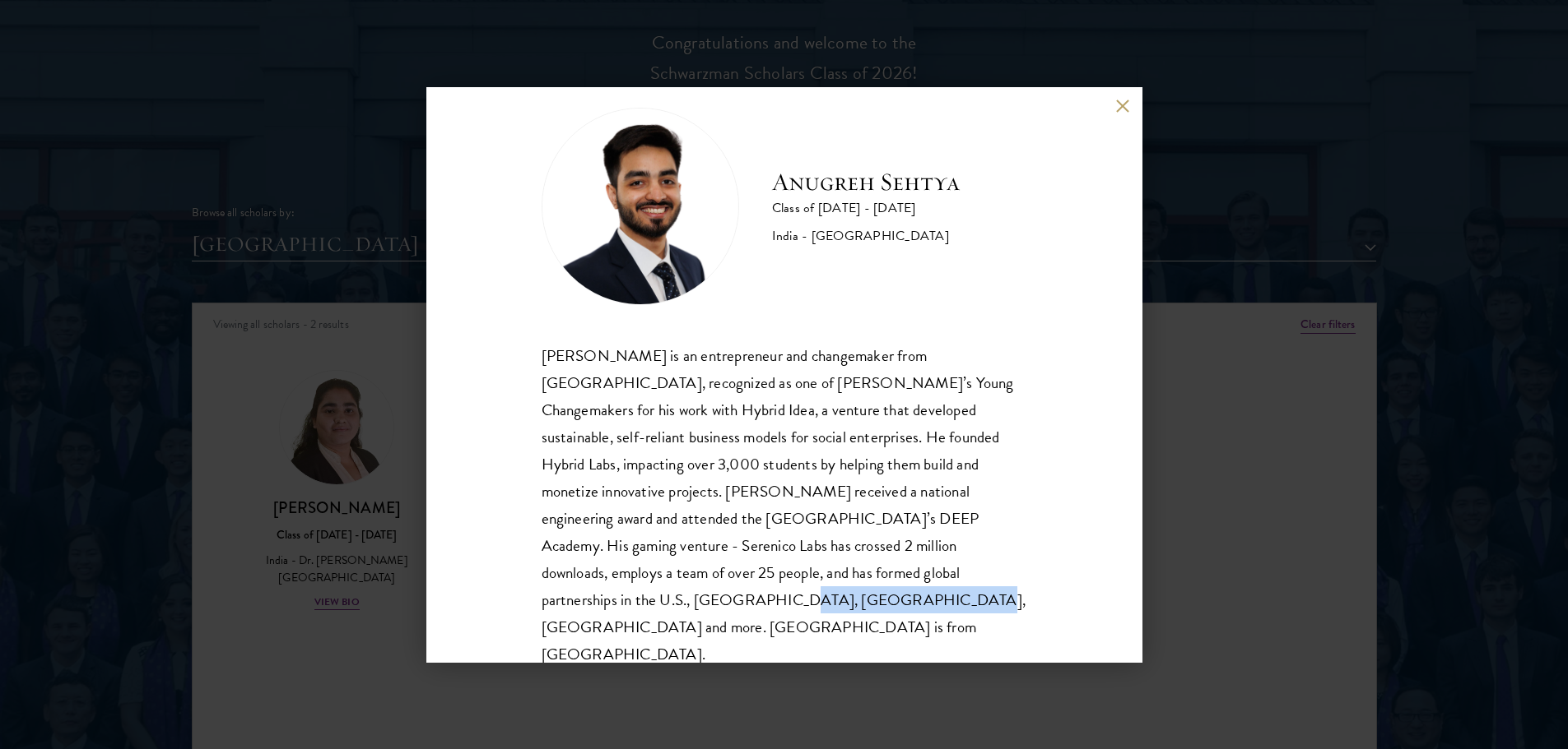
drag, startPoint x: 901, startPoint y: 569, endPoint x: 920, endPoint y: 624, distance: 58.2
click at [920, 624] on div "[PERSON_NAME] Class of [DATE] - [DATE] [GEOGRAPHIC_DATA] - [GEOGRAPHIC_DATA] [P…" at bounding box center [784, 375] width 716 height 576
click at [219, 563] on div "[PERSON_NAME] Class of [DATE] - [DATE] [GEOGRAPHIC_DATA] - [GEOGRAPHIC_DATA] [P…" at bounding box center [784, 374] width 1568 height 749
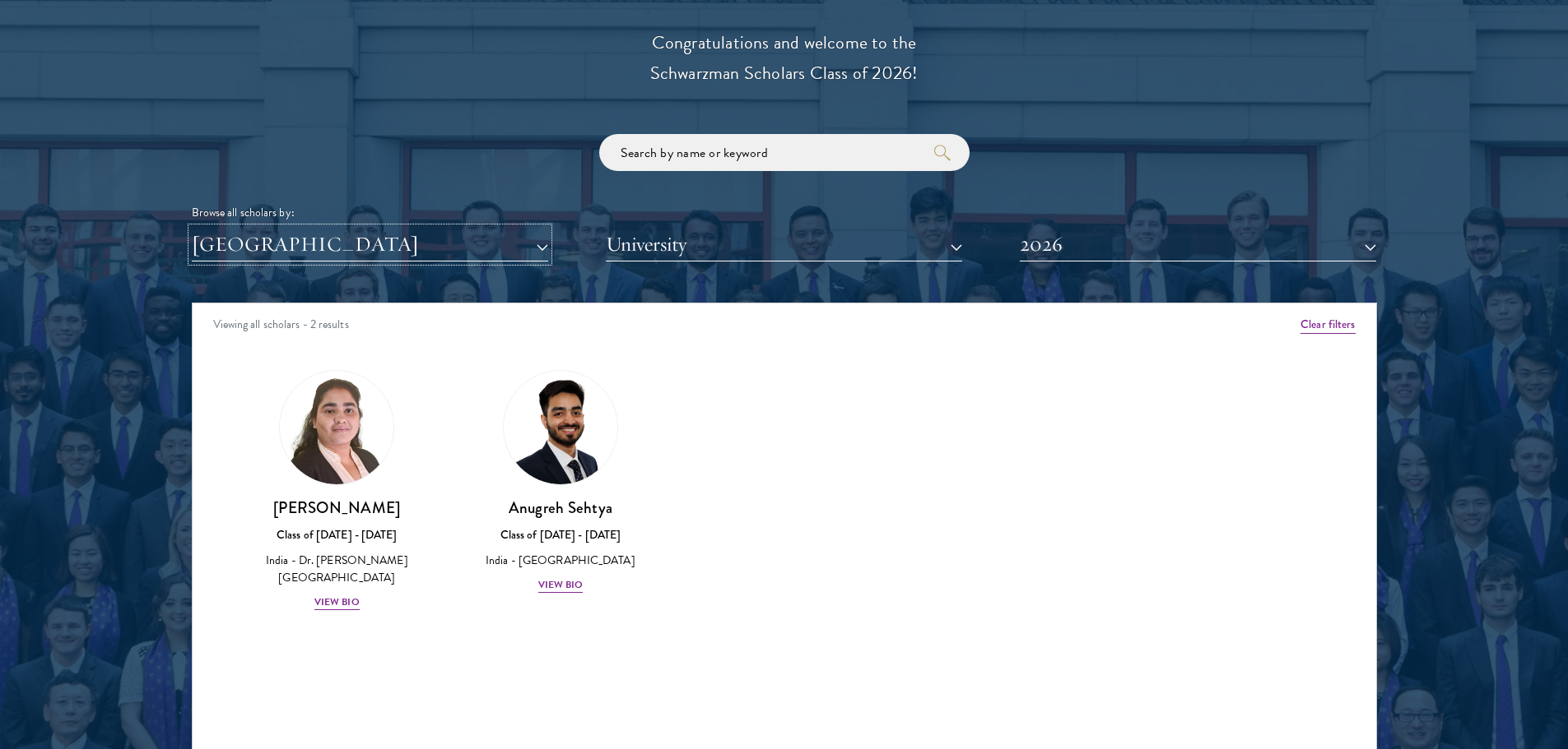
click at [398, 237] on button "[GEOGRAPHIC_DATA]" at bounding box center [369, 245] width 356 height 34
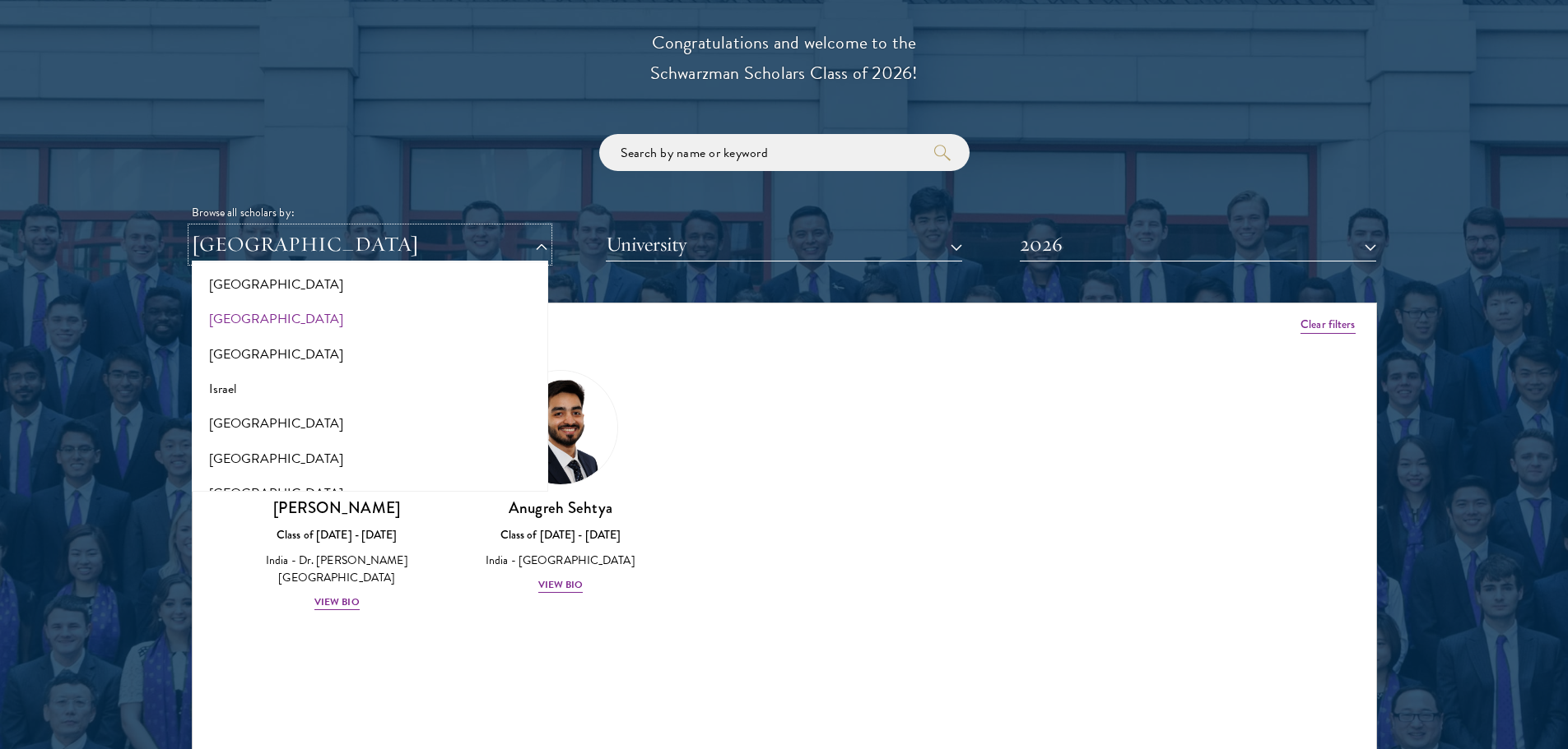
scroll to position [1335, 0]
click at [265, 416] on button "[GEOGRAPHIC_DATA]" at bounding box center [369, 421] width 347 height 34
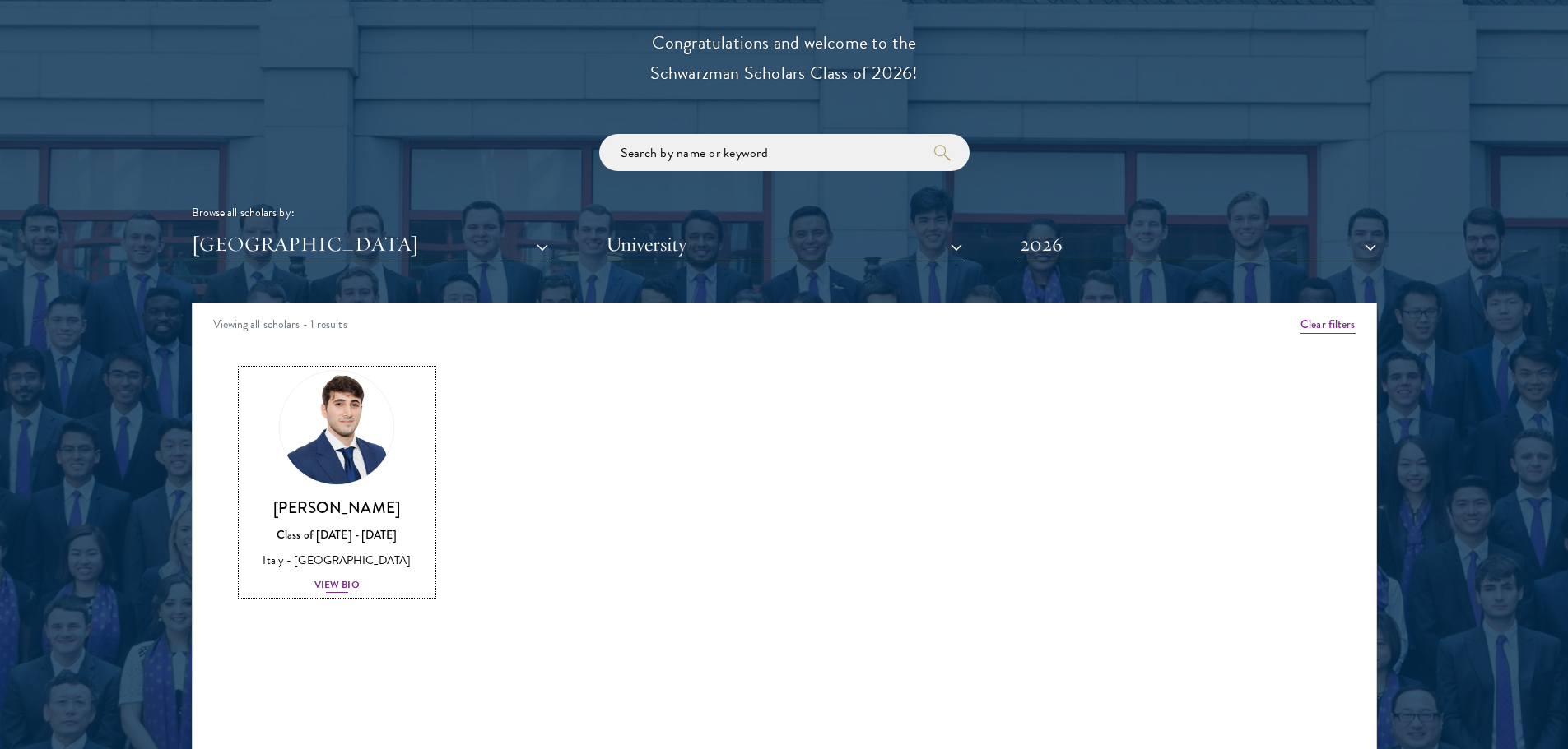
click at [353, 587] on div "View Bio" at bounding box center [337, 585] width 46 height 15
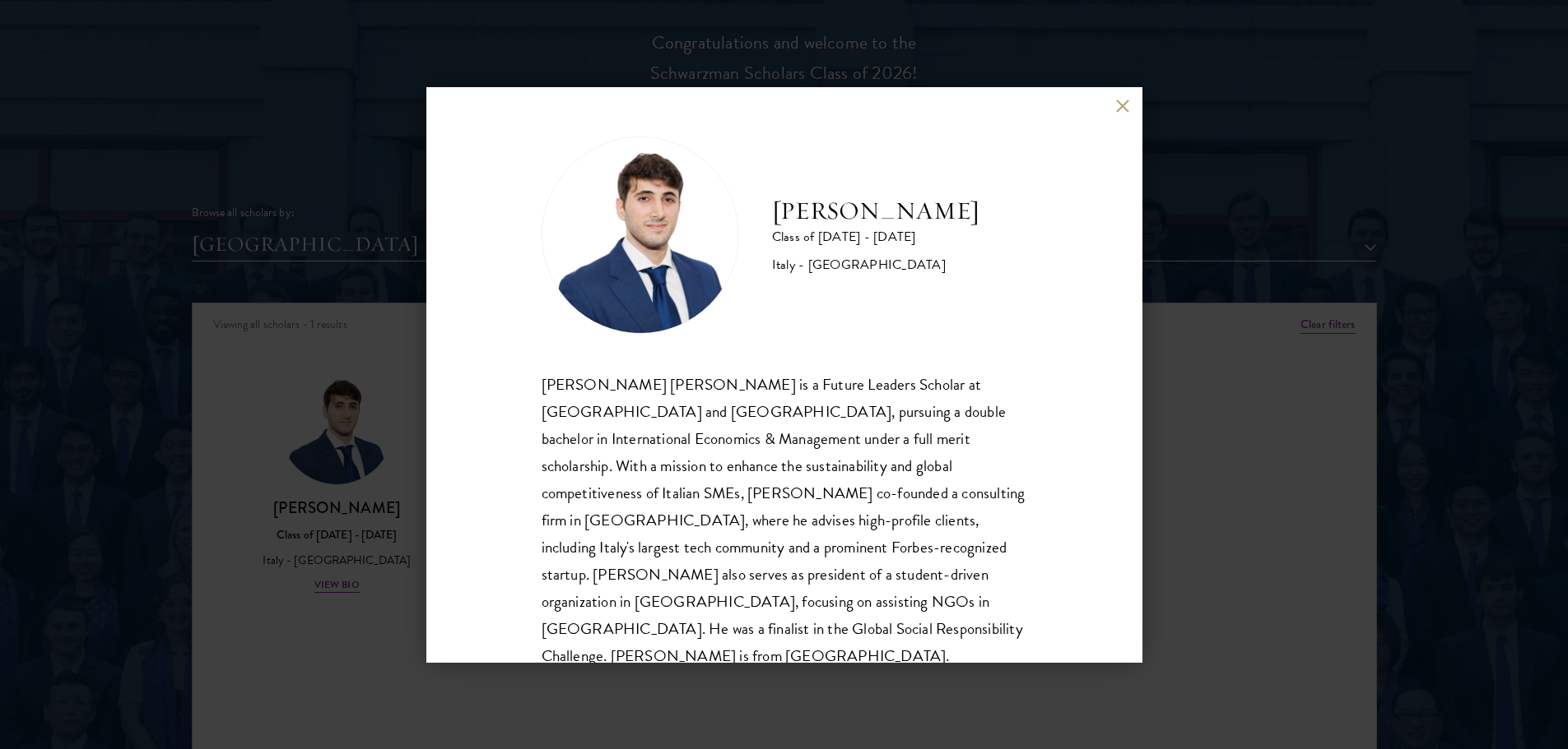
scroll to position [2, 0]
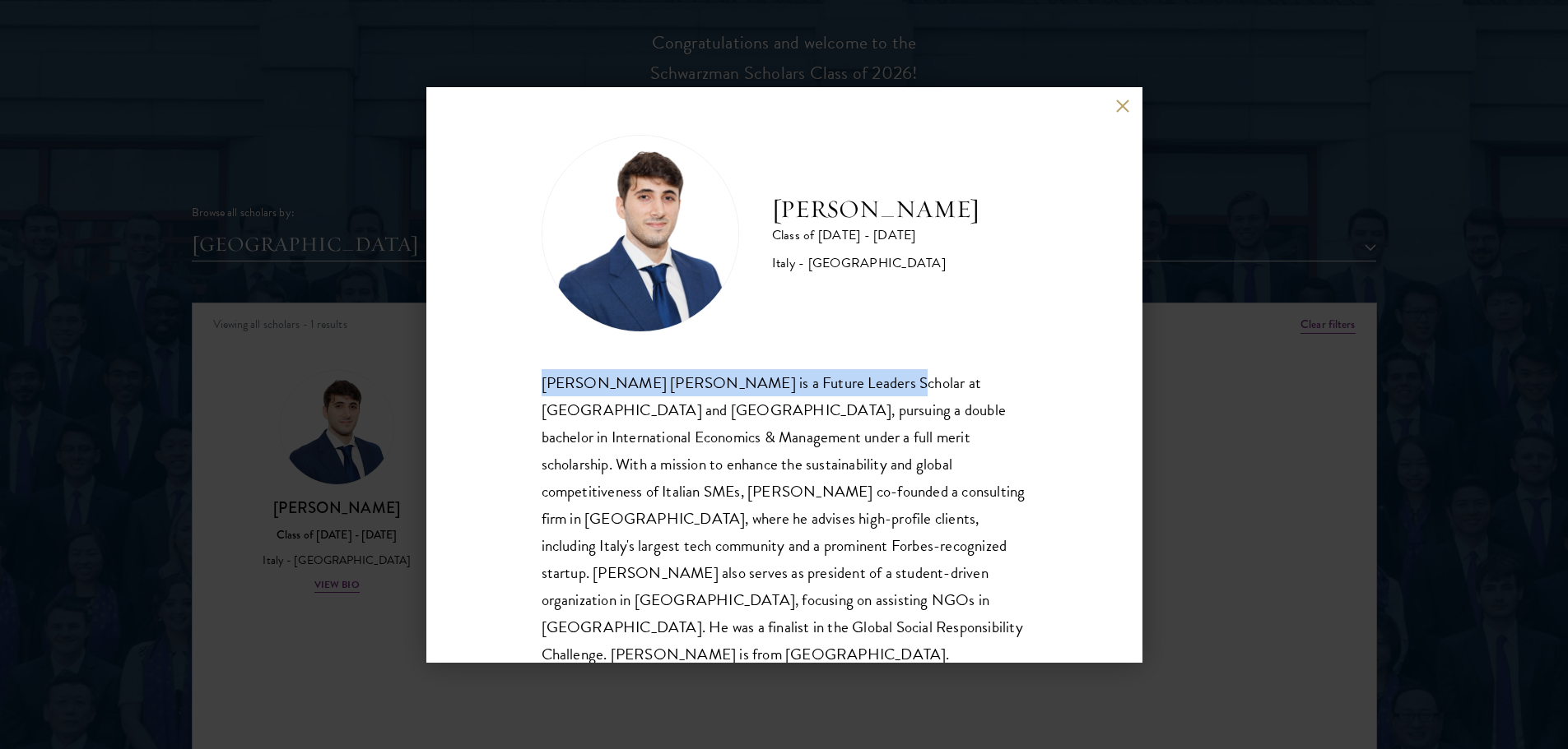
drag, startPoint x: 539, startPoint y: 392, endPoint x: 866, endPoint y: 386, distance: 327.1
click at [866, 386] on div "[PERSON_NAME] Class of [DATE] - [DATE] [GEOGRAPHIC_DATA] - [GEOGRAPHIC_DATA] [P…" at bounding box center [784, 375] width 716 height 576
click at [866, 386] on div "[PERSON_NAME] [PERSON_NAME] is a Future Leaders Scholar at [GEOGRAPHIC_DATA] an…" at bounding box center [784, 518] width 485 height 299
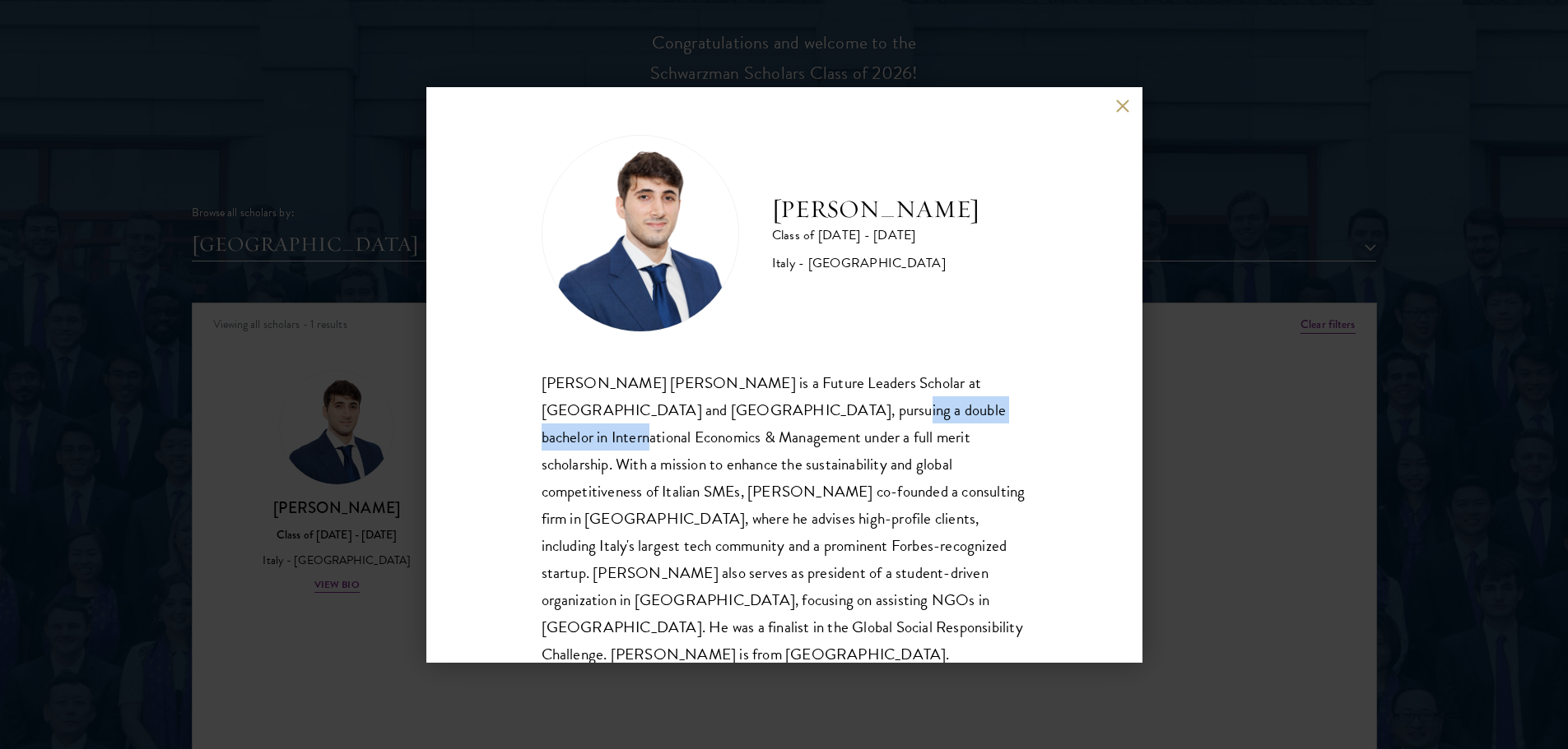
drag, startPoint x: 791, startPoint y: 403, endPoint x: 924, endPoint y: 416, distance: 133.6
click at [924, 416] on div "[PERSON_NAME] [PERSON_NAME] is a Future Leaders Scholar at [GEOGRAPHIC_DATA] an…" at bounding box center [784, 518] width 485 height 299
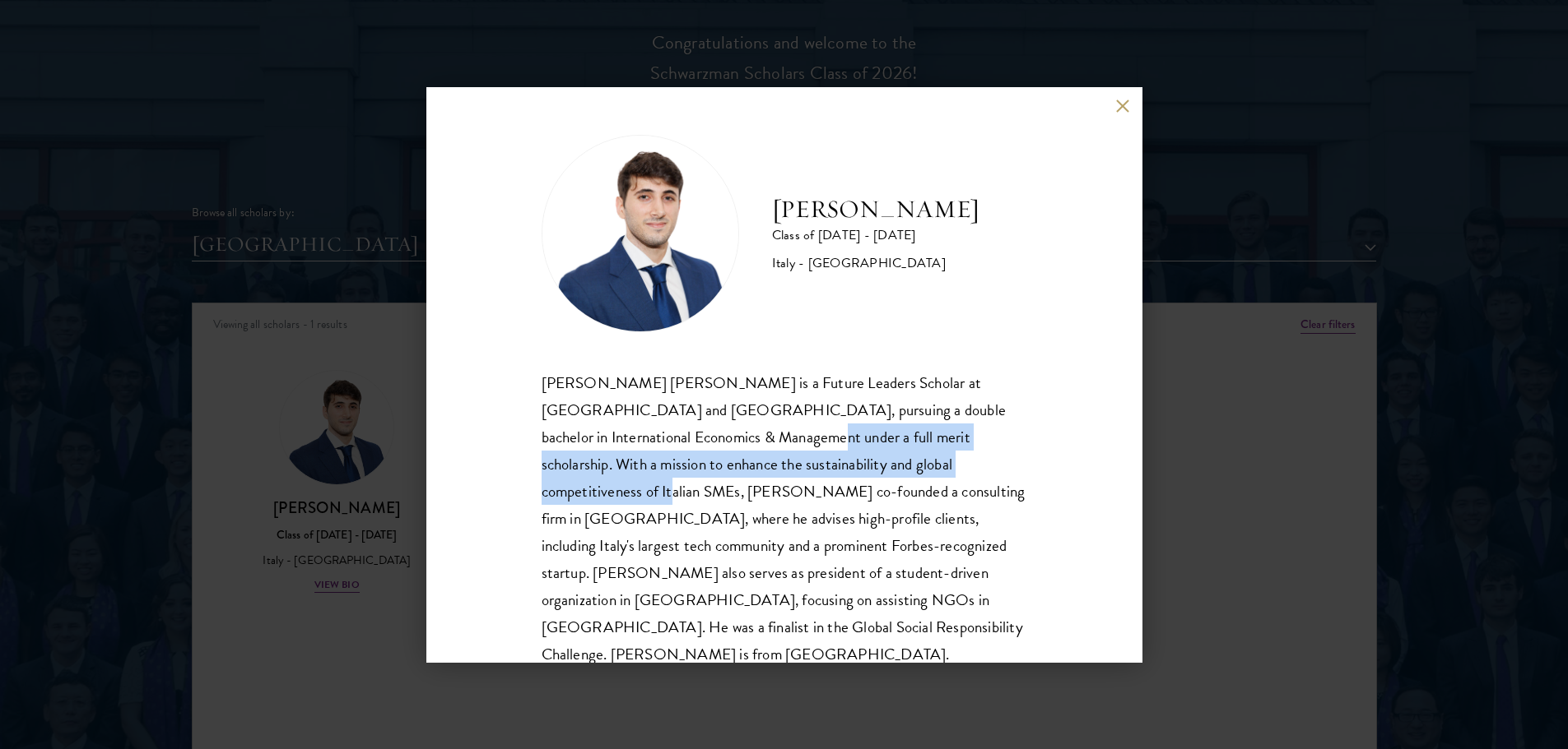
drag, startPoint x: 706, startPoint y: 435, endPoint x: 916, endPoint y: 470, distance: 212.9
click at [916, 469] on div "[PERSON_NAME] [PERSON_NAME] is a Future Leaders Scholar at [GEOGRAPHIC_DATA] an…" at bounding box center [784, 518] width 485 height 299
click at [916, 471] on div "[PERSON_NAME] [PERSON_NAME] is a Future Leaders Scholar at [GEOGRAPHIC_DATA] an…" at bounding box center [784, 518] width 485 height 299
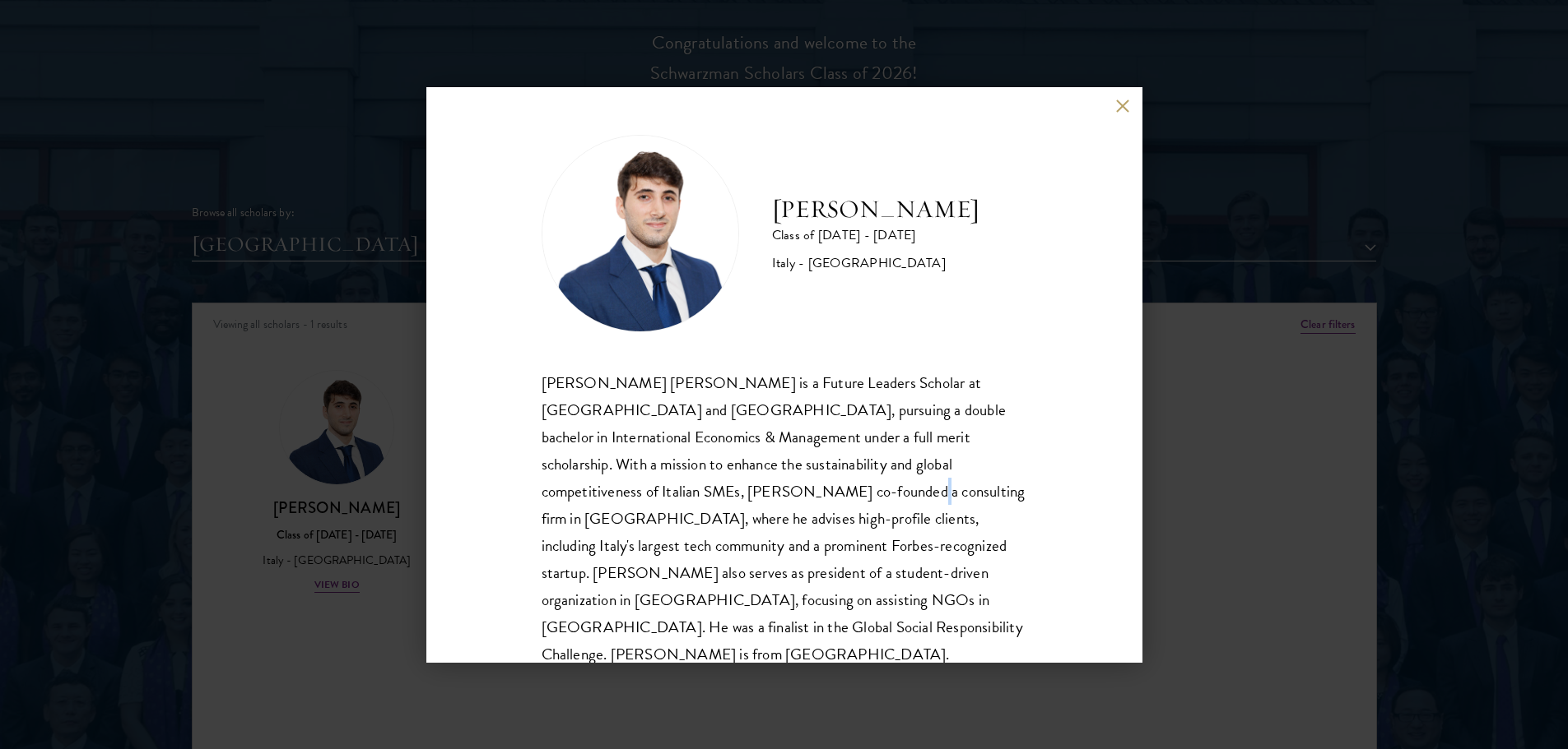
click at [714, 503] on div "[PERSON_NAME] [PERSON_NAME] is a Future Leaders Scholar at [GEOGRAPHIC_DATA] an…" at bounding box center [784, 518] width 485 height 299
drag, startPoint x: 765, startPoint y: 497, endPoint x: 748, endPoint y: 497, distance: 17.0
click at [751, 497] on div "[PERSON_NAME] [PERSON_NAME] is a Future Leaders Scholar at [GEOGRAPHIC_DATA] an…" at bounding box center [784, 518] width 485 height 299
click at [681, 509] on div "[PERSON_NAME] [PERSON_NAME] is a Future Leaders Scholar at [GEOGRAPHIC_DATA] an…" at bounding box center [784, 518] width 485 height 299
drag, startPoint x: 745, startPoint y: 492, endPoint x: 839, endPoint y: 496, distance: 94.1
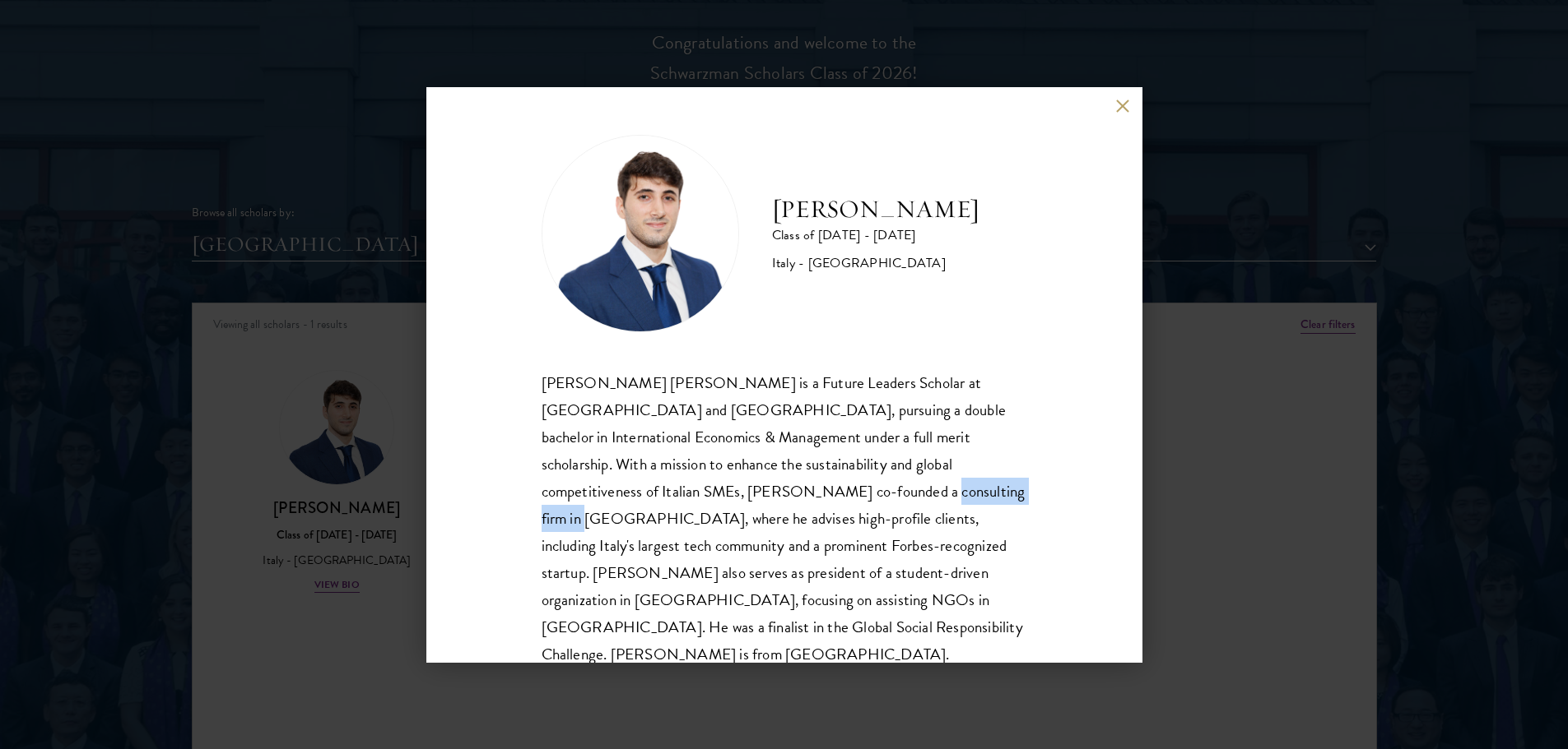
click at [839, 496] on div "[PERSON_NAME] [PERSON_NAME] is a Future Leaders Scholar at [GEOGRAPHIC_DATA] an…" at bounding box center [784, 518] width 485 height 299
drag, startPoint x: 541, startPoint y: 520, endPoint x: 719, endPoint y: 521, distance: 178.0
click at [719, 521] on div "[PERSON_NAME] [PERSON_NAME] is a Future Leaders Scholar at [GEOGRAPHIC_DATA] an…" at bounding box center [784, 518] width 485 height 299
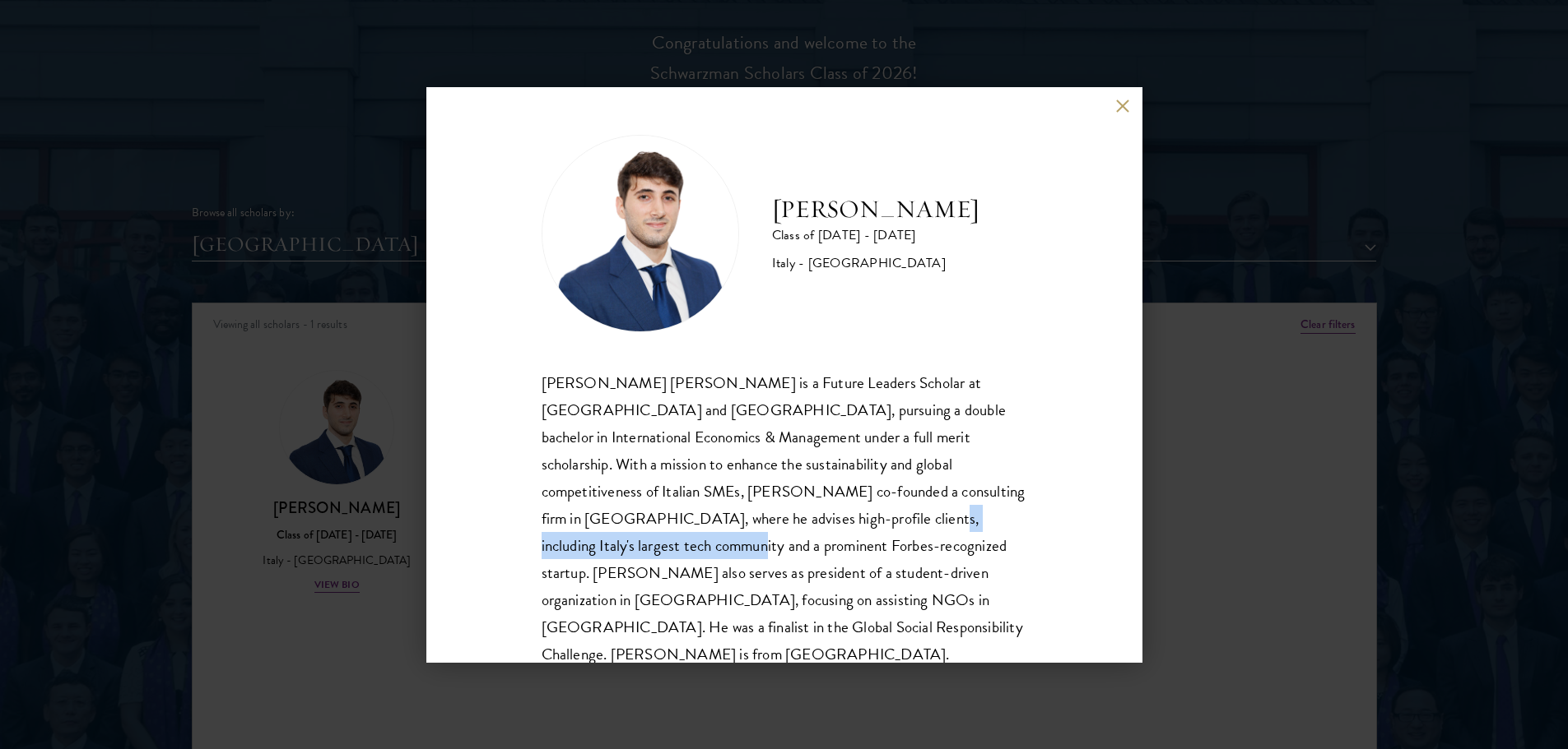
drag, startPoint x: 719, startPoint y: 521, endPoint x: 987, endPoint y: 515, distance: 268.1
click at [986, 515] on div "[PERSON_NAME] [PERSON_NAME] is a Future Leaders Scholar at [GEOGRAPHIC_DATA] an…" at bounding box center [784, 518] width 485 height 299
click at [987, 515] on div "[PERSON_NAME] [PERSON_NAME] is a Future Leaders Scholar at [GEOGRAPHIC_DATA] an…" at bounding box center [784, 518] width 485 height 299
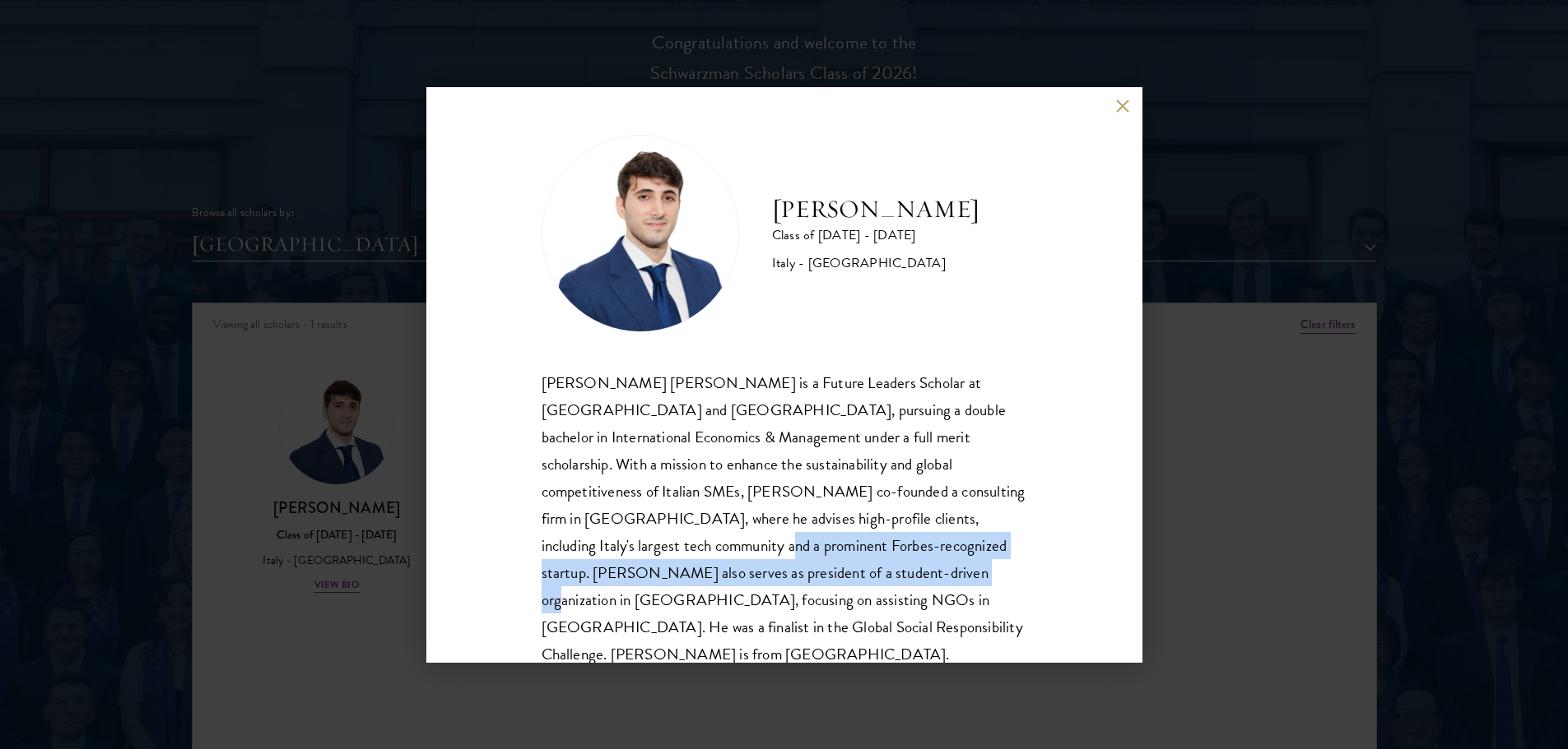
drag, startPoint x: 561, startPoint y: 546, endPoint x: 742, endPoint y: 567, distance: 182.2
click at [741, 566] on div "[PERSON_NAME] [PERSON_NAME] is a Future Leaders Scholar at [GEOGRAPHIC_DATA] an…" at bounding box center [784, 518] width 485 height 299
click at [715, 558] on div "[PERSON_NAME] [PERSON_NAME] is a Future Leaders Scholar at [GEOGRAPHIC_DATA] an…" at bounding box center [784, 518] width 485 height 299
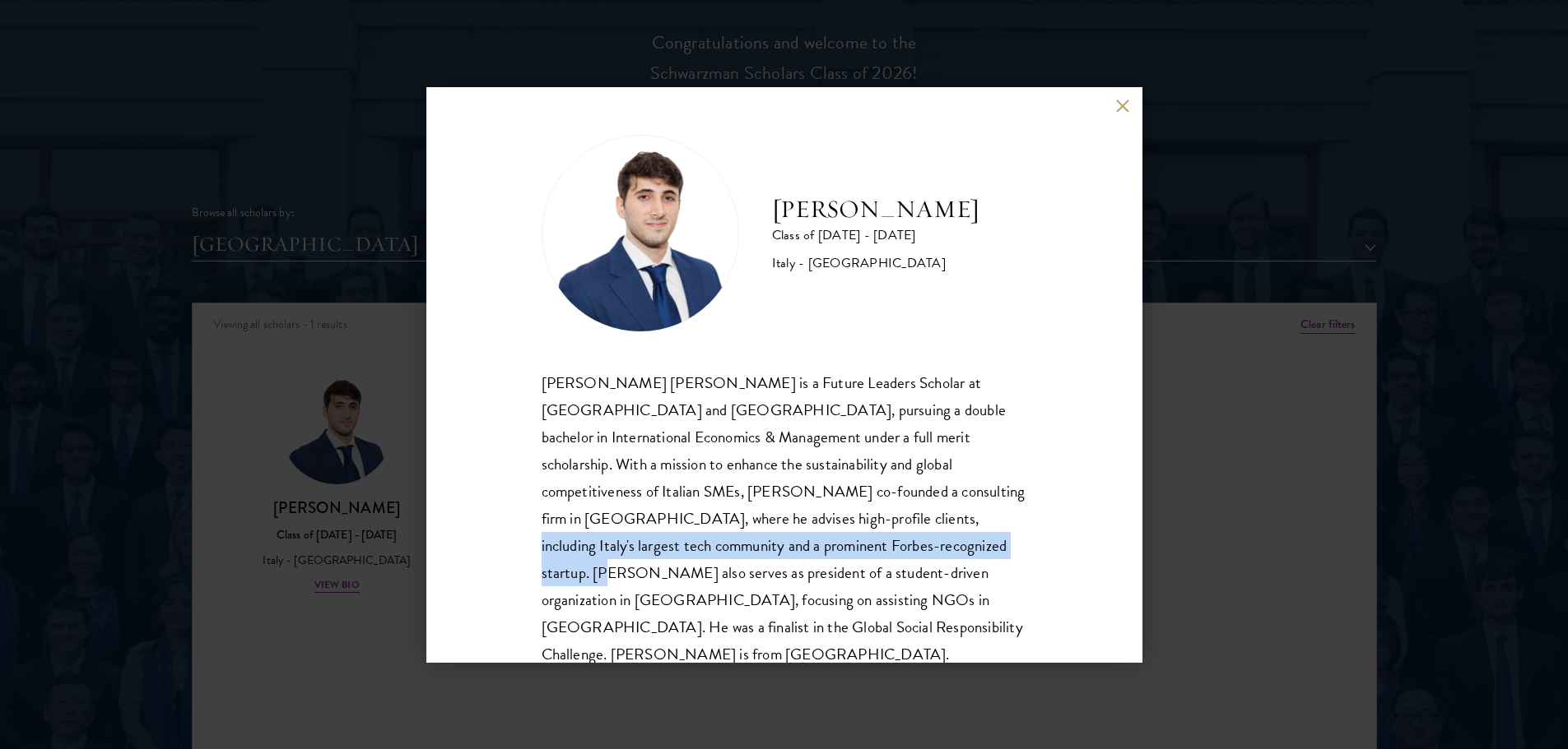
drag, startPoint x: 729, startPoint y: 530, endPoint x: 882, endPoint y: 540, distance: 153.3
click at [867, 540] on div "[PERSON_NAME] [PERSON_NAME] is a Future Leaders Scholar at [GEOGRAPHIC_DATA] an…" at bounding box center [784, 518] width 485 height 299
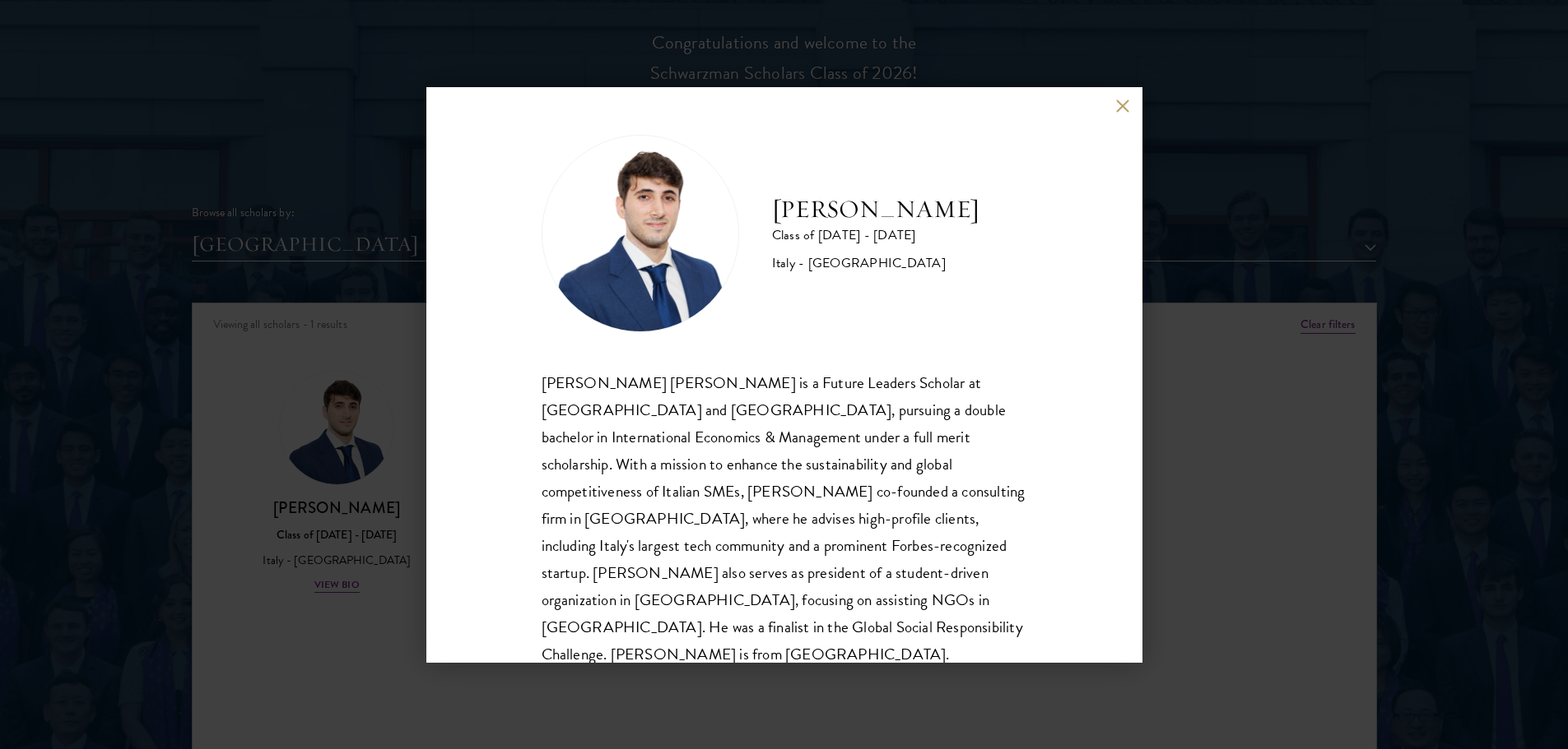
click at [886, 540] on div "[PERSON_NAME] [PERSON_NAME] is a Future Leaders Scholar at [GEOGRAPHIC_DATA] an…" at bounding box center [784, 518] width 485 height 299
drag, startPoint x: 750, startPoint y: 581, endPoint x: 872, endPoint y: 577, distance: 122.1
click at [853, 577] on div "[PERSON_NAME] [PERSON_NAME] is a Future Leaders Scholar at [GEOGRAPHIC_DATA] an…" at bounding box center [784, 518] width 485 height 299
click at [873, 577] on div "[PERSON_NAME] [PERSON_NAME] is a Future Leaders Scholar at [GEOGRAPHIC_DATA] an…" at bounding box center [784, 518] width 485 height 299
drag, startPoint x: 836, startPoint y: 575, endPoint x: 922, endPoint y: 574, distance: 86.0
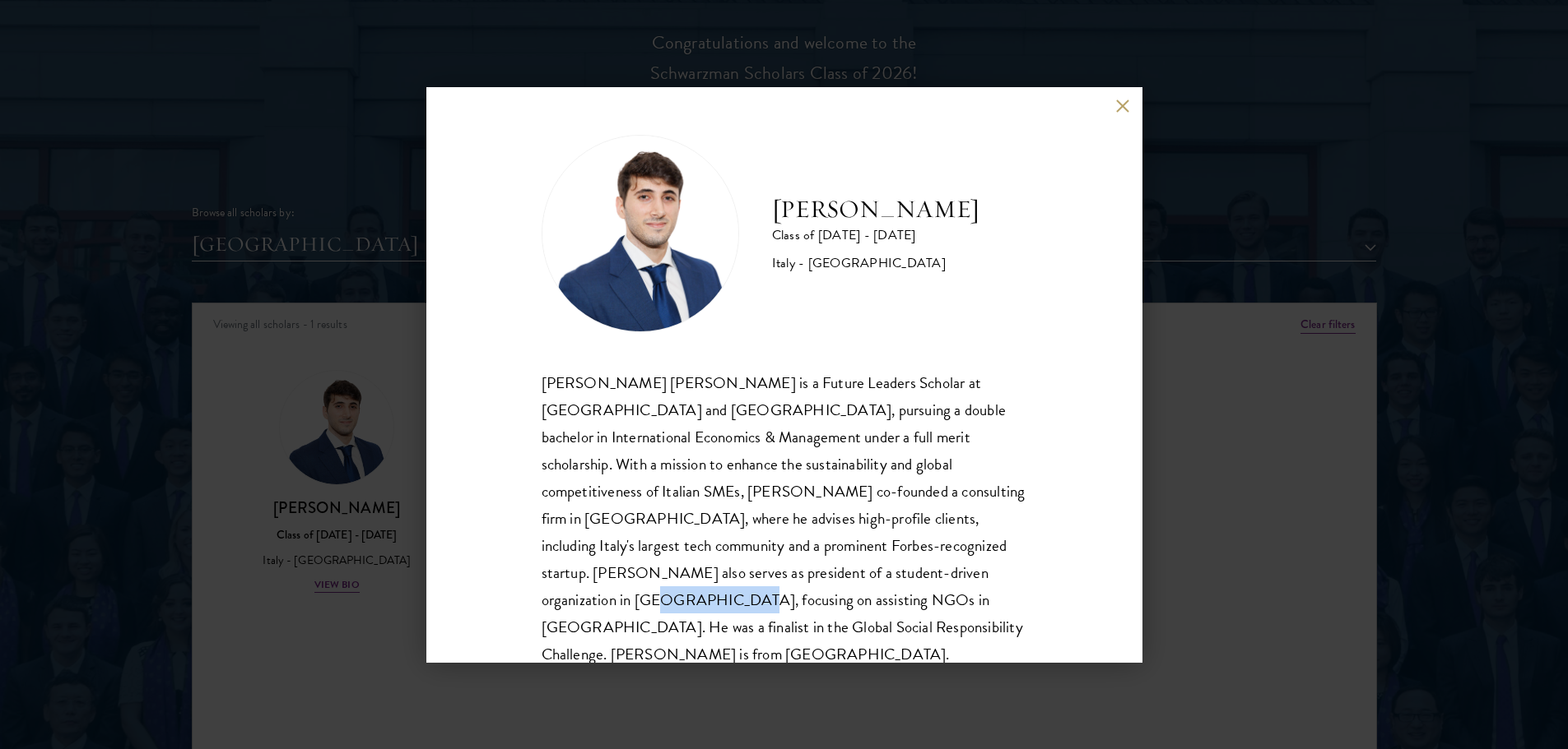
click at [922, 574] on div "[PERSON_NAME] [PERSON_NAME] is a Future Leaders Scholar at [GEOGRAPHIC_DATA] an…" at bounding box center [784, 518] width 485 height 299
drag, startPoint x: 629, startPoint y: 615, endPoint x: 767, endPoint y: 620, distance: 138.1
click at [765, 620] on div "[PERSON_NAME] Class of [DATE] - [DATE] [GEOGRAPHIC_DATA] - [GEOGRAPHIC_DATA] [P…" at bounding box center [784, 375] width 716 height 576
drag, startPoint x: 781, startPoint y: 620, endPoint x: 889, endPoint y: 617, distance: 108.0
click at [889, 617] on div "[PERSON_NAME] Class of [DATE] - [DATE] [GEOGRAPHIC_DATA] - [GEOGRAPHIC_DATA] [P…" at bounding box center [784, 375] width 716 height 576
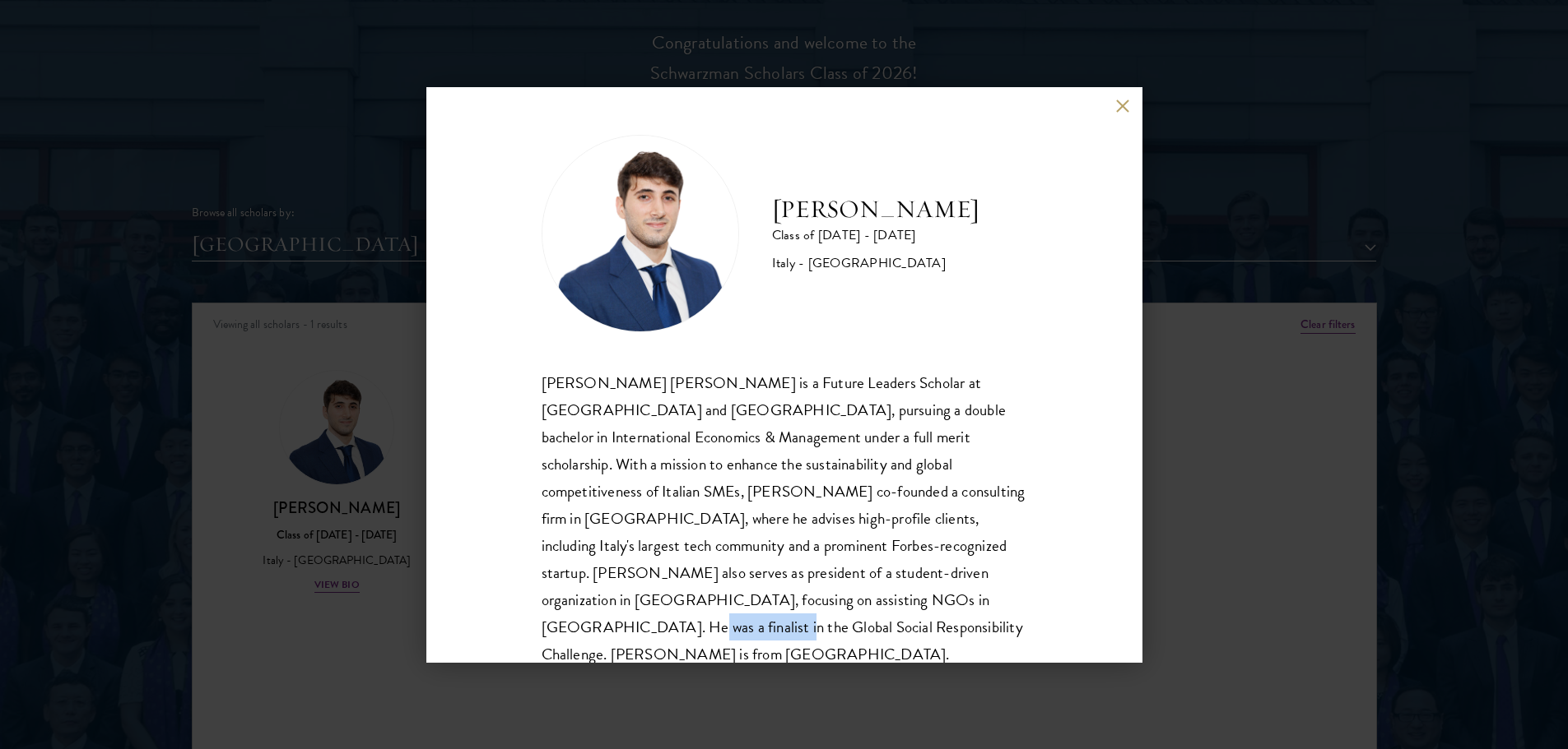
click at [890, 617] on div "[PERSON_NAME] Class of [DATE] - [DATE] [GEOGRAPHIC_DATA] - [GEOGRAPHIC_DATA] [P…" at bounding box center [784, 375] width 716 height 576
drag, startPoint x: 841, startPoint y: 600, endPoint x: 1007, endPoint y: 616, distance: 166.8
click at [1007, 616] on div "[PERSON_NAME] Class of [DATE] - [DATE] [GEOGRAPHIC_DATA] - [GEOGRAPHIC_DATA] [P…" at bounding box center [784, 375] width 716 height 576
click at [1009, 616] on div "[PERSON_NAME] Class of [DATE] - [DATE] [GEOGRAPHIC_DATA] - [GEOGRAPHIC_DATA] [P…" at bounding box center [784, 375] width 716 height 576
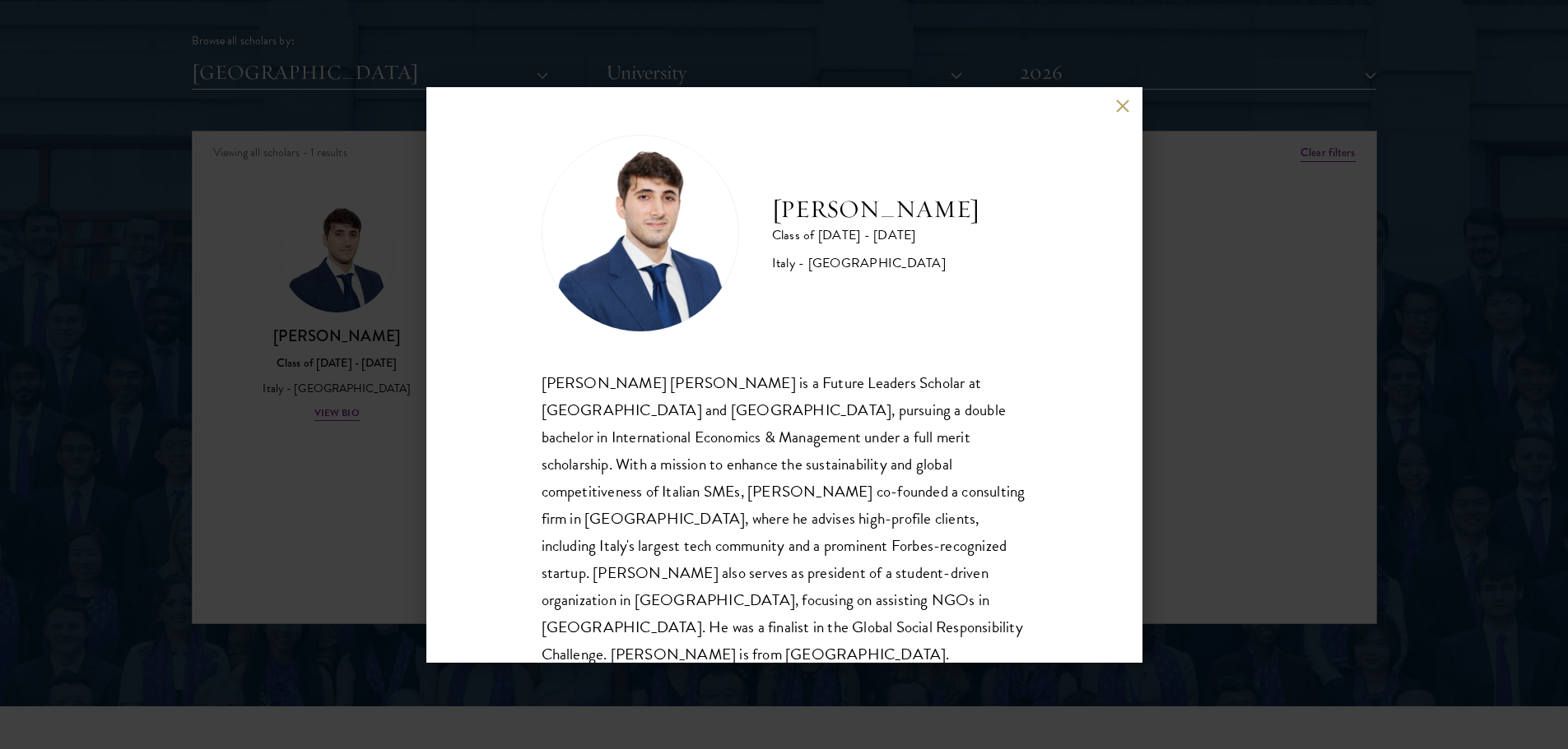
scroll to position [2055, 0]
drag, startPoint x: 1219, startPoint y: 552, endPoint x: 817, endPoint y: 489, distance: 406.9
click at [1224, 552] on div "[PERSON_NAME] Class of [DATE] - [DATE] [GEOGRAPHIC_DATA] - [GEOGRAPHIC_DATA] [P…" at bounding box center [784, 374] width 1568 height 749
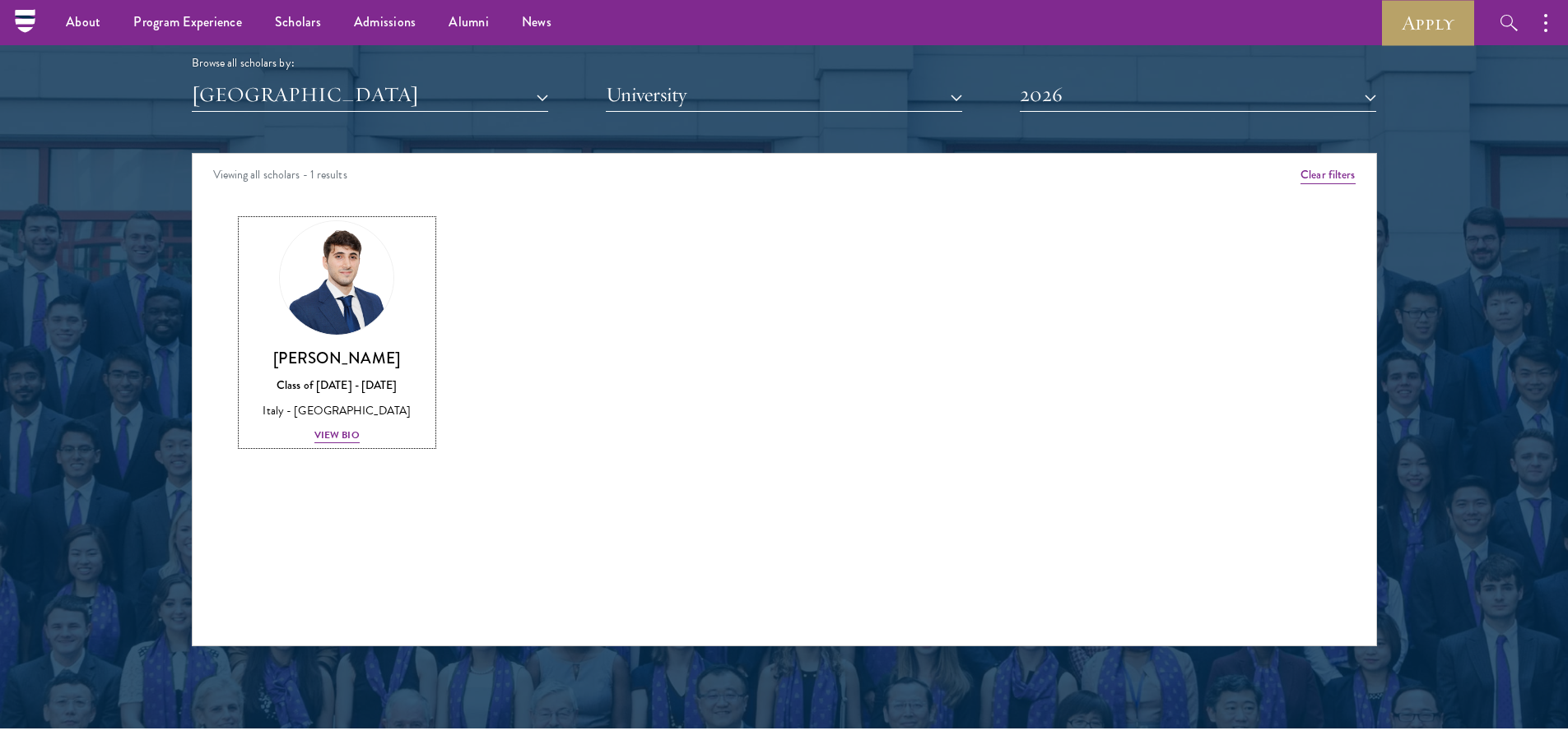
scroll to position [2030, 0]
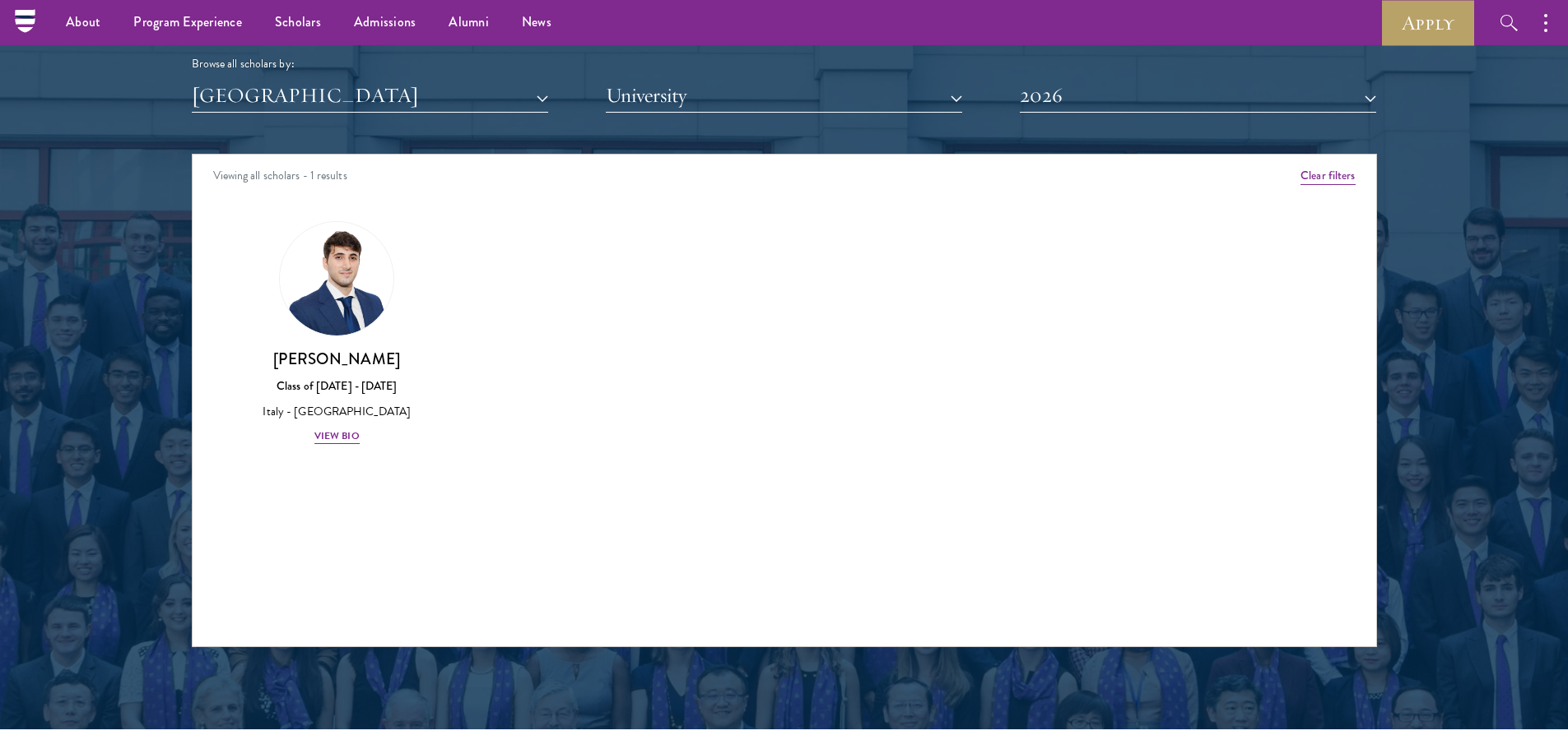
click at [505, 78] on div "Browse all scholars by: [GEOGRAPHIC_DATA] All Countries and Regions [GEOGRAPHIC…" at bounding box center [784, 48] width 1185 height 127
click at [493, 113] on button "[GEOGRAPHIC_DATA]" at bounding box center [369, 96] width 356 height 34
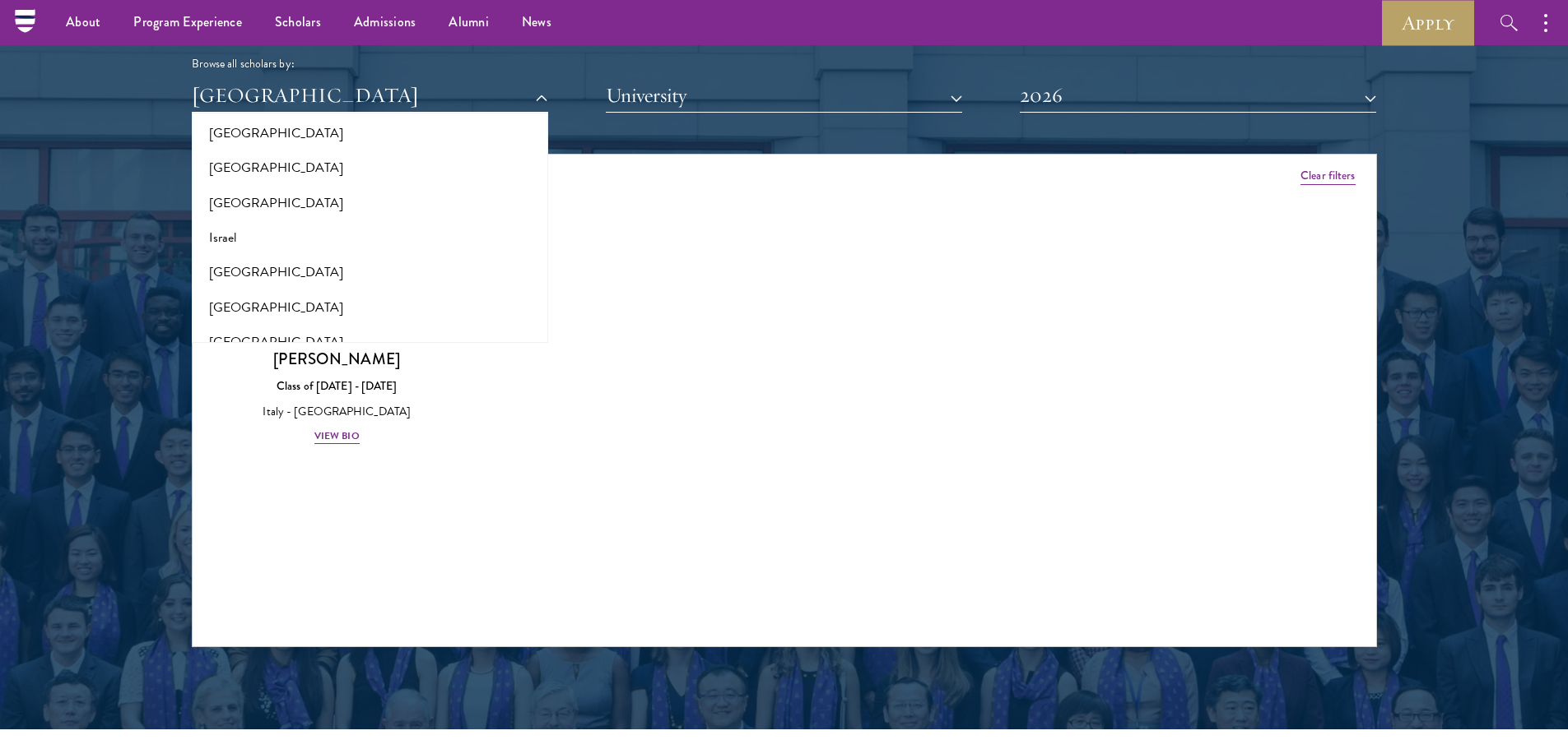
drag, startPoint x: 715, startPoint y: 261, endPoint x: 708, endPoint y: 3, distance: 258.1
click at [715, 256] on div "Amber Class of [DATE] - [DATE] [GEOGRAPHIC_DATA] - [GEOGRAPHIC_DATA] View Bio C…" at bounding box center [784, 347] width 1183 height 294
